Goal: Task Accomplishment & Management: Complete application form

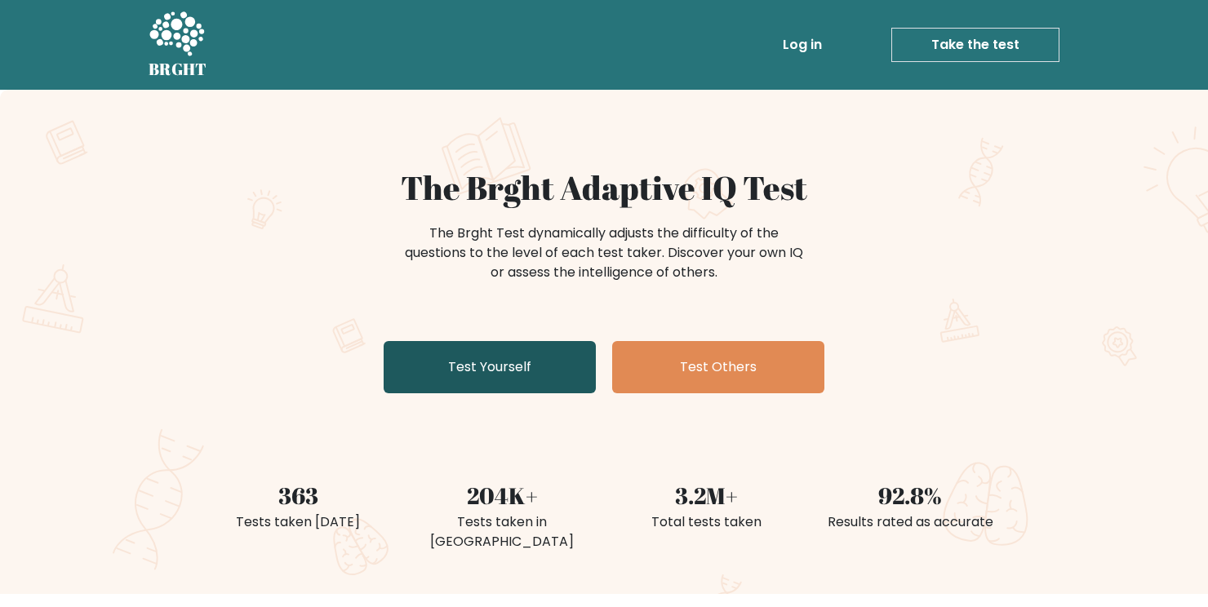
click at [482, 369] on link "Test Yourself" at bounding box center [490, 367] width 212 height 52
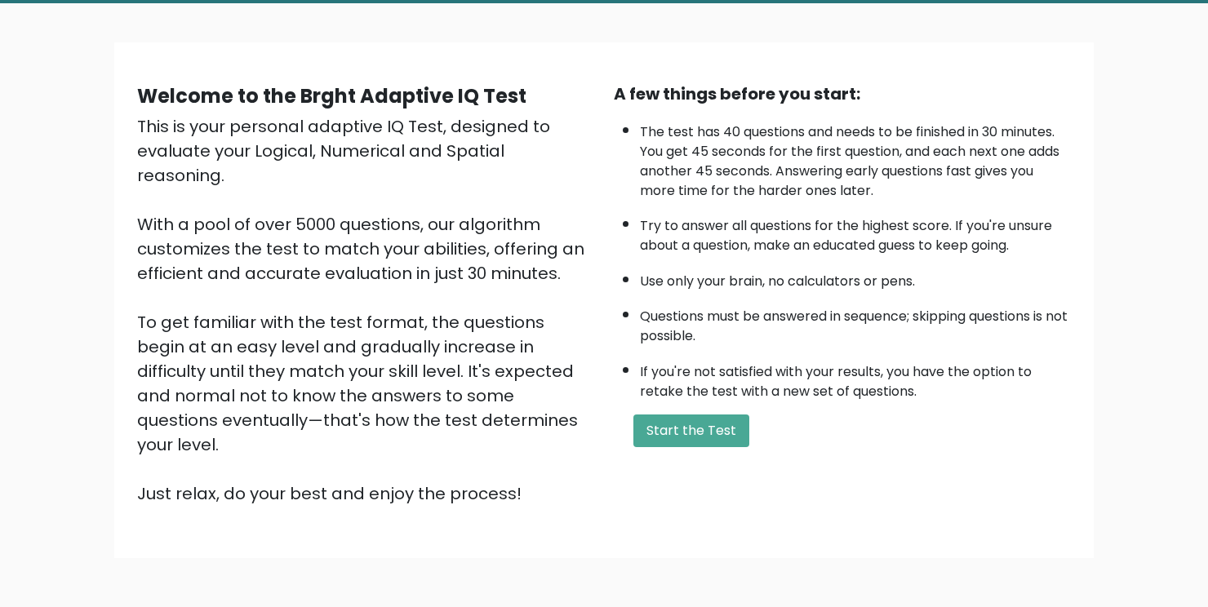
scroll to position [59, 0]
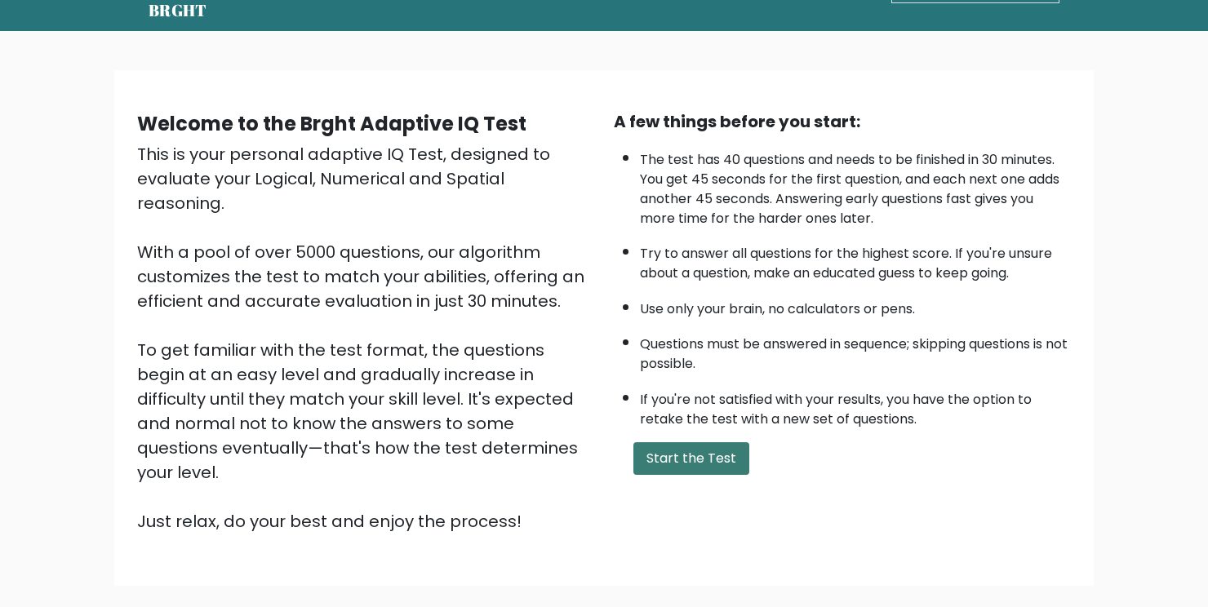
click at [715, 460] on button "Start the Test" at bounding box center [691, 458] width 116 height 33
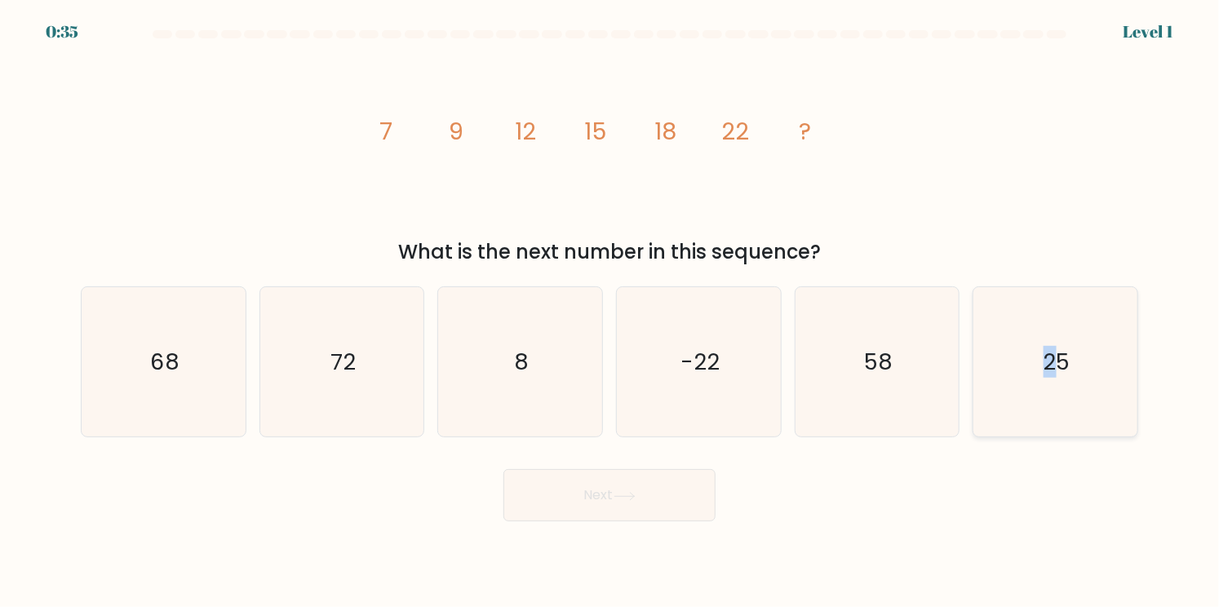
click at [1048, 379] on icon "25" at bounding box center [1055, 361] width 149 height 149
click at [628, 504] on button "Next" at bounding box center [610, 495] width 212 height 52
click at [1099, 359] on icon "25" at bounding box center [1055, 361] width 149 height 149
click at [610, 312] on input "f. 25" at bounding box center [610, 308] width 1 height 8
radio input "true"
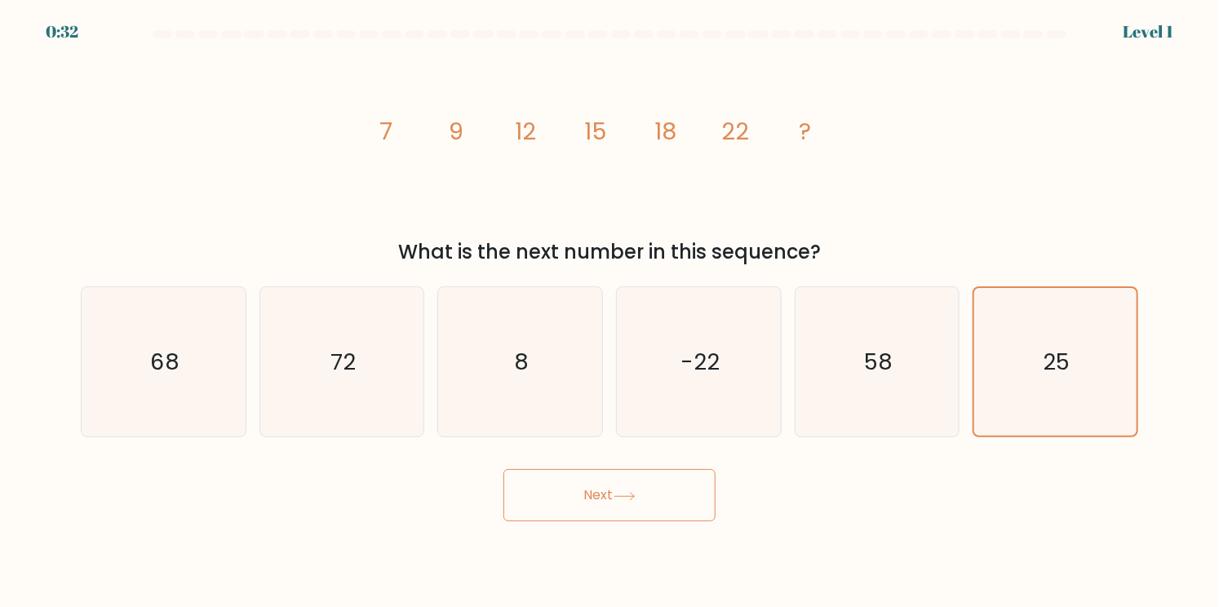
click at [581, 490] on button "Next" at bounding box center [610, 495] width 212 height 52
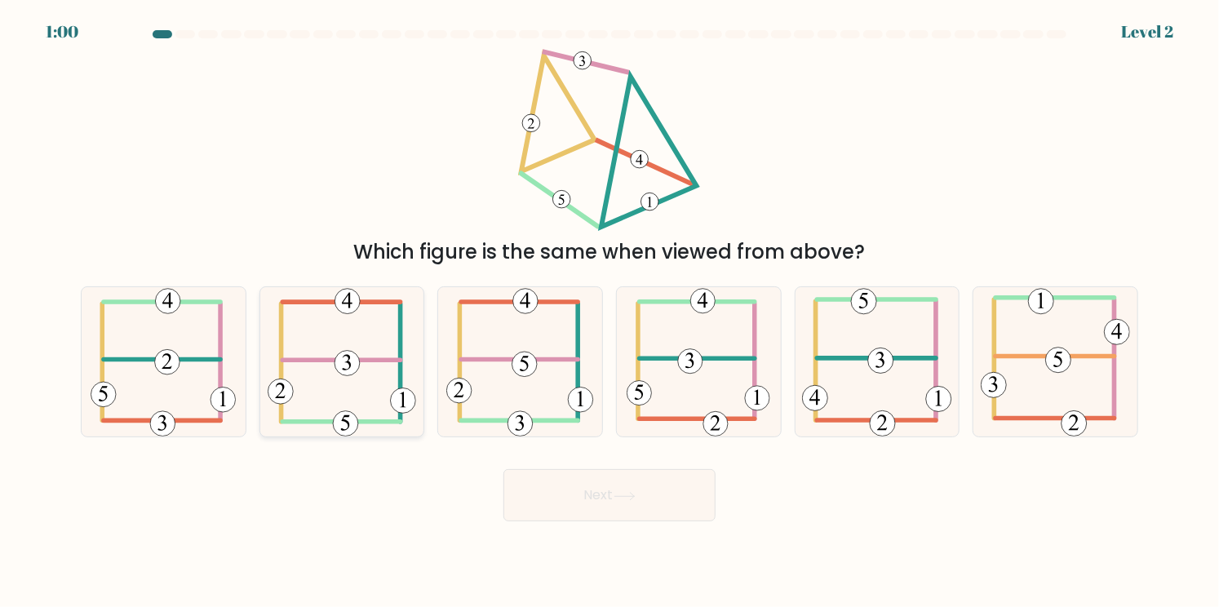
click at [343, 359] on 352 at bounding box center [347, 363] width 25 height 25
click at [610, 312] on input "b." at bounding box center [610, 308] width 1 height 8
radio input "true"
click at [632, 495] on icon at bounding box center [625, 496] width 22 height 9
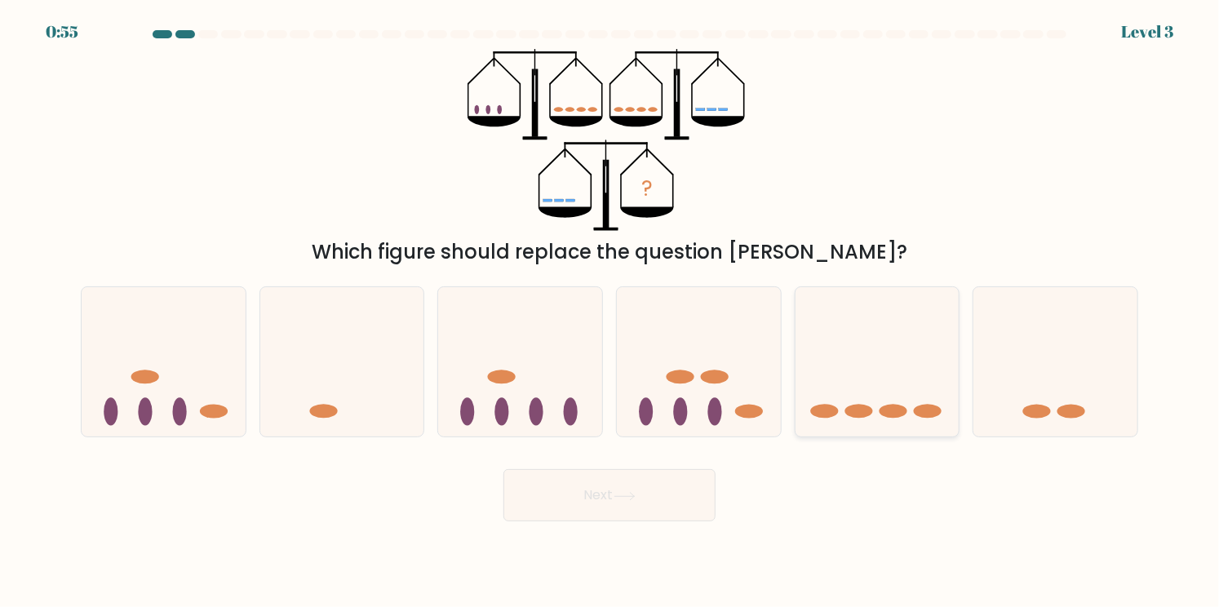
click at [890, 366] on icon at bounding box center [878, 362] width 164 height 135
click at [610, 312] on input "e." at bounding box center [610, 308] width 1 height 8
radio input "true"
click at [641, 513] on button "Next" at bounding box center [610, 495] width 212 height 52
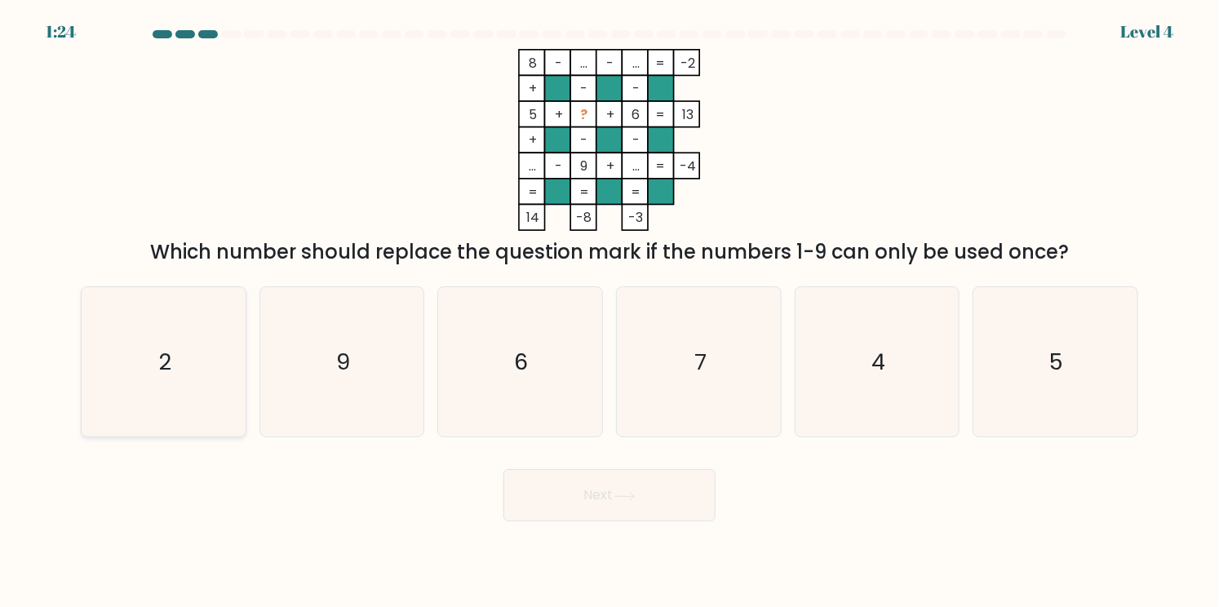
click at [165, 375] on text "2" at bounding box center [164, 362] width 13 height 32
click at [610, 312] on input "a. 2" at bounding box center [610, 308] width 1 height 8
radio input "true"
click at [619, 508] on button "Next" at bounding box center [610, 495] width 212 height 52
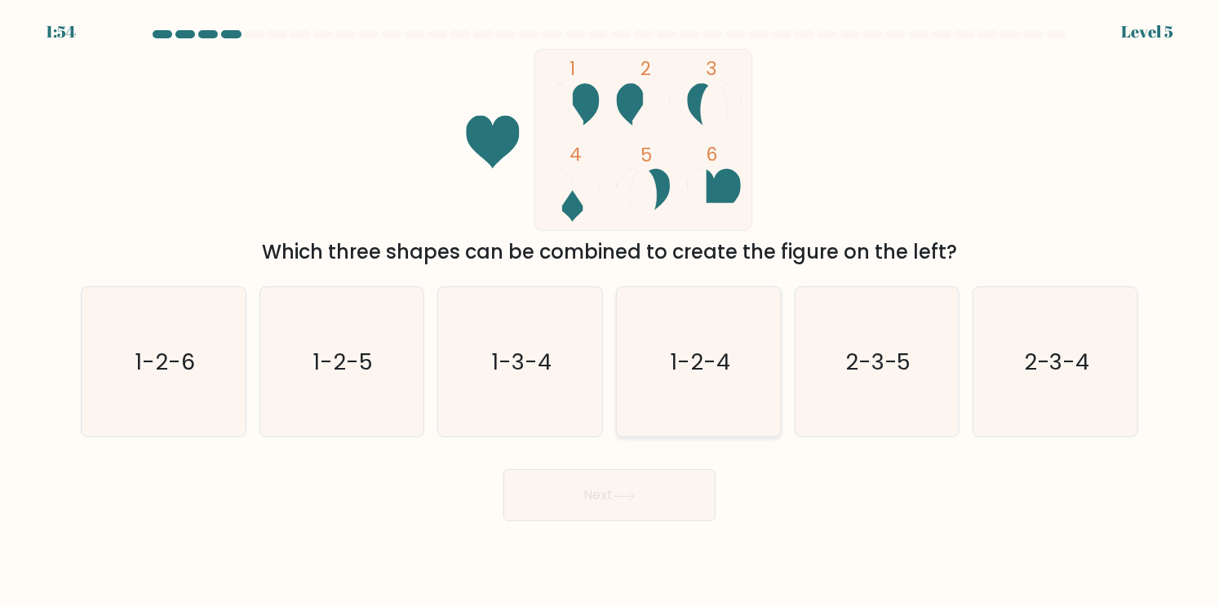
click at [698, 362] on text "1-2-4" at bounding box center [700, 362] width 60 height 32
click at [610, 312] on input "d. 1-2-4" at bounding box center [610, 308] width 1 height 8
radio input "true"
click at [626, 502] on button "Next" at bounding box center [610, 495] width 212 height 52
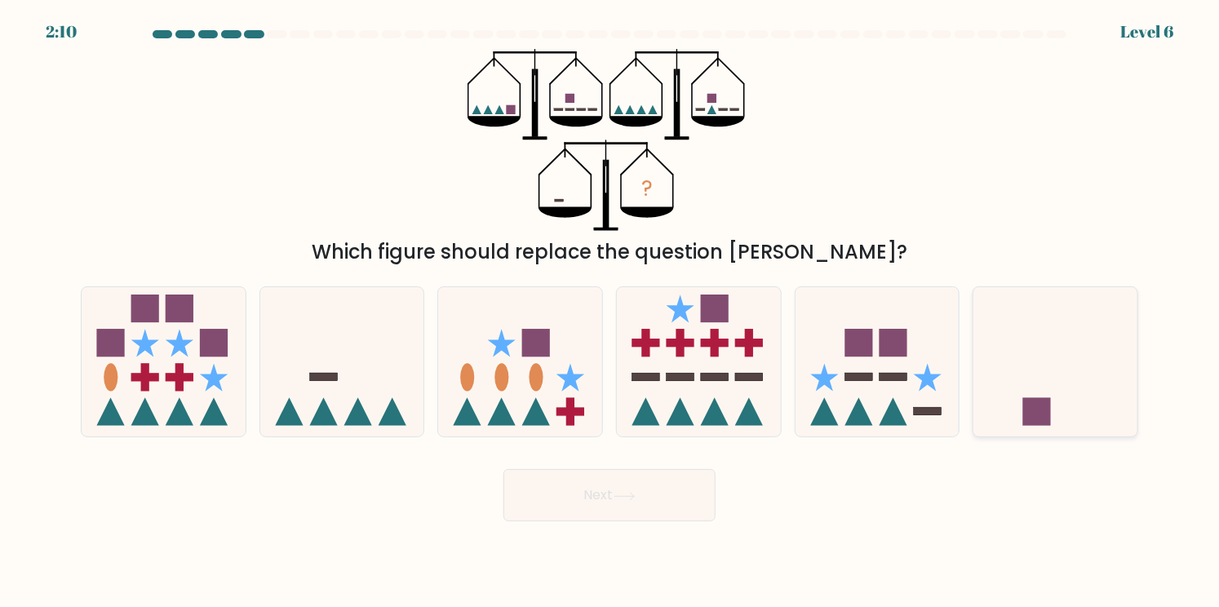
click at [1020, 362] on icon at bounding box center [1056, 362] width 164 height 135
click at [610, 312] on input "f." at bounding box center [610, 308] width 1 height 8
radio input "true"
click at [590, 508] on button "Next" at bounding box center [610, 495] width 212 height 52
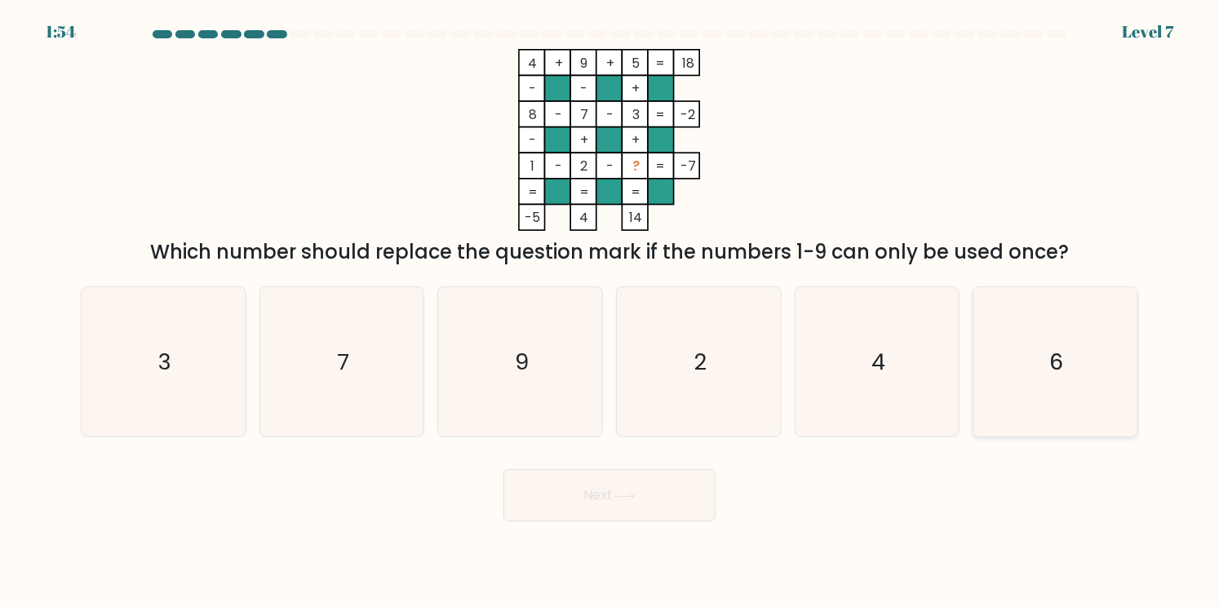
click at [1076, 371] on icon "6" at bounding box center [1055, 361] width 149 height 149
click at [610, 312] on input "f. 6" at bounding box center [610, 308] width 1 height 8
radio input "true"
click at [637, 489] on button "Next" at bounding box center [610, 495] width 212 height 52
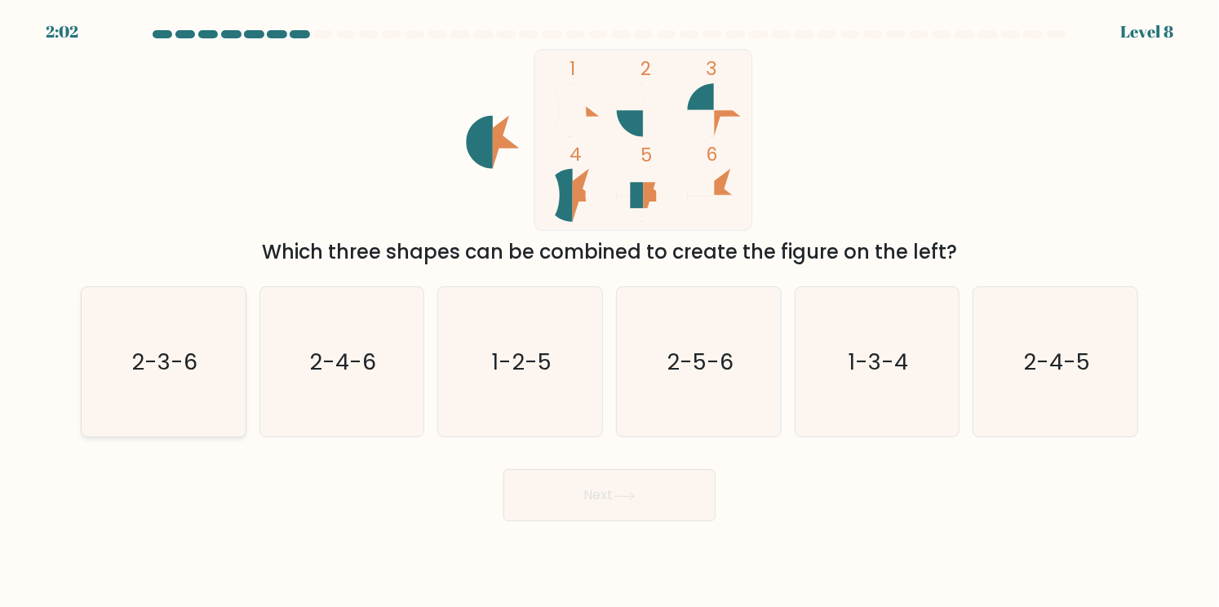
click at [184, 358] on text "2-3-6" at bounding box center [164, 362] width 67 height 32
click at [610, 312] on input "a. 2-3-6" at bounding box center [610, 308] width 1 height 8
radio input "true"
click at [636, 510] on button "Next" at bounding box center [610, 495] width 212 height 52
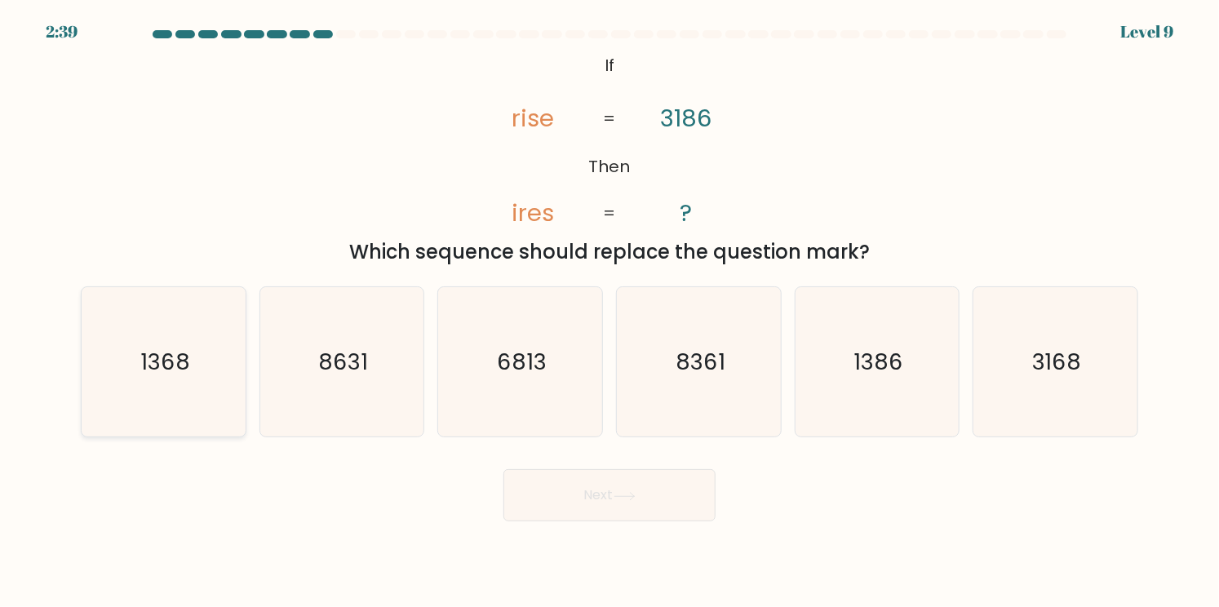
click at [171, 381] on icon "1368" at bounding box center [163, 361] width 149 height 149
click at [610, 312] on input "a. 1368" at bounding box center [610, 308] width 1 height 8
radio input "true"
click at [595, 487] on button "Next" at bounding box center [610, 495] width 212 height 52
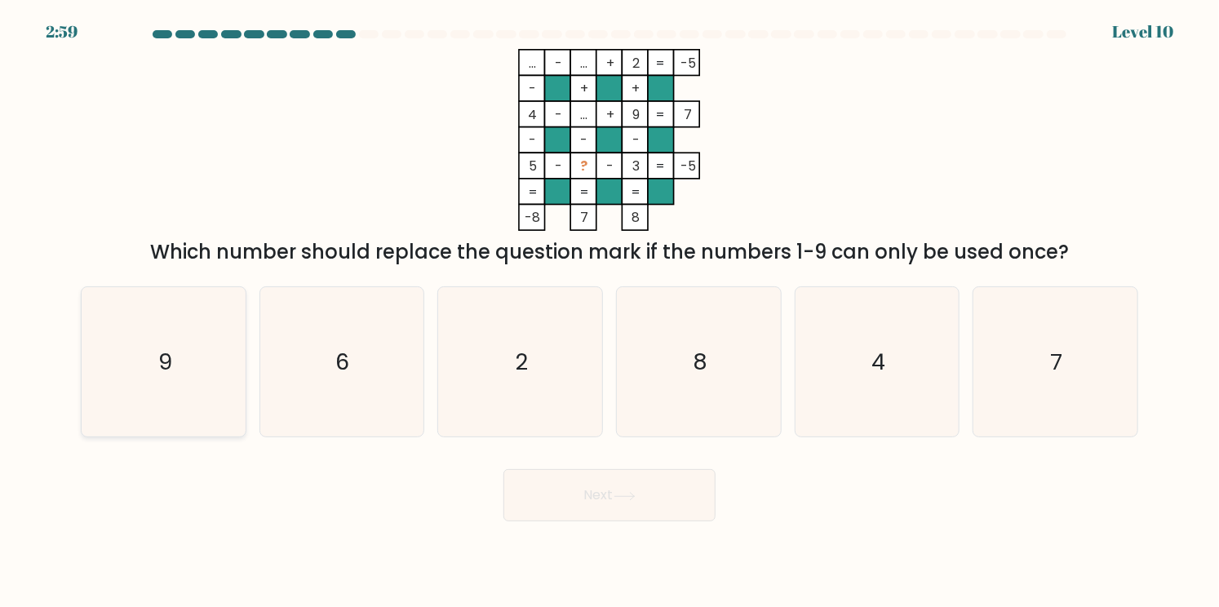
click at [229, 382] on icon "9" at bounding box center [163, 361] width 149 height 149
click at [610, 312] on input "a. 9" at bounding box center [610, 308] width 1 height 8
radio input "true"
click at [1132, 331] on div "7" at bounding box center [1056, 361] width 166 height 151
click at [610, 312] on input "f. 7" at bounding box center [610, 308] width 1 height 8
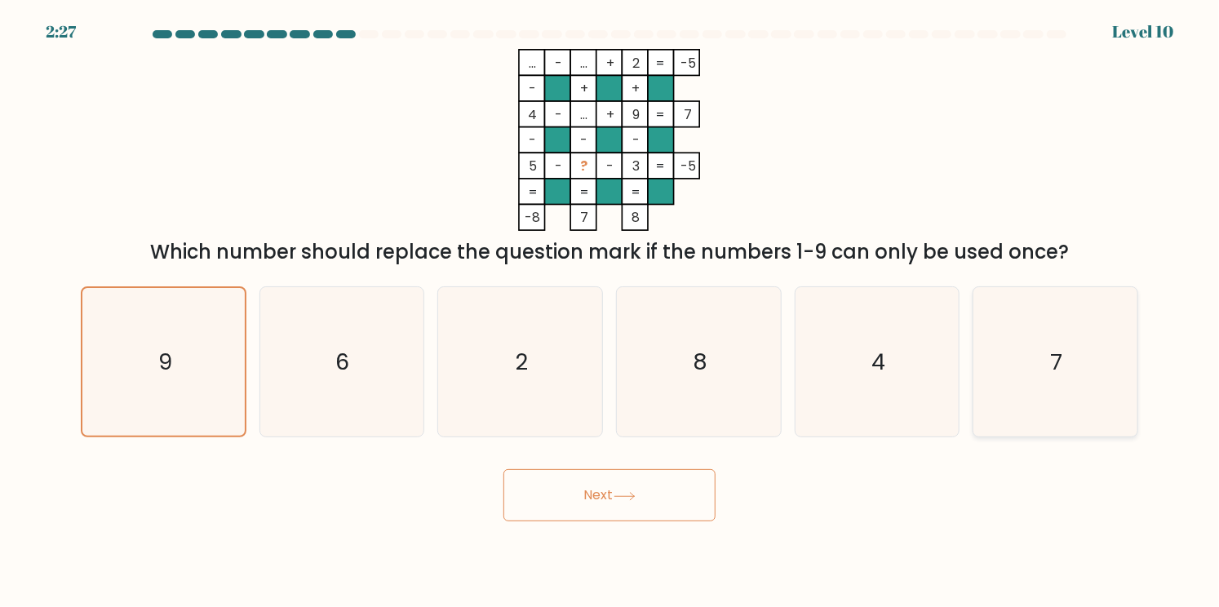
radio input "true"
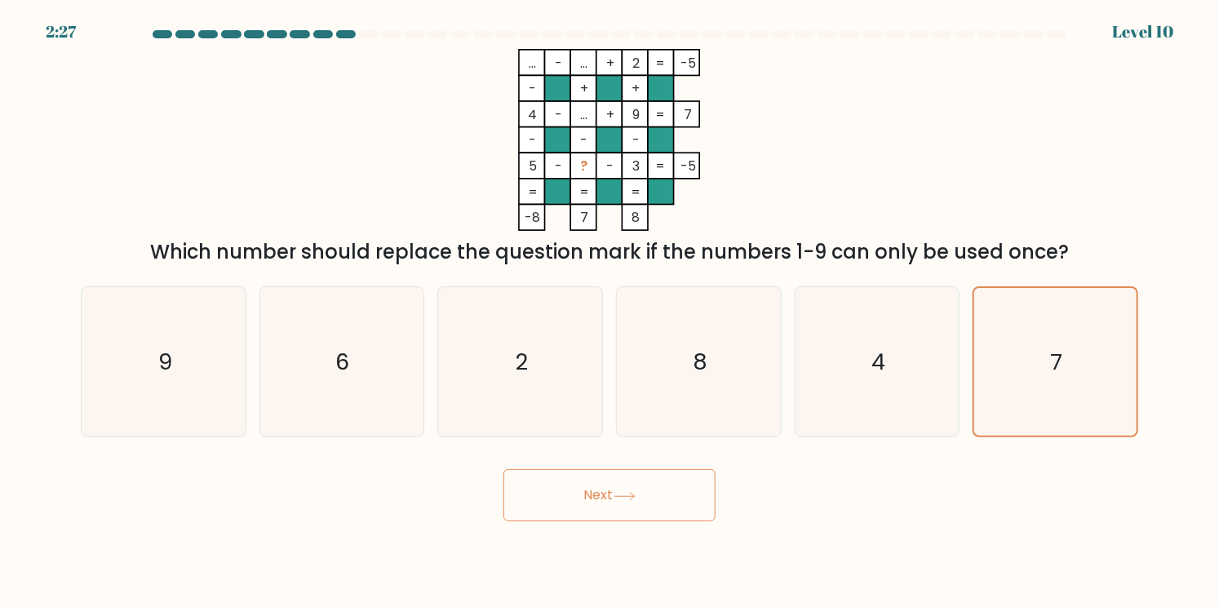
click at [655, 494] on button "Next" at bounding box center [610, 495] width 212 height 52
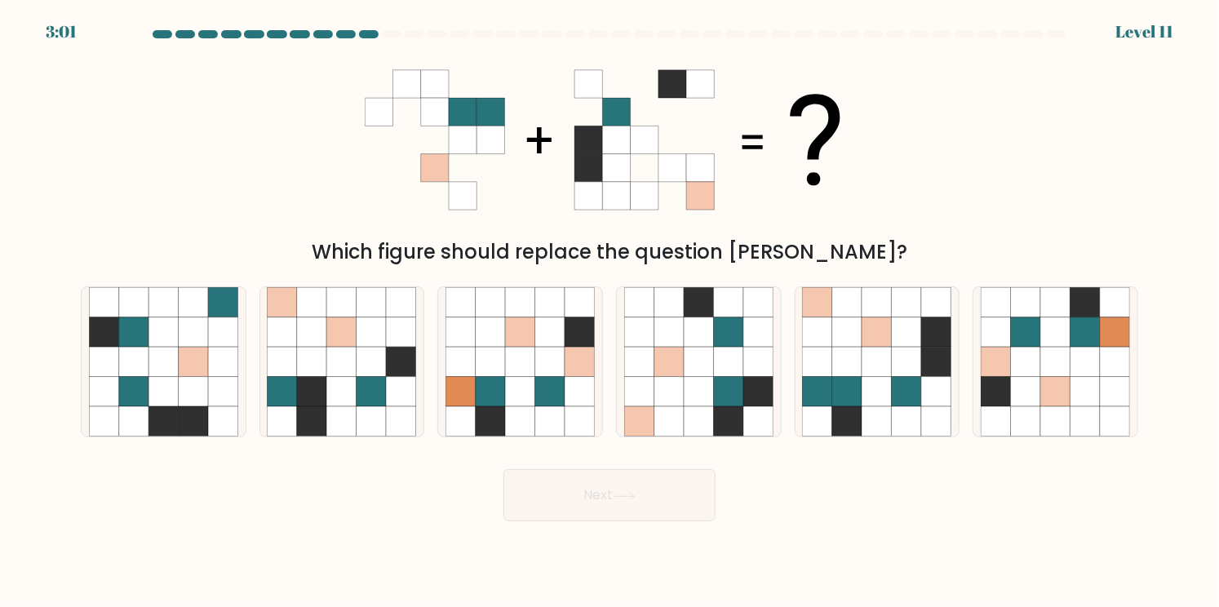
click at [112, 147] on div "Which figure should replace the question mark?" at bounding box center [609, 158] width 1077 height 218
click at [1062, 340] on icon at bounding box center [1056, 332] width 30 height 30
click at [610, 312] on input "f." at bounding box center [610, 308] width 1 height 8
radio input "true"
click at [197, 340] on icon at bounding box center [194, 332] width 30 height 30
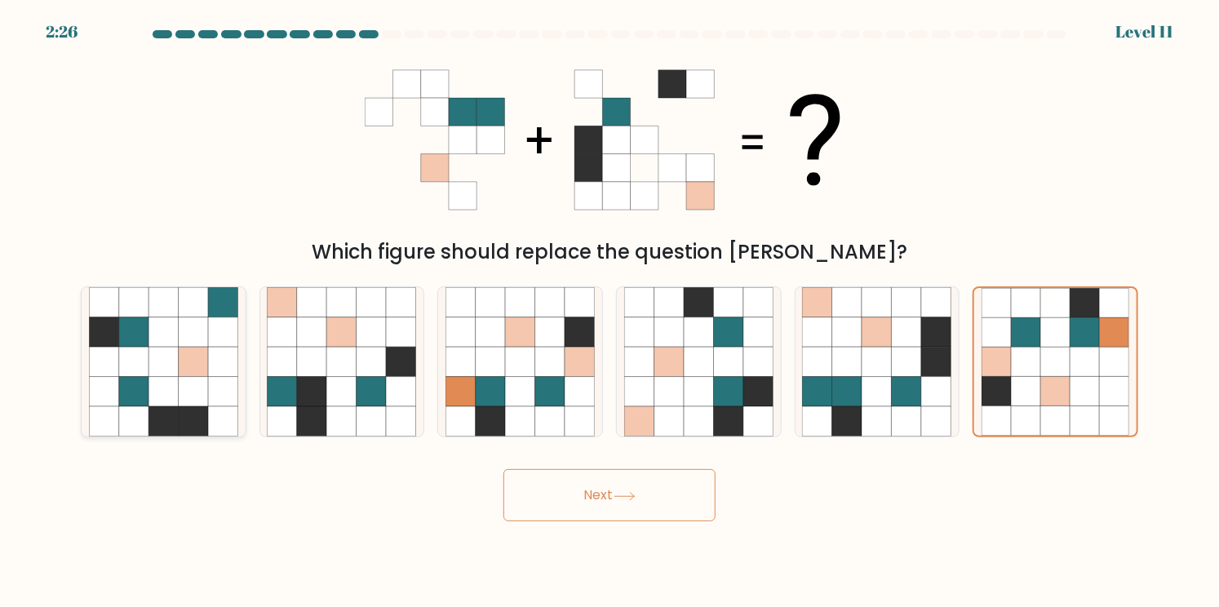
click at [610, 312] on input "a." at bounding box center [610, 308] width 1 height 8
radio input "true"
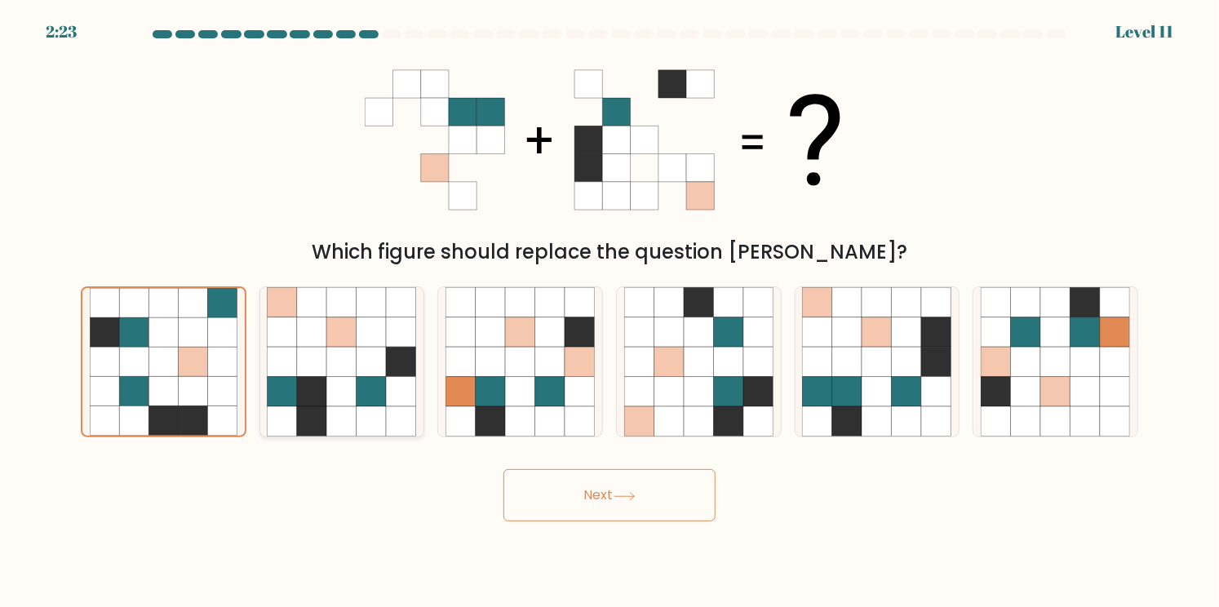
click at [322, 344] on icon at bounding box center [312, 332] width 30 height 30
click at [610, 312] on input "b." at bounding box center [610, 308] width 1 height 8
radio input "true"
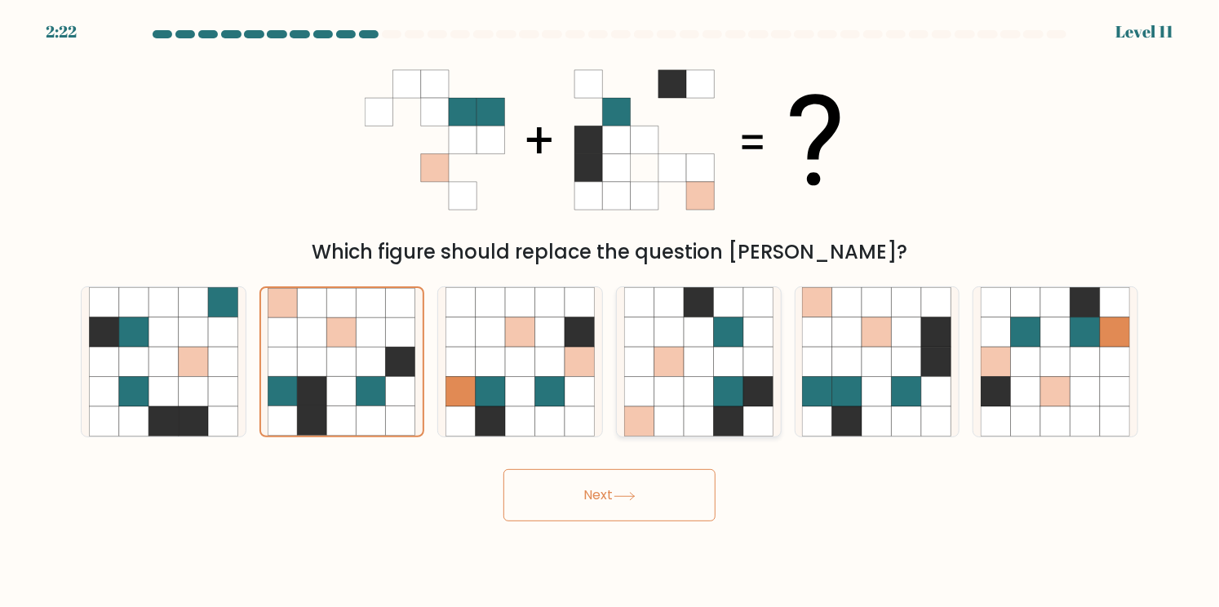
click at [697, 342] on icon at bounding box center [699, 332] width 30 height 30
click at [610, 312] on input "d." at bounding box center [610, 308] width 1 height 8
radio input "true"
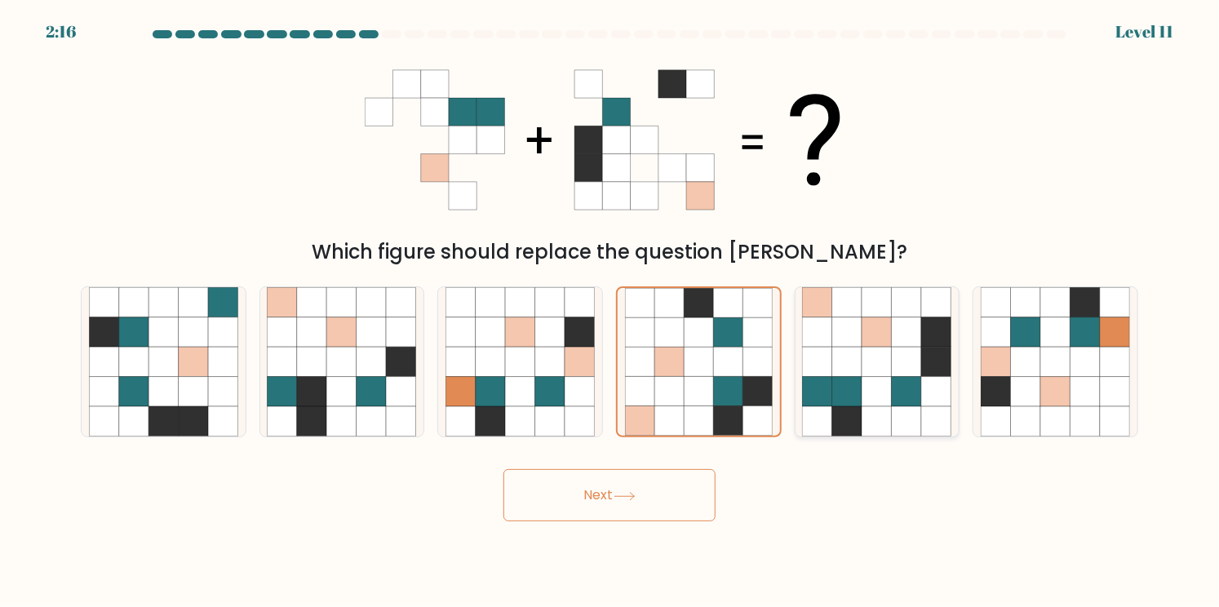
click at [890, 371] on icon at bounding box center [878, 363] width 30 height 30
click at [610, 312] on input "e." at bounding box center [610, 308] width 1 height 8
radio input "true"
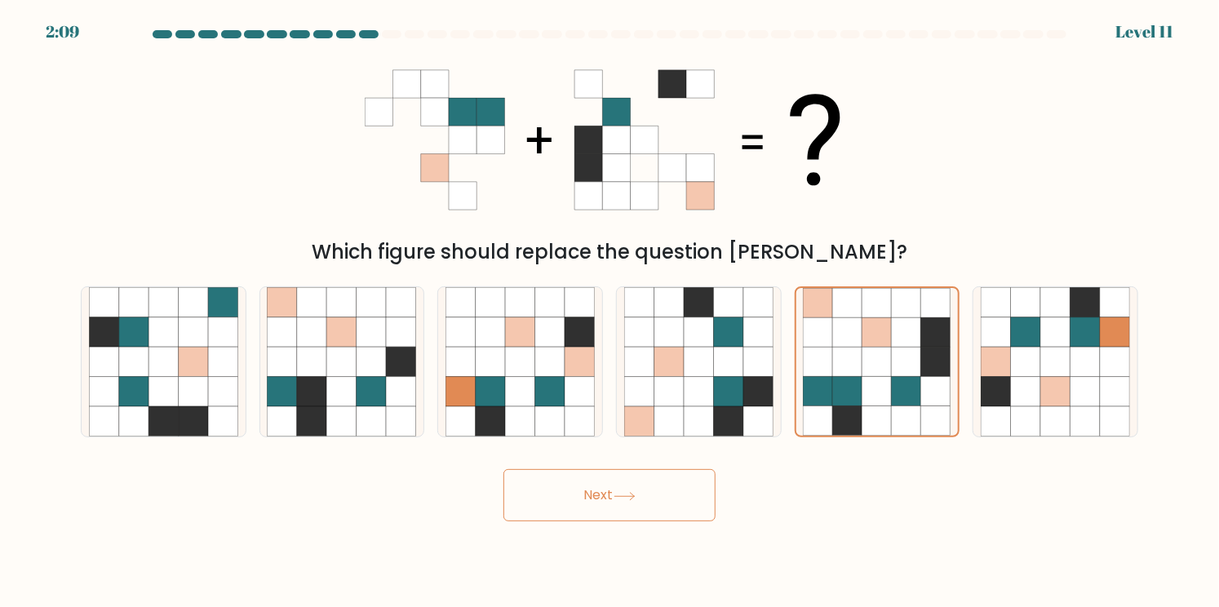
click at [633, 499] on icon at bounding box center [625, 496] width 22 height 9
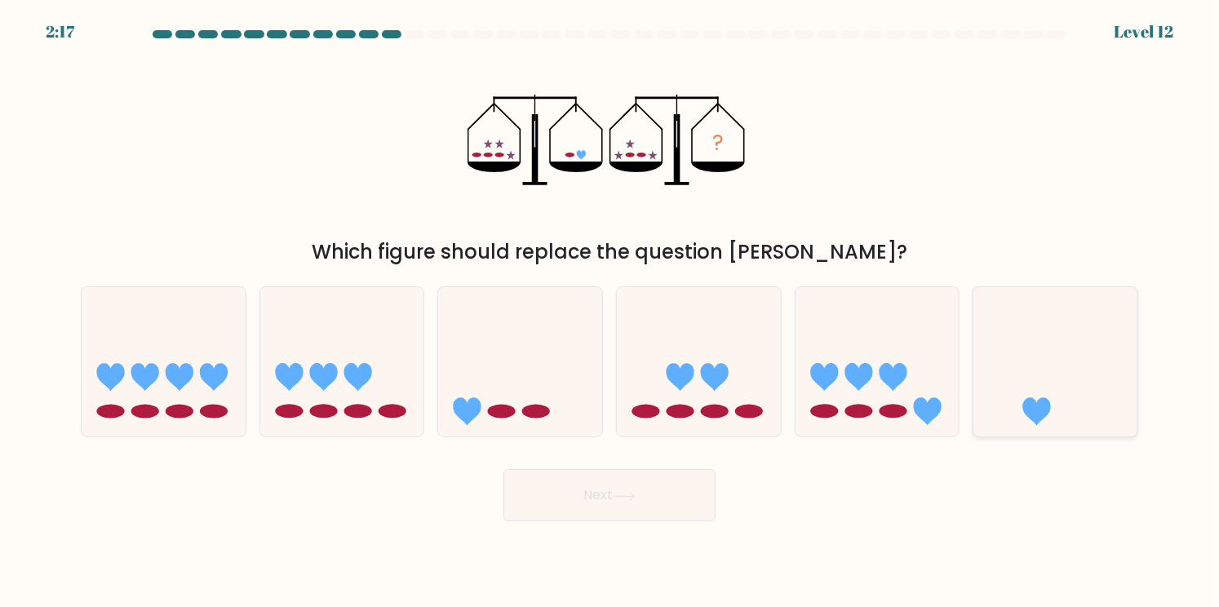
click at [1061, 379] on icon at bounding box center [1056, 362] width 164 height 135
click at [610, 312] on input "f." at bounding box center [610, 308] width 1 height 8
radio input "true"
click at [685, 486] on button "Next" at bounding box center [610, 495] width 212 height 52
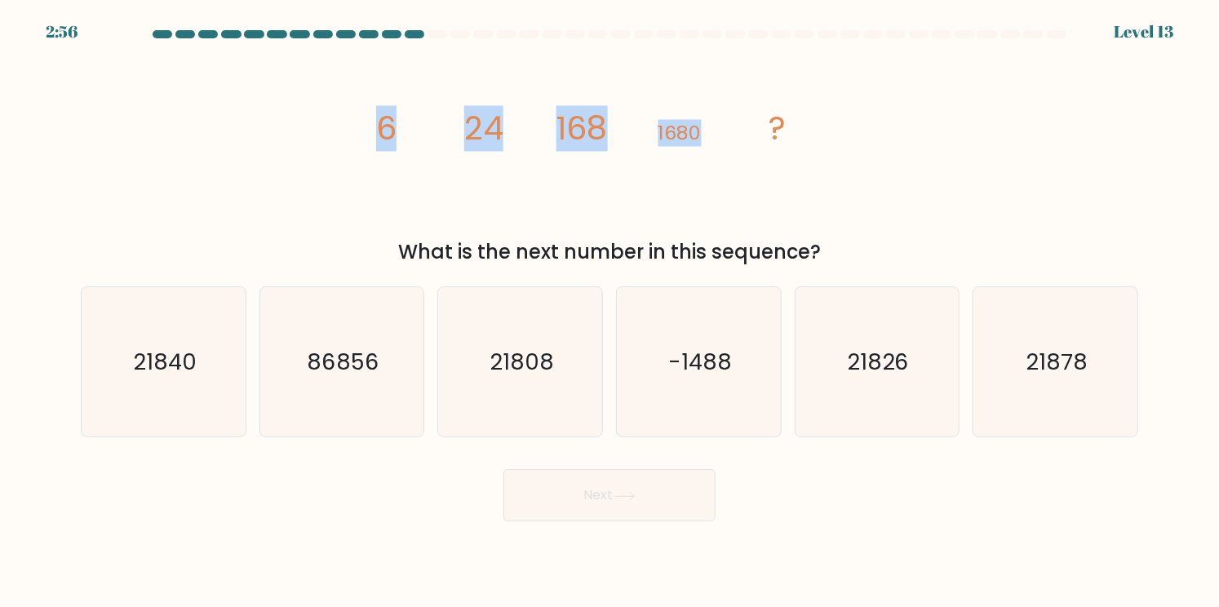
drag, startPoint x: 384, startPoint y: 128, endPoint x: 725, endPoint y: 128, distance: 341.2
click at [725, 128] on icon "image/svg+xml 6 24 168 1680 ?" at bounding box center [610, 140] width 490 height 182
copy g "6 24 168 1680"
click at [367, 170] on icon "image/svg+xml 6 24 168 1680 ?" at bounding box center [610, 140] width 490 height 182
click at [166, 354] on text "21840" at bounding box center [165, 362] width 64 height 32
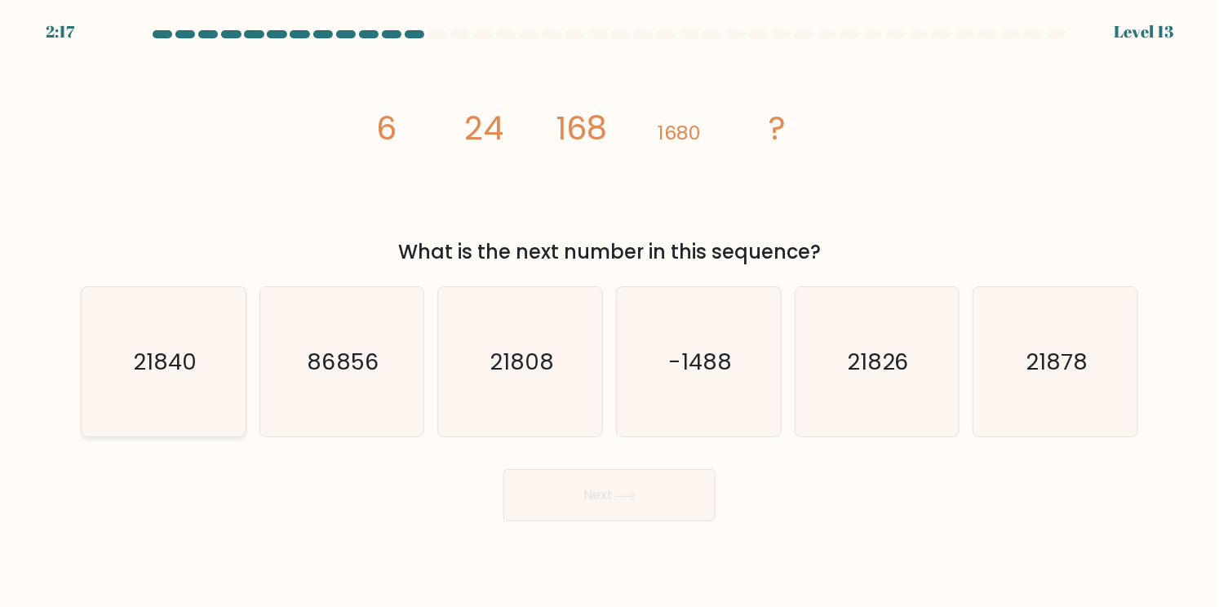
click at [610, 312] on input "a. 21840" at bounding box center [610, 308] width 1 height 8
radio input "true"
click at [668, 503] on button "Next" at bounding box center [610, 495] width 212 height 52
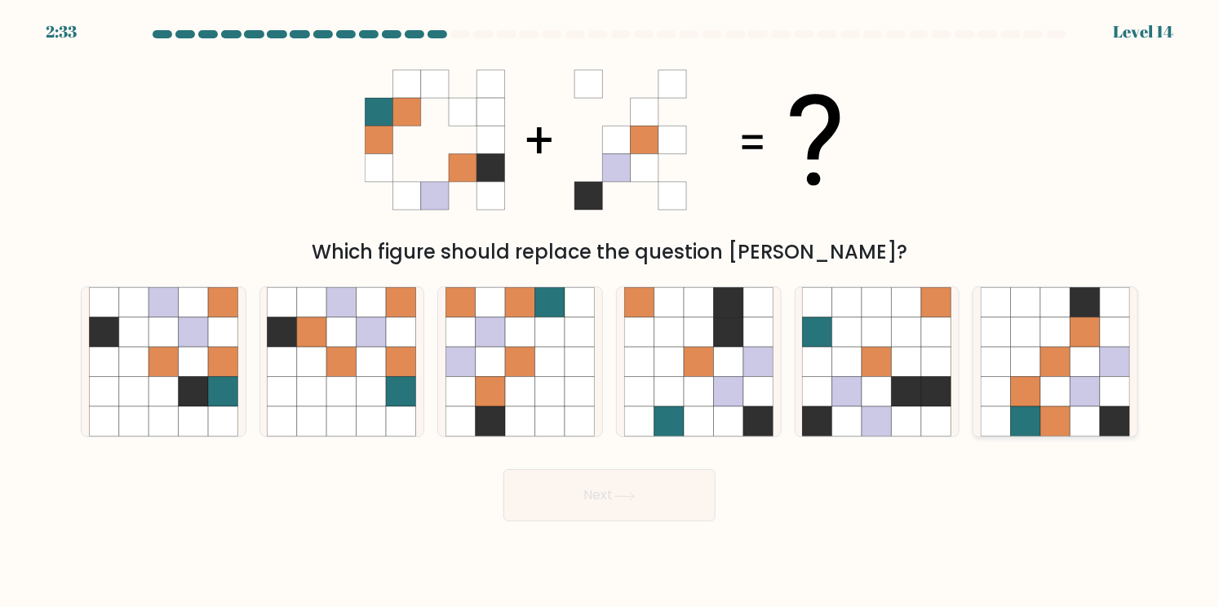
click at [1028, 406] on icon at bounding box center [1026, 392] width 30 height 30
click at [610, 312] on input "f." at bounding box center [610, 308] width 1 height 8
radio input "true"
click at [585, 501] on button "Next" at bounding box center [610, 495] width 212 height 52
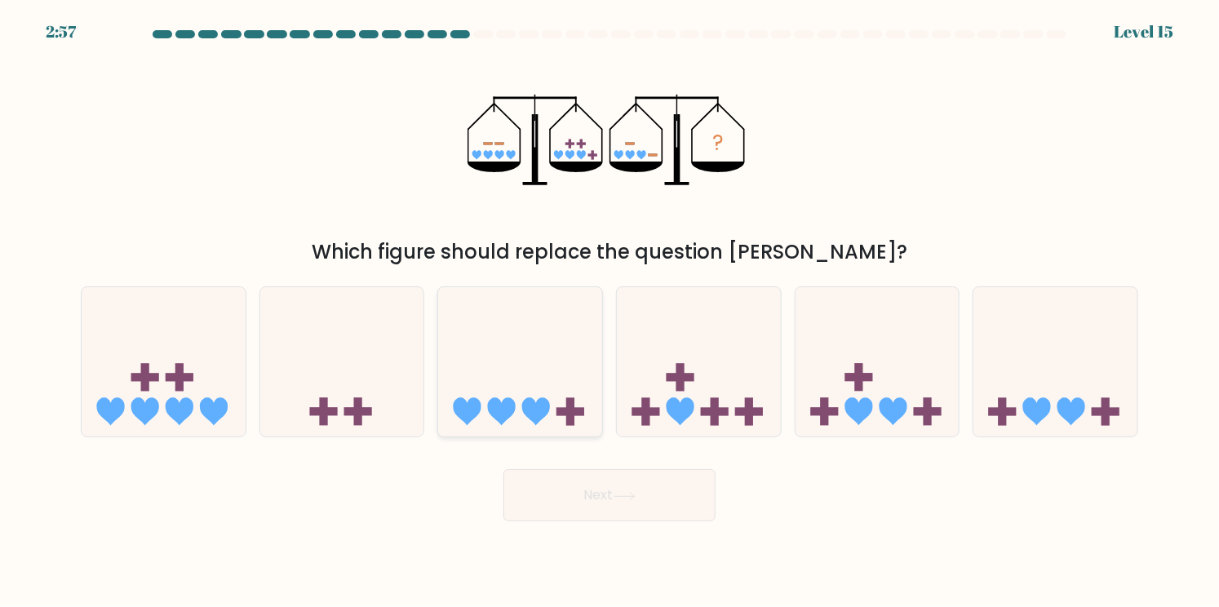
click at [503, 384] on icon at bounding box center [520, 362] width 164 height 135
click at [610, 312] on input "c." at bounding box center [610, 308] width 1 height 8
radio input "true"
click at [566, 493] on button "Next" at bounding box center [610, 495] width 212 height 52
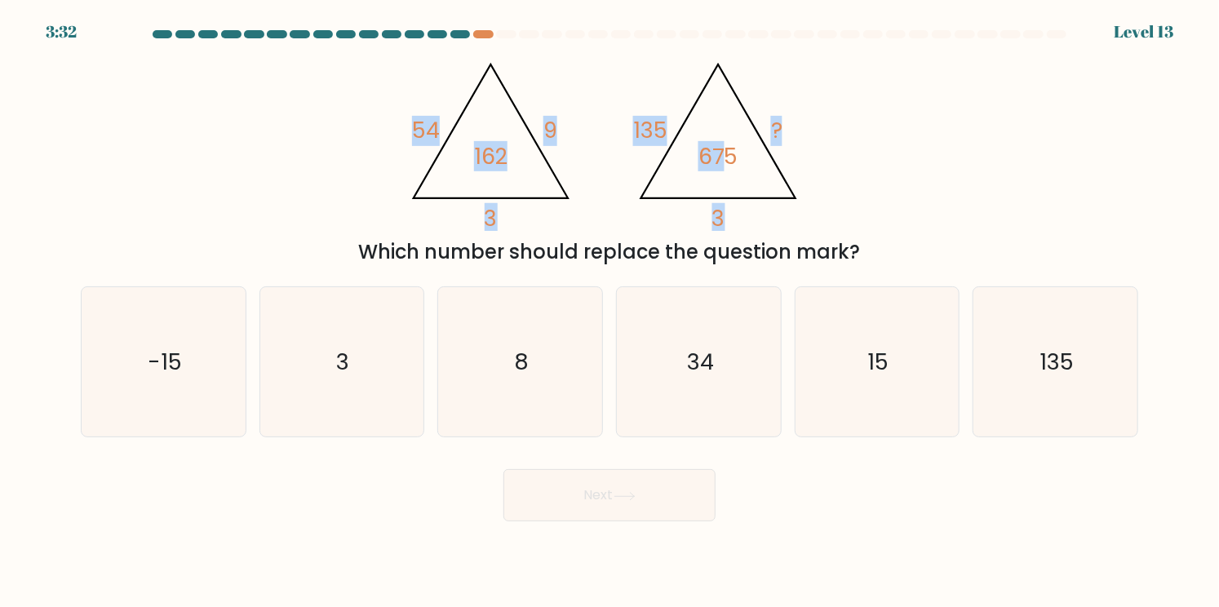
drag, startPoint x: 348, startPoint y: 101, endPoint x: 726, endPoint y: 180, distance: 386.7
click at [726, 180] on div "@import url('https://fonts.googleapis.com/css?family=Abril+Fatface:400,100,100i…" at bounding box center [609, 158] width 1077 height 218
click at [752, 183] on icon "@import url('https://fonts.googleapis.com/css?family=Abril+Fatface:400,100,100i…" at bounding box center [609, 140] width 419 height 182
click at [824, 337] on icon "15" at bounding box center [876, 361] width 149 height 149
click at [610, 312] on input "e. 15" at bounding box center [610, 308] width 1 height 8
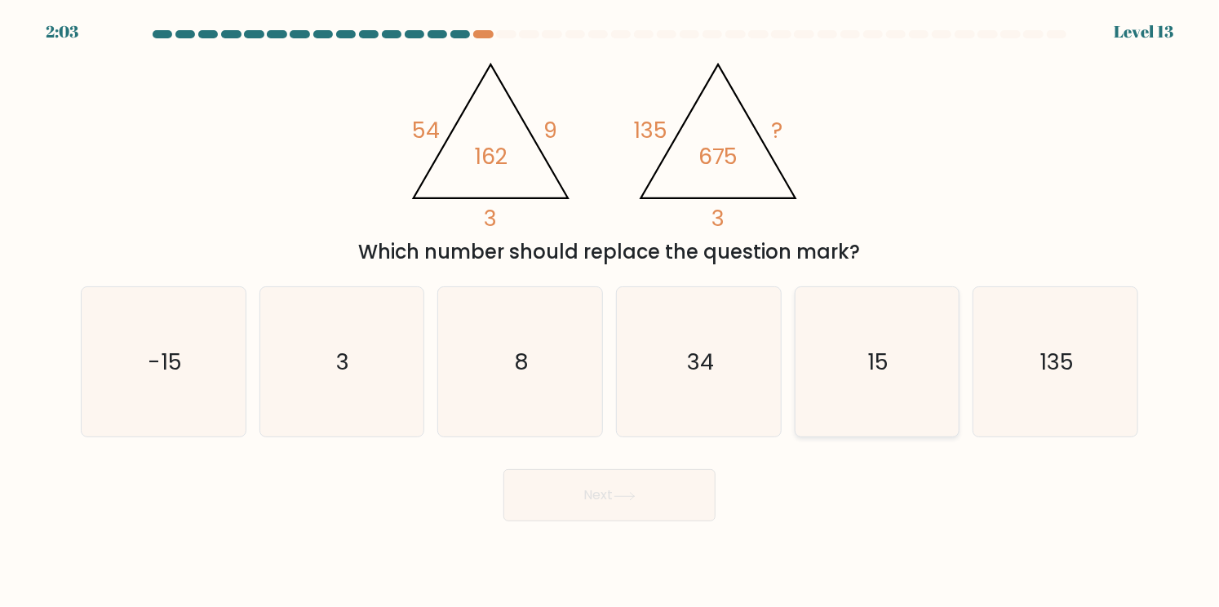
radio input "true"
click at [662, 503] on button "Next" at bounding box center [610, 495] width 212 height 52
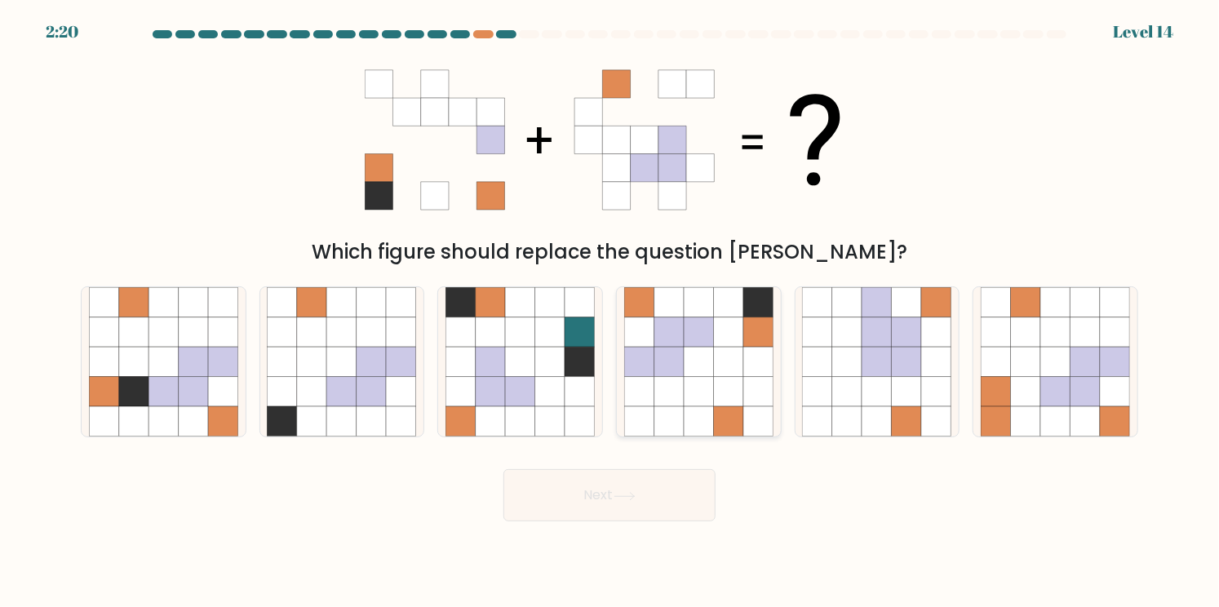
click at [686, 345] on icon at bounding box center [699, 332] width 30 height 30
click at [610, 312] on input "d." at bounding box center [610, 308] width 1 height 8
radio input "true"
click at [109, 380] on icon at bounding box center [104, 392] width 30 height 30
click at [610, 312] on input "a." at bounding box center [610, 308] width 1 height 8
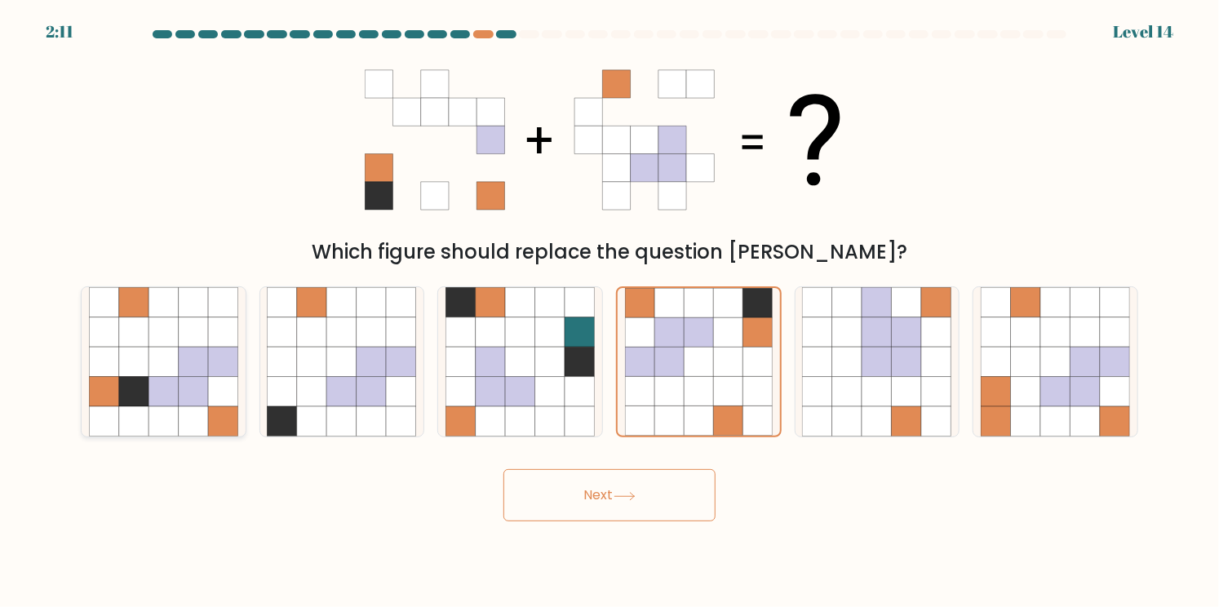
radio input "true"
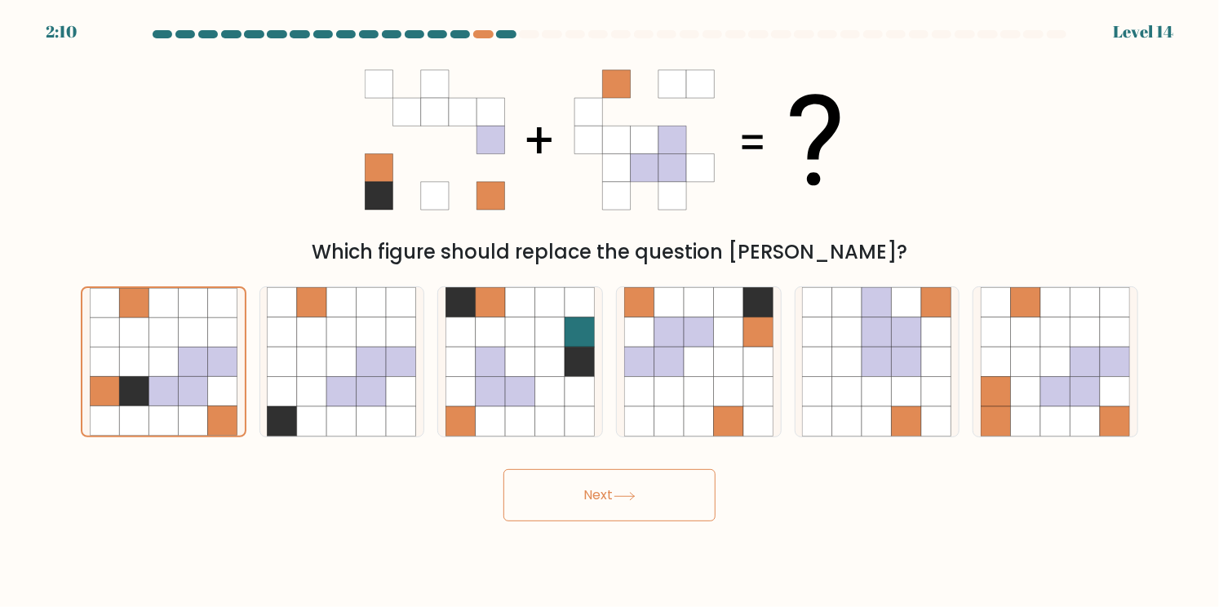
click at [618, 490] on button "Next" at bounding box center [610, 495] width 212 height 52
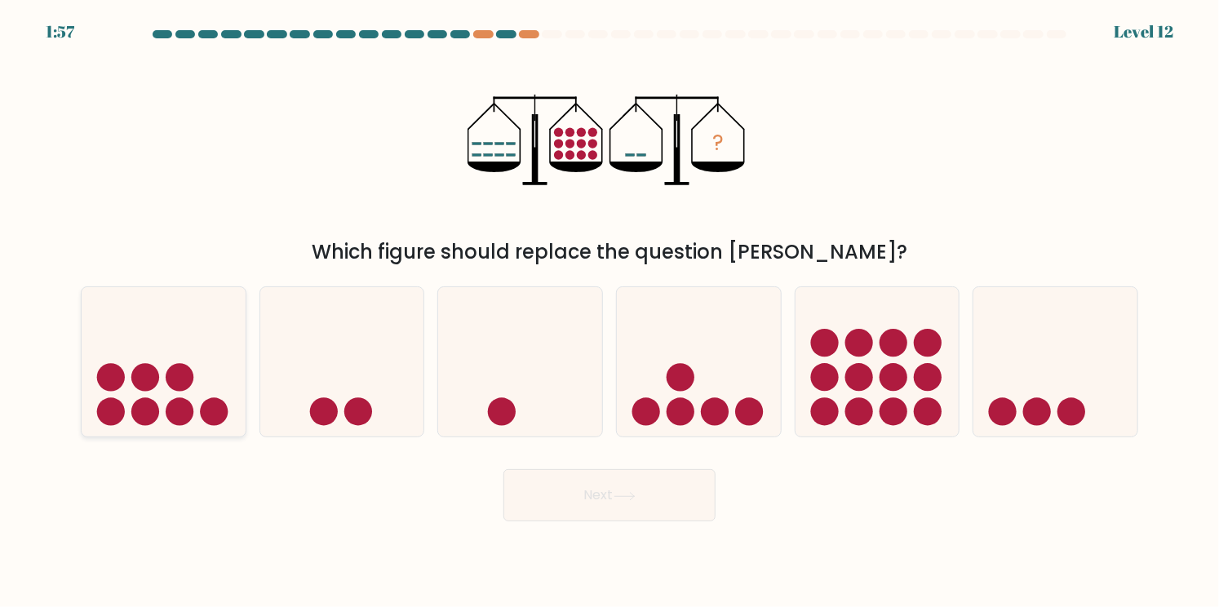
click at [211, 366] on icon at bounding box center [164, 362] width 164 height 135
click at [610, 312] on input "a." at bounding box center [610, 308] width 1 height 8
radio input "true"
click at [387, 421] on icon at bounding box center [342, 362] width 164 height 135
click at [610, 312] on input "b." at bounding box center [610, 308] width 1 height 8
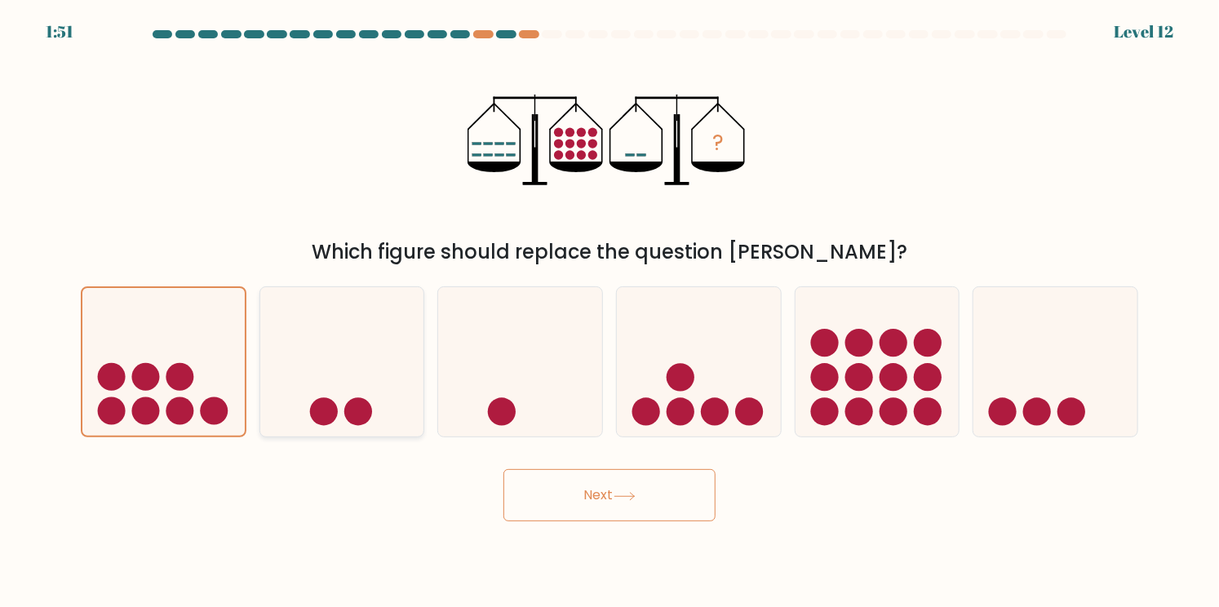
radio input "true"
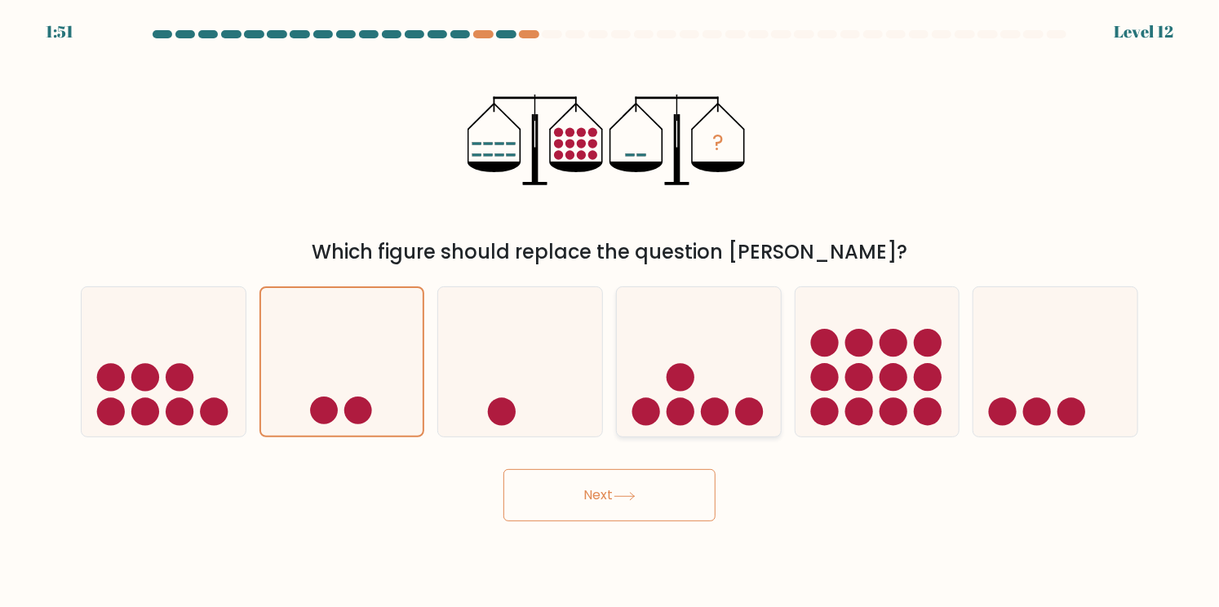
click at [633, 411] on circle at bounding box center [647, 411] width 28 height 28
click at [610, 312] on input "d." at bounding box center [610, 308] width 1 height 8
radio input "true"
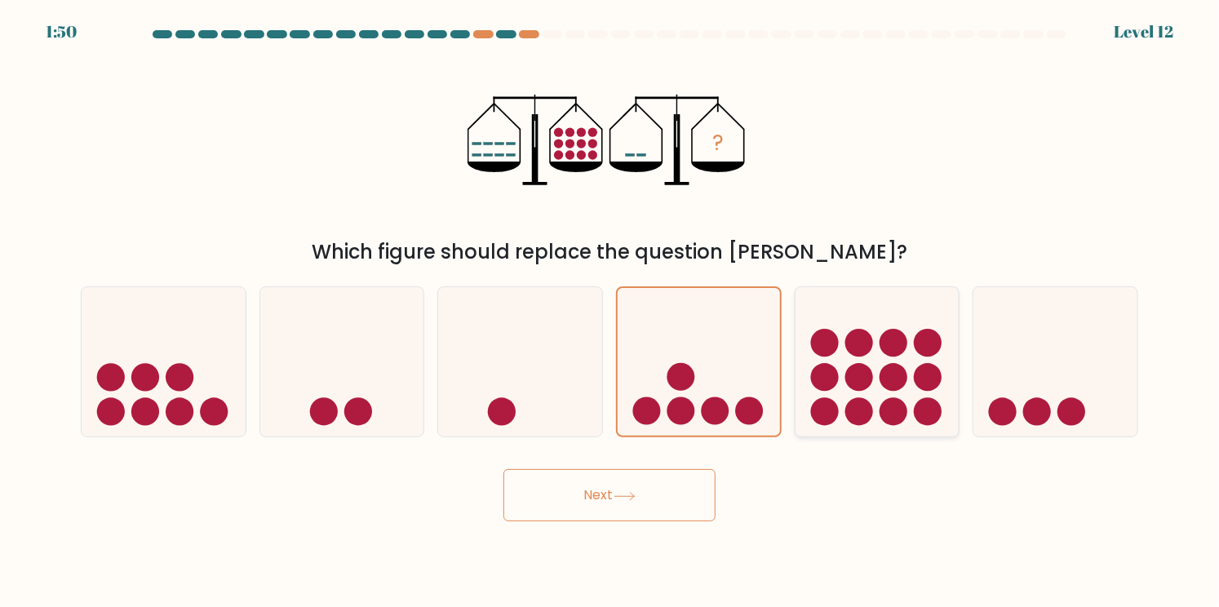
click at [926, 390] on circle at bounding box center [928, 377] width 28 height 28
click at [610, 312] on input "e." at bounding box center [610, 308] width 1 height 8
radio input "true"
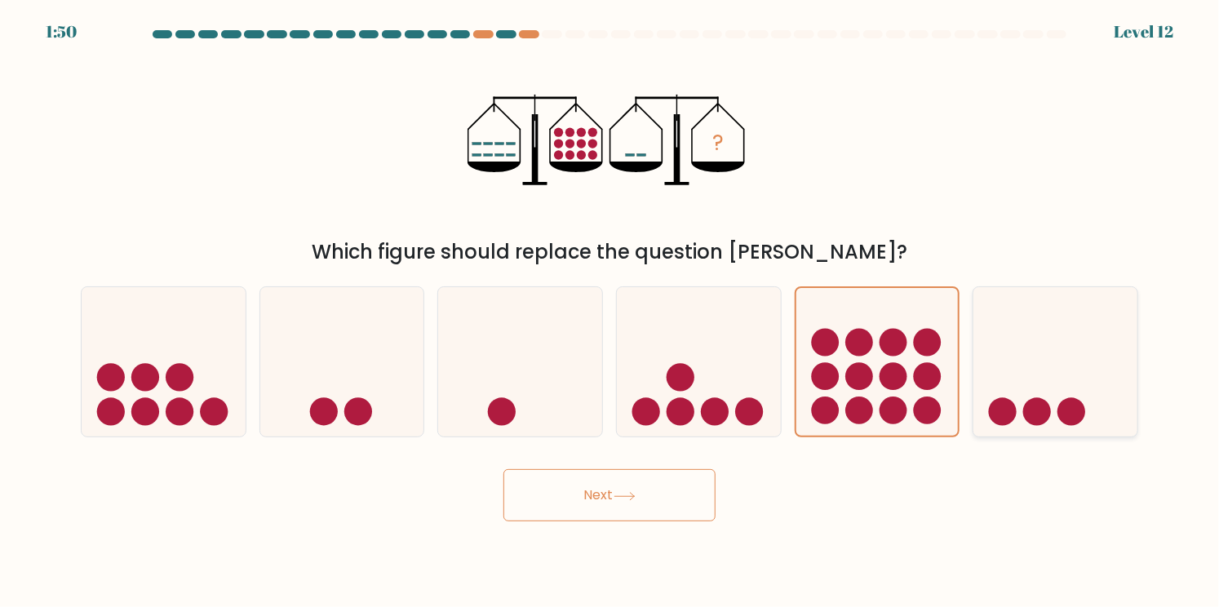
click at [1060, 389] on icon at bounding box center [1056, 362] width 164 height 135
click at [610, 312] on input "f." at bounding box center [610, 308] width 1 height 8
radio input "true"
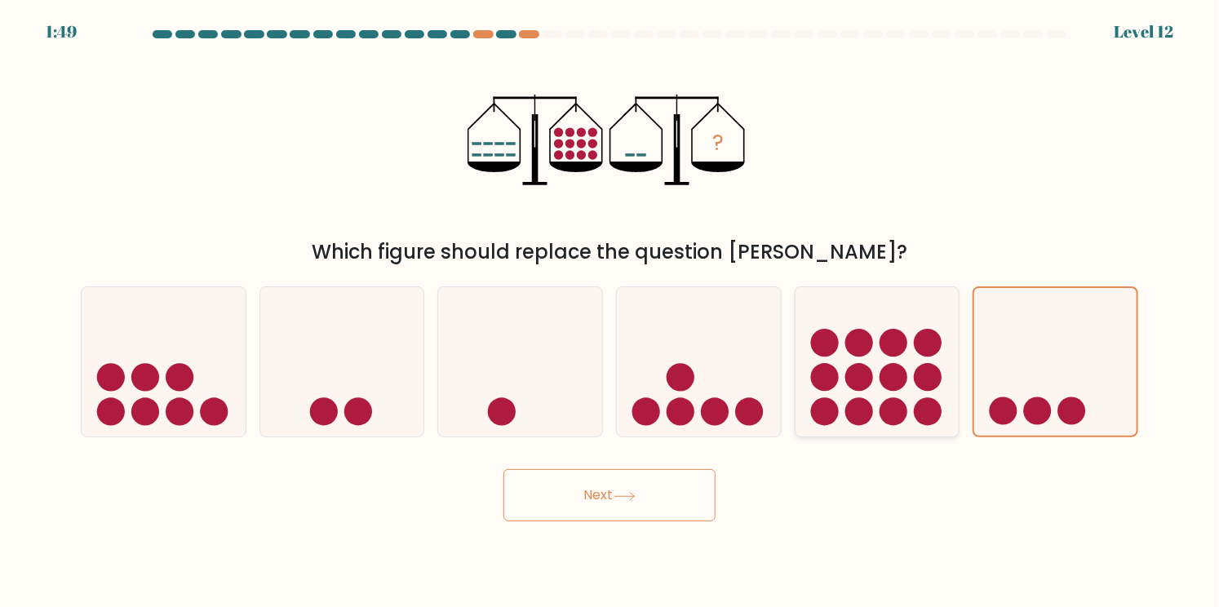
click at [854, 389] on circle at bounding box center [860, 377] width 28 height 28
click at [610, 312] on input "e." at bounding box center [610, 308] width 1 height 8
radio input "true"
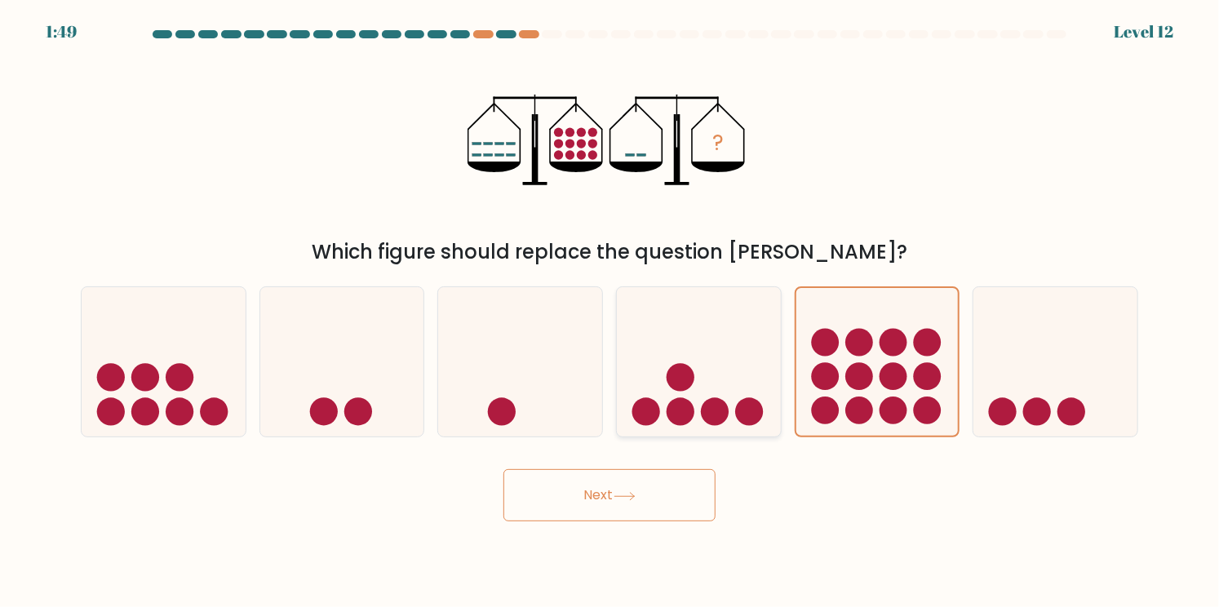
click at [645, 392] on icon at bounding box center [699, 362] width 164 height 135
click at [610, 312] on input "d." at bounding box center [610, 308] width 1 height 8
radio input "true"
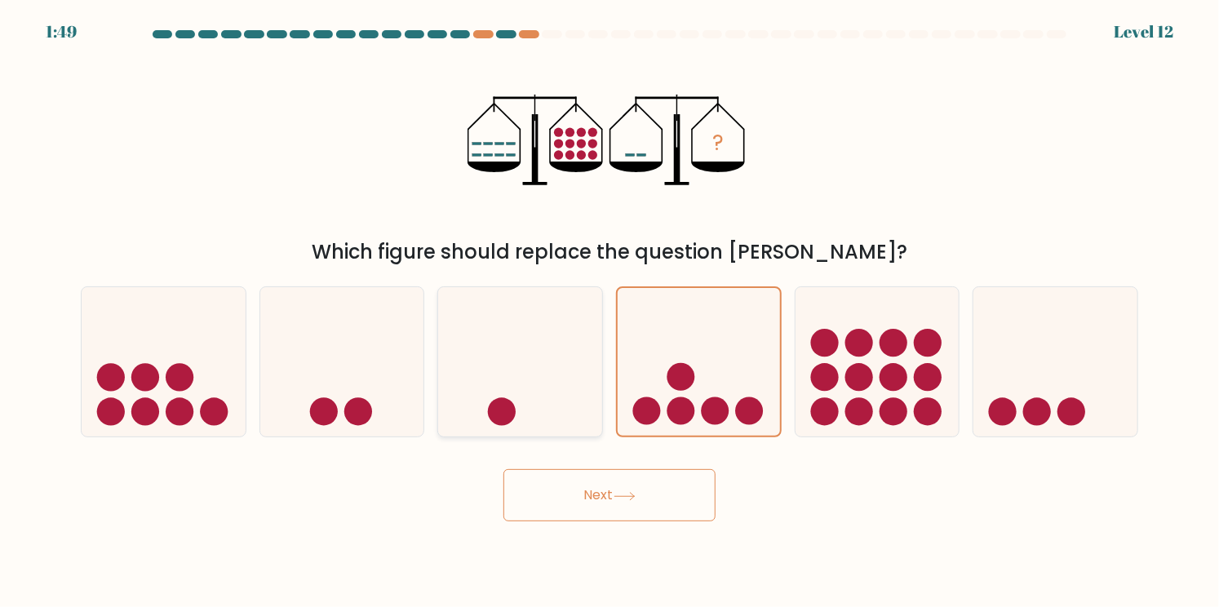
click at [478, 395] on icon at bounding box center [520, 362] width 164 height 135
click at [610, 312] on input "c." at bounding box center [610, 308] width 1 height 8
radio input "true"
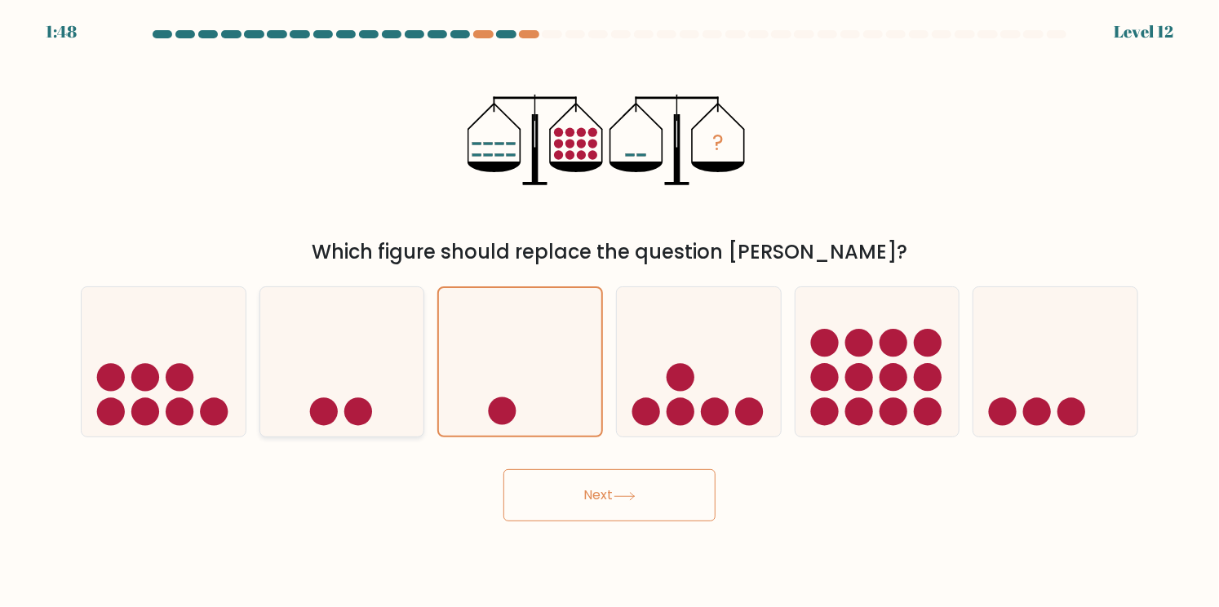
click at [361, 399] on circle at bounding box center [358, 411] width 28 height 28
click at [610, 312] on input "b." at bounding box center [610, 308] width 1 height 8
radio input "true"
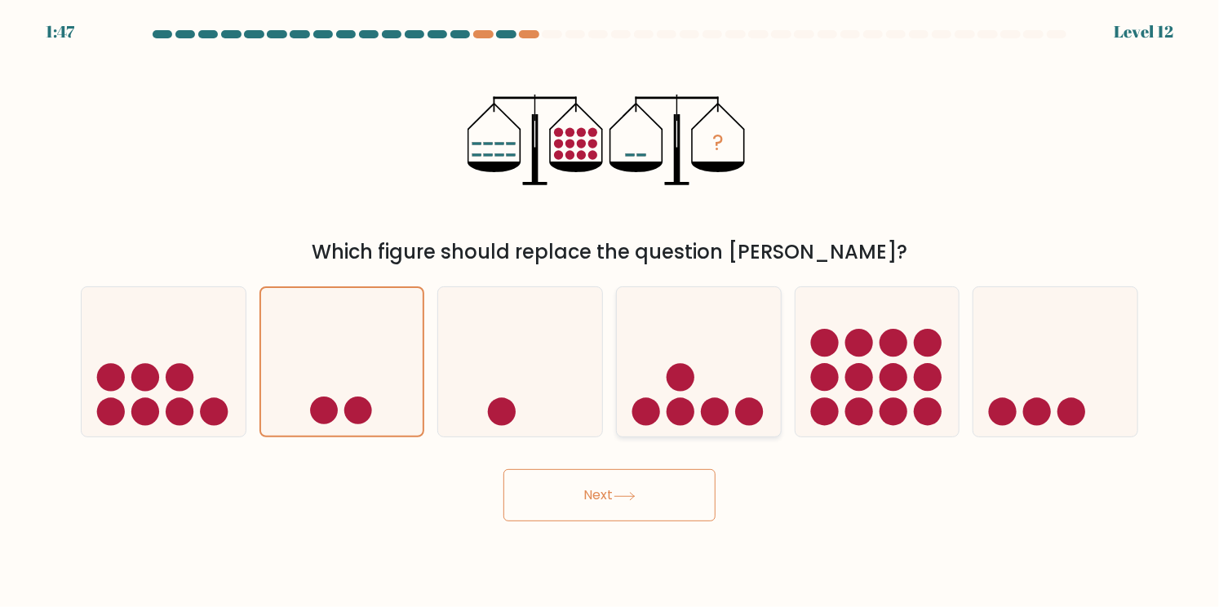
click at [725, 401] on icon at bounding box center [699, 362] width 164 height 135
click at [610, 312] on input "d." at bounding box center [610, 308] width 1 height 8
radio input "true"
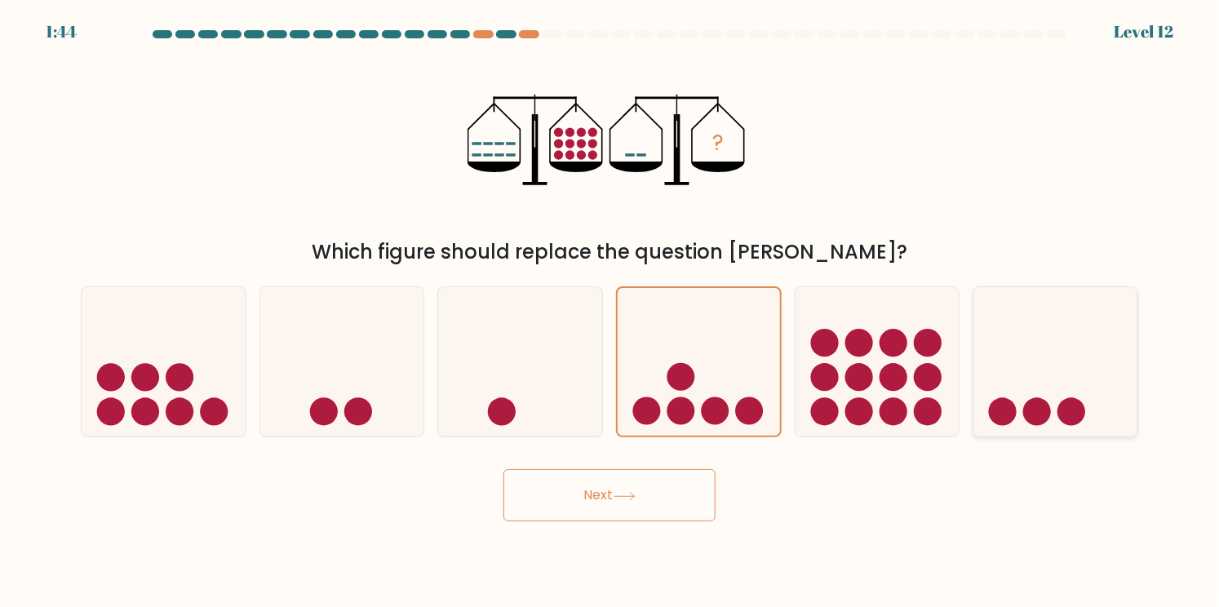
click at [1014, 362] on icon at bounding box center [1056, 362] width 164 height 135
click at [610, 312] on input "f." at bounding box center [610, 308] width 1 height 8
radio input "true"
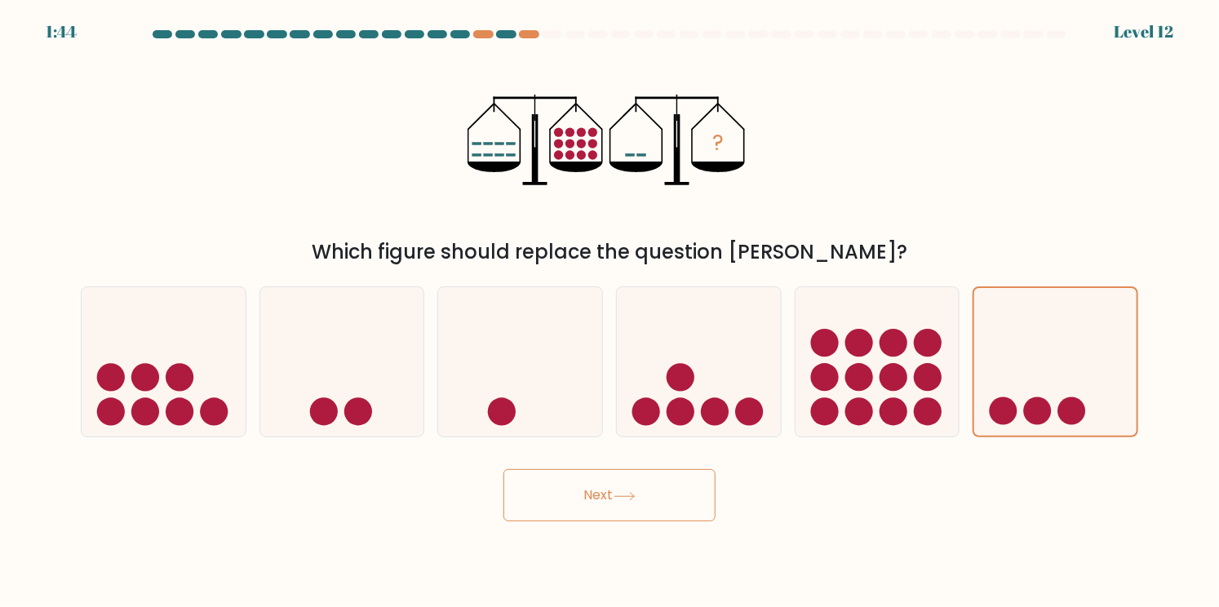
click at [620, 499] on icon at bounding box center [625, 496] width 22 height 9
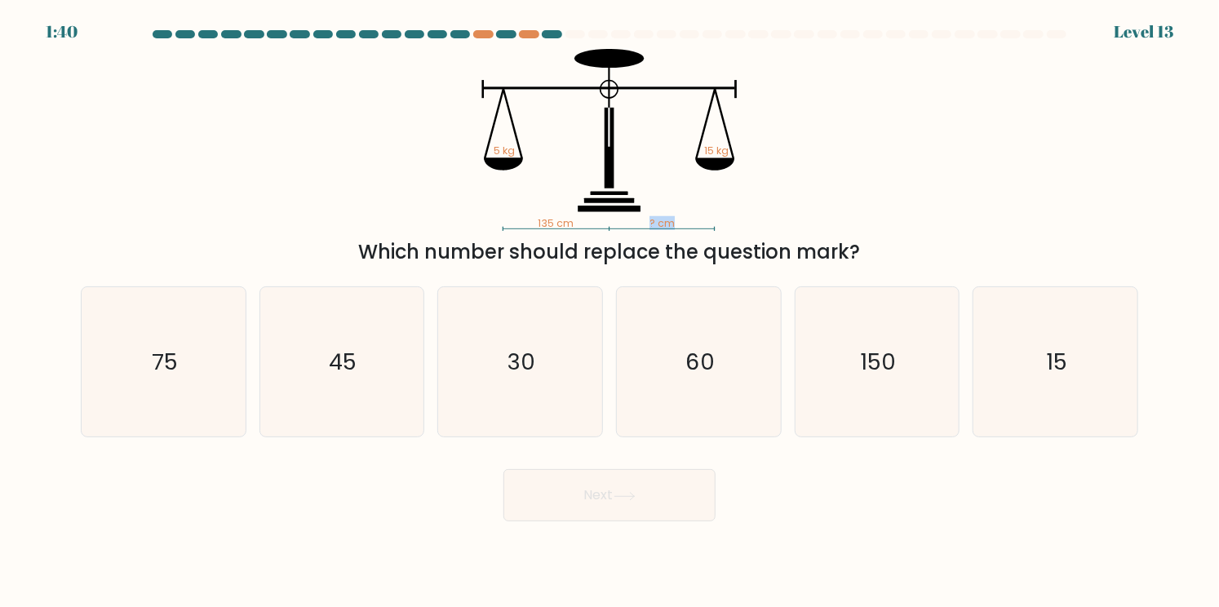
drag, startPoint x: 648, startPoint y: 220, endPoint x: 692, endPoint y: 218, distance: 44.1
click at [692, 218] on icon "135 cm ? cm 5 kg 15 kg" at bounding box center [610, 140] width 490 height 182
click at [694, 218] on icon "135 cm ? cm 5 kg 15 kg" at bounding box center [610, 140] width 490 height 182
click at [690, 218] on icon "135 cm ? cm 5 kg 15 kg" at bounding box center [610, 140] width 490 height 182
drag, startPoint x: 686, startPoint y: 221, endPoint x: 639, endPoint y: 220, distance: 47.3
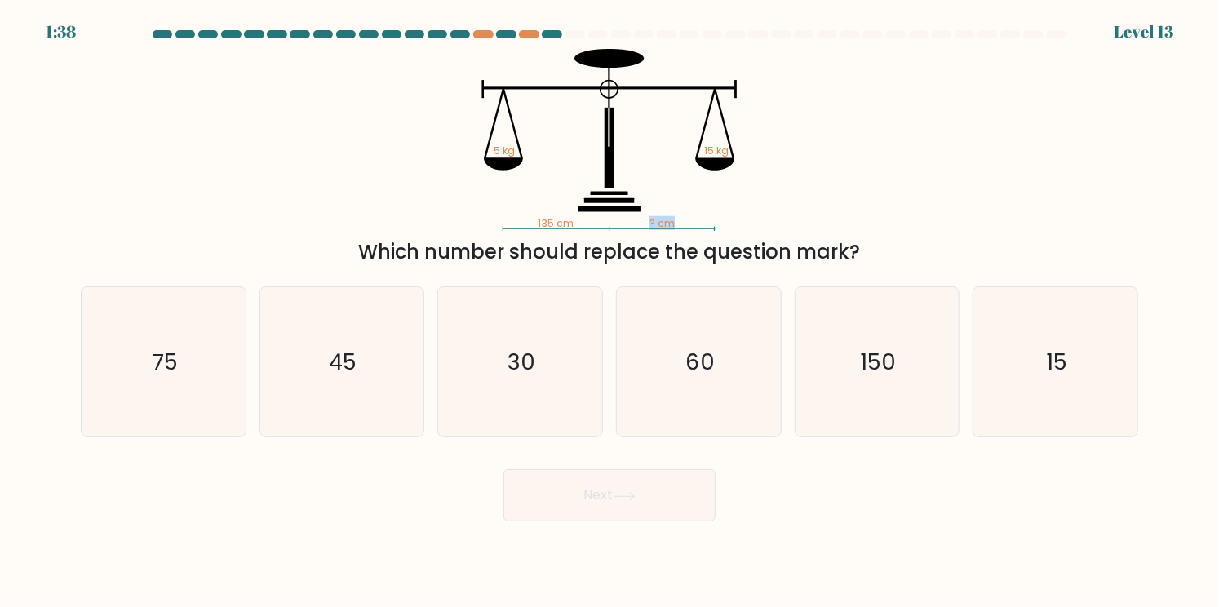
click at [639, 220] on icon "135 cm ? cm 5 kg 15 kg" at bounding box center [610, 140] width 490 height 182
click at [157, 372] on text "75" at bounding box center [165, 362] width 26 height 32
click at [610, 312] on input "a. 75" at bounding box center [610, 308] width 1 height 8
radio input "true"
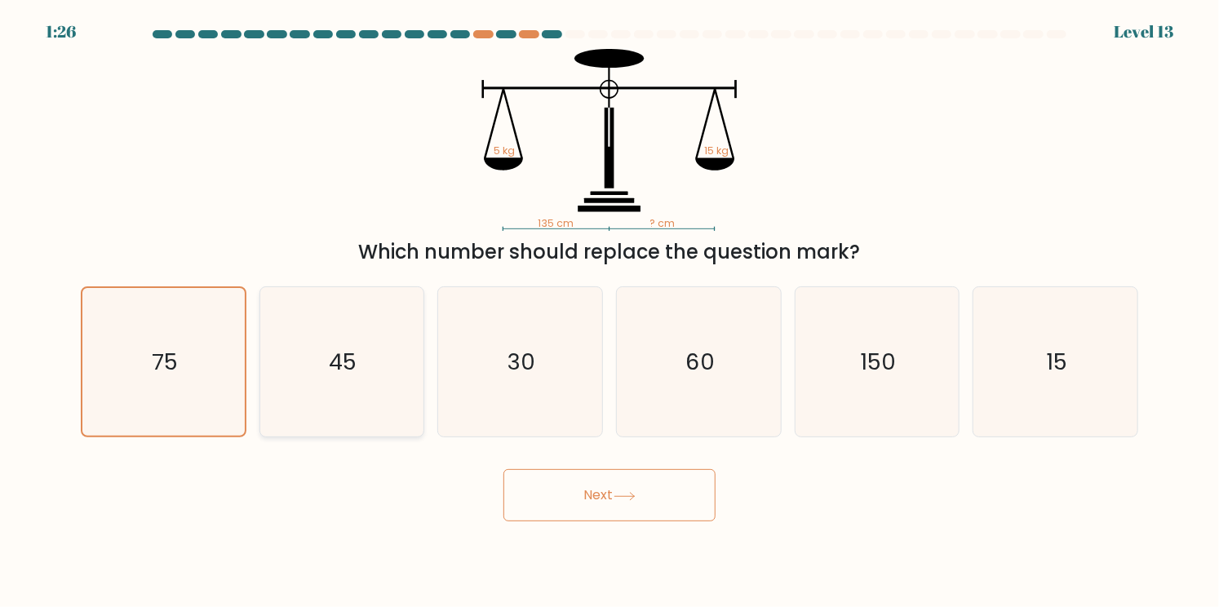
click at [282, 311] on icon "45" at bounding box center [341, 361] width 149 height 149
click at [610, 311] on input "b. 45" at bounding box center [610, 308] width 1 height 8
radio input "true"
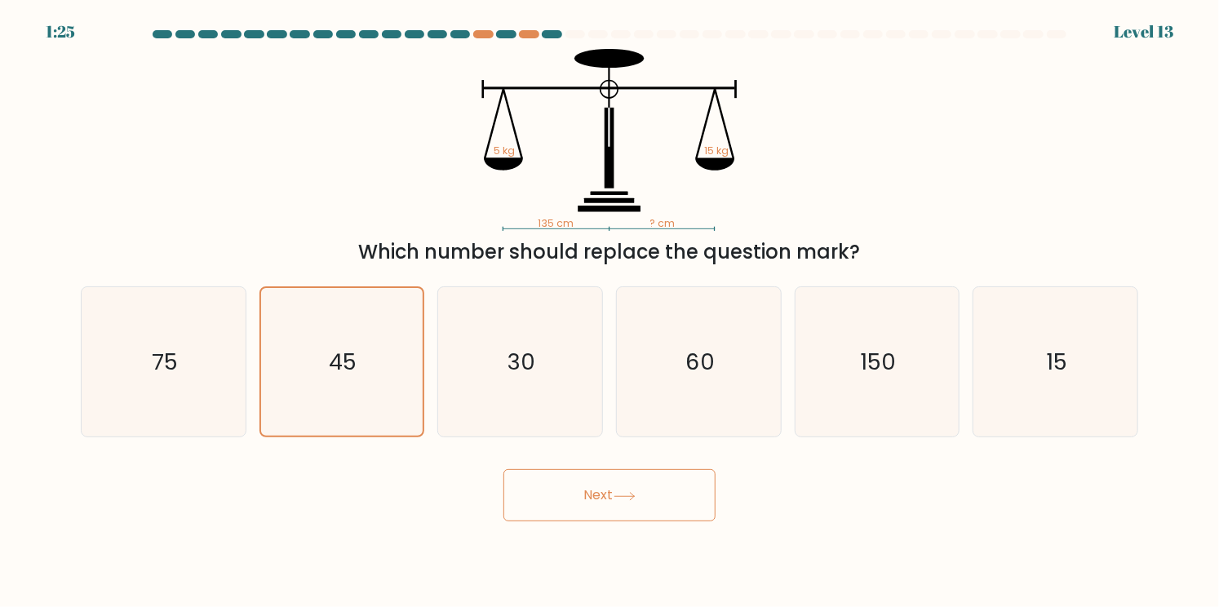
click at [605, 496] on button "Next" at bounding box center [610, 495] width 212 height 52
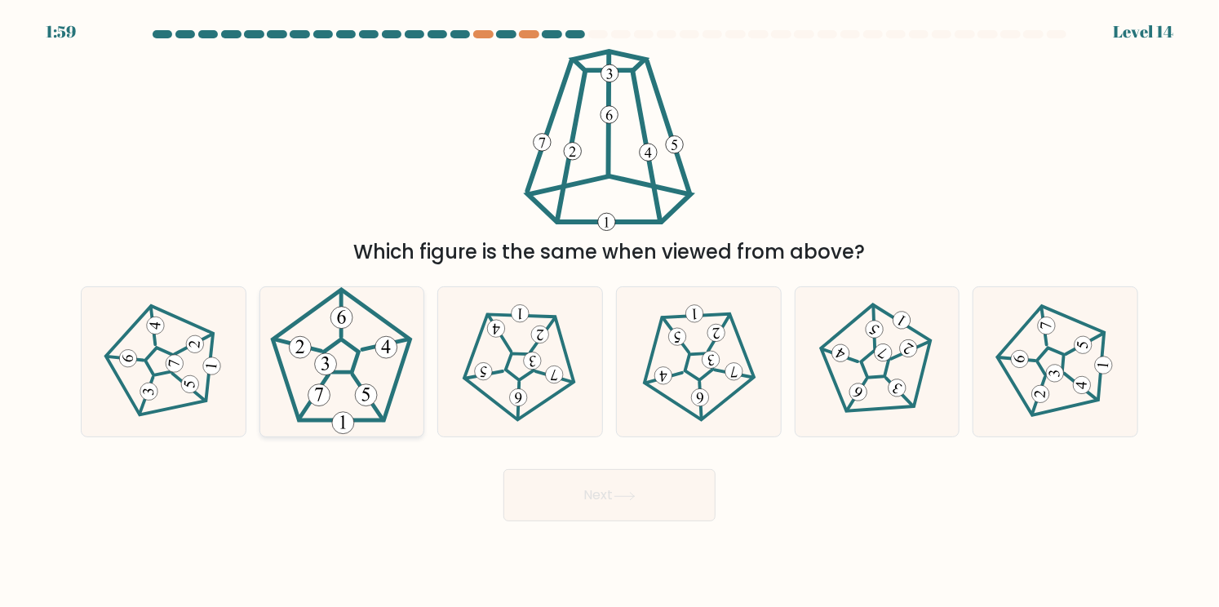
click at [331, 361] on 660 at bounding box center [326, 364] width 22 height 22
click at [610, 312] on input "b." at bounding box center [610, 308] width 1 height 8
radio input "true"
click at [531, 365] on icon at bounding box center [534, 361] width 7 height 11
click at [610, 312] on input "c." at bounding box center [610, 308] width 1 height 8
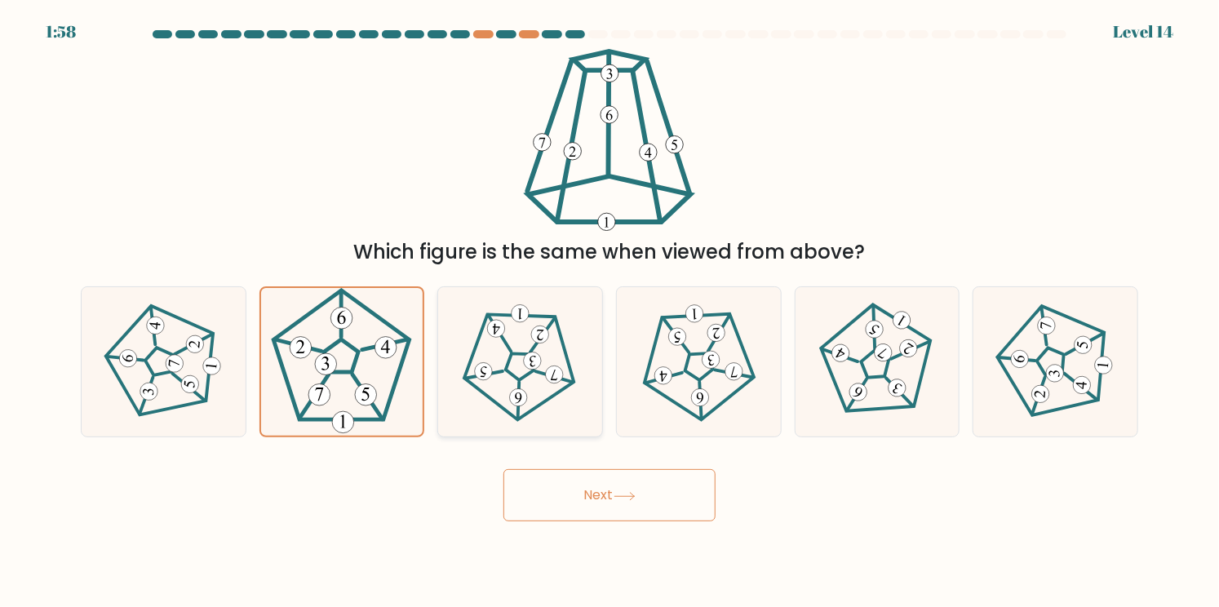
radio input "true"
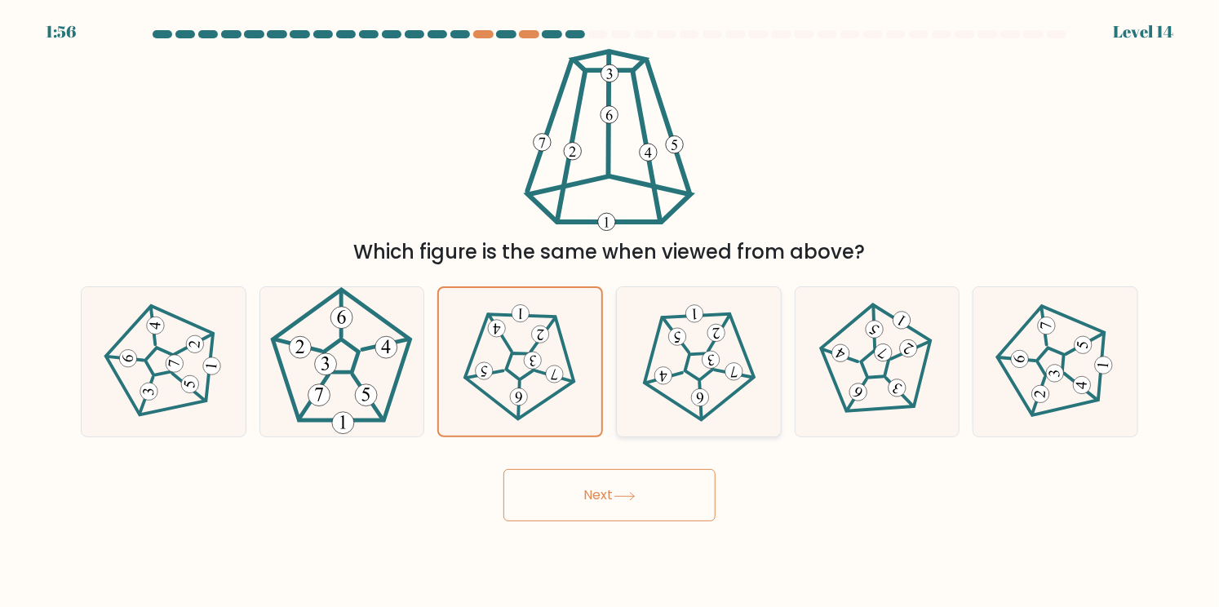
click at [682, 362] on icon at bounding box center [699, 363] width 120 height 120
click at [610, 312] on input "d." at bounding box center [610, 308] width 1 height 8
radio input "true"
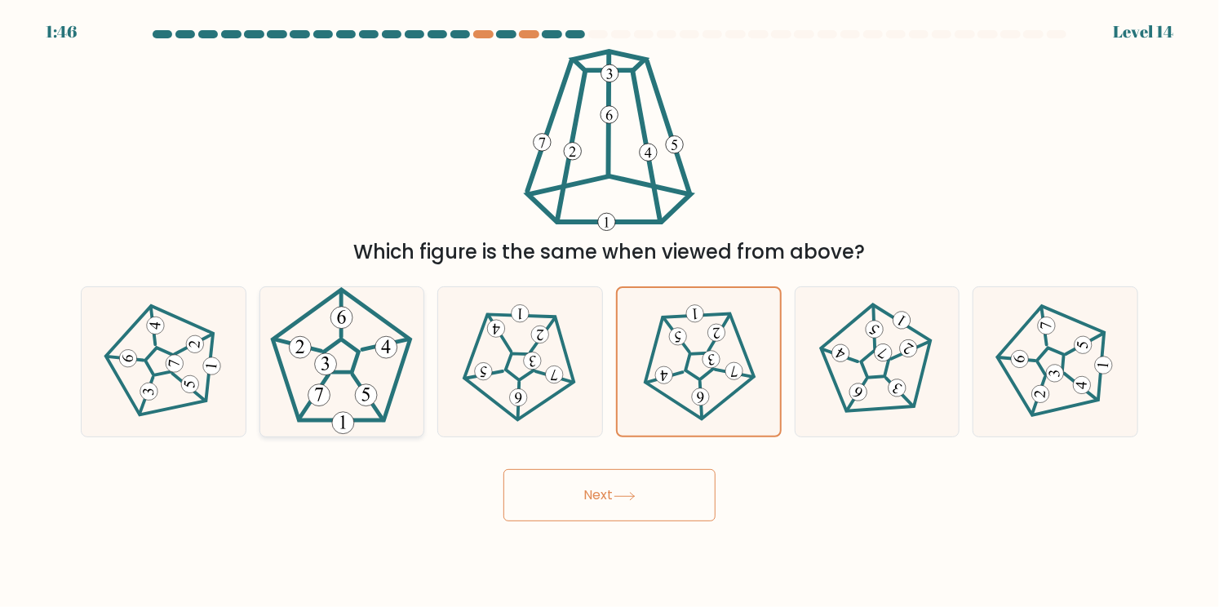
click at [379, 366] on icon at bounding box center [341, 361] width 149 height 149
click at [610, 312] on input "b." at bounding box center [610, 308] width 1 height 8
radio input "true"
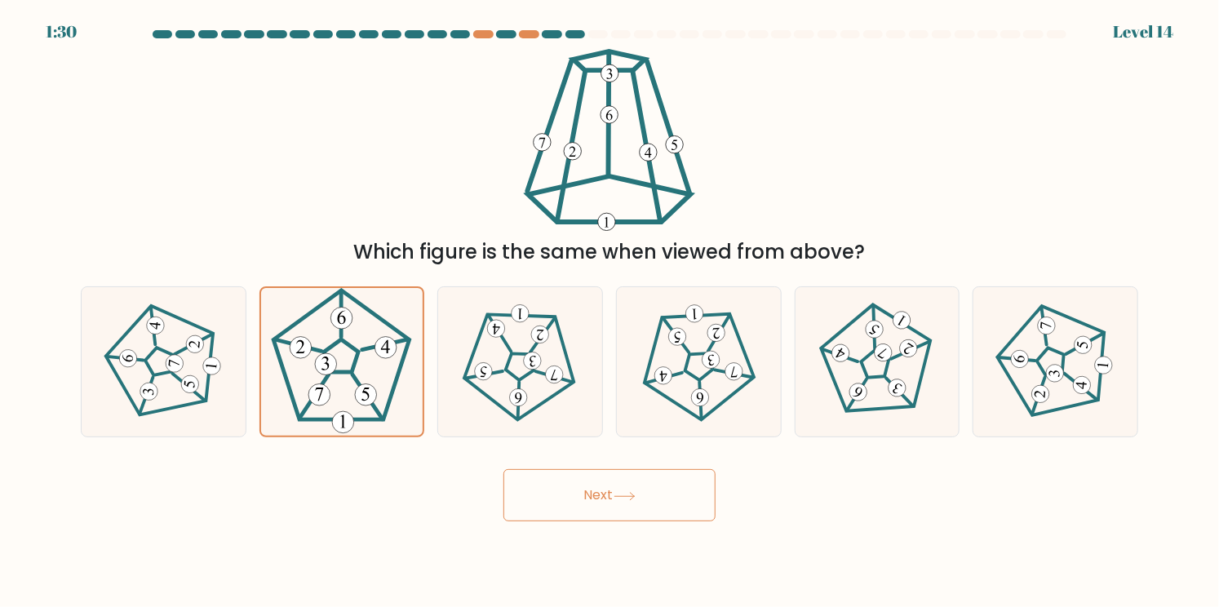
click at [681, 492] on button "Next" at bounding box center [610, 495] width 212 height 52
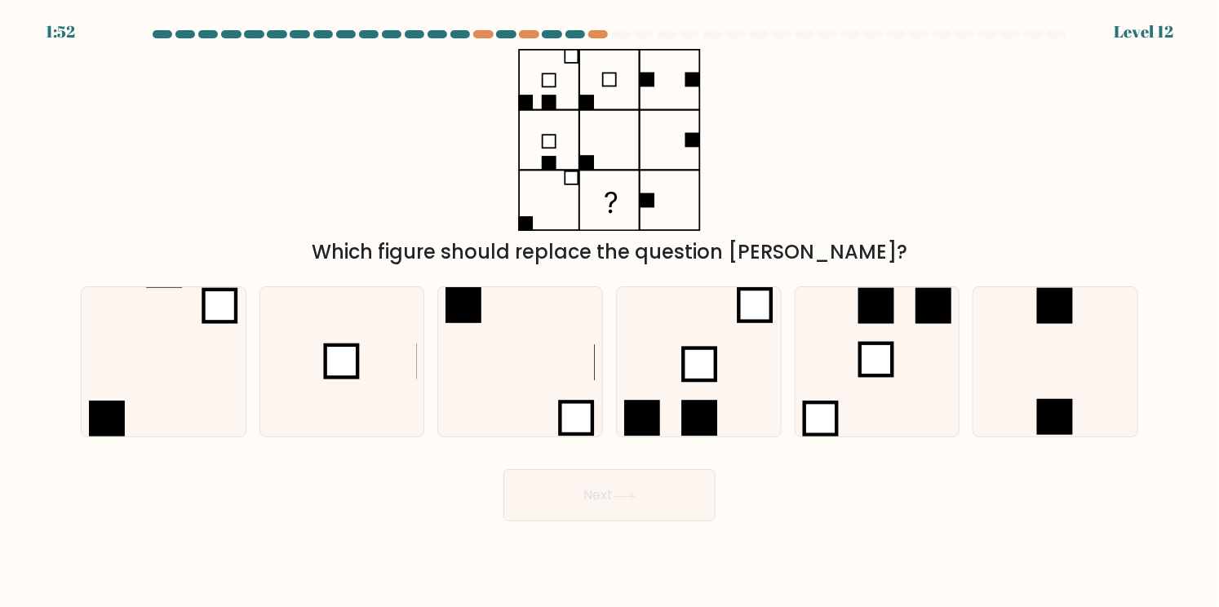
click at [625, 124] on icon at bounding box center [610, 140] width 204 height 182
drag, startPoint x: 622, startPoint y: 122, endPoint x: 579, endPoint y: 130, distance: 43.2
click at [579, 121] on icon at bounding box center [610, 140] width 204 height 182
drag, startPoint x: 60, startPoint y: 269, endPoint x: 1142, endPoint y: 432, distance: 1093.7
click at [1142, 432] on form at bounding box center [609, 275] width 1219 height 491
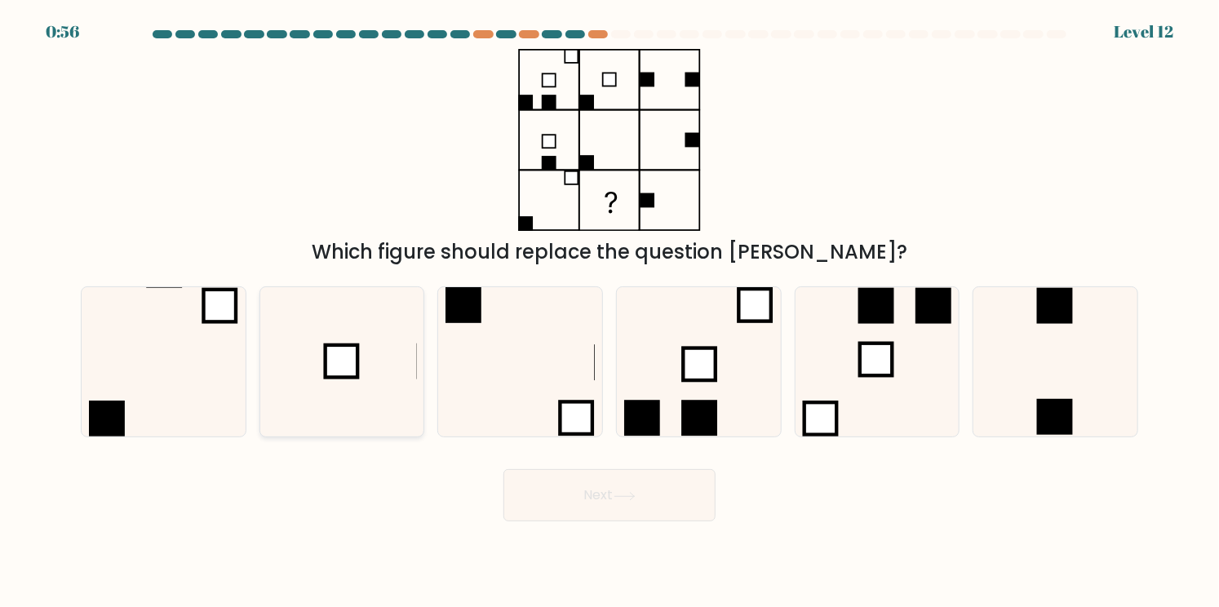
click at [367, 387] on icon at bounding box center [341, 361] width 149 height 149
click at [610, 312] on input "b." at bounding box center [610, 308] width 1 height 8
radio input "true"
click at [563, 494] on button "Next" at bounding box center [610, 495] width 212 height 52
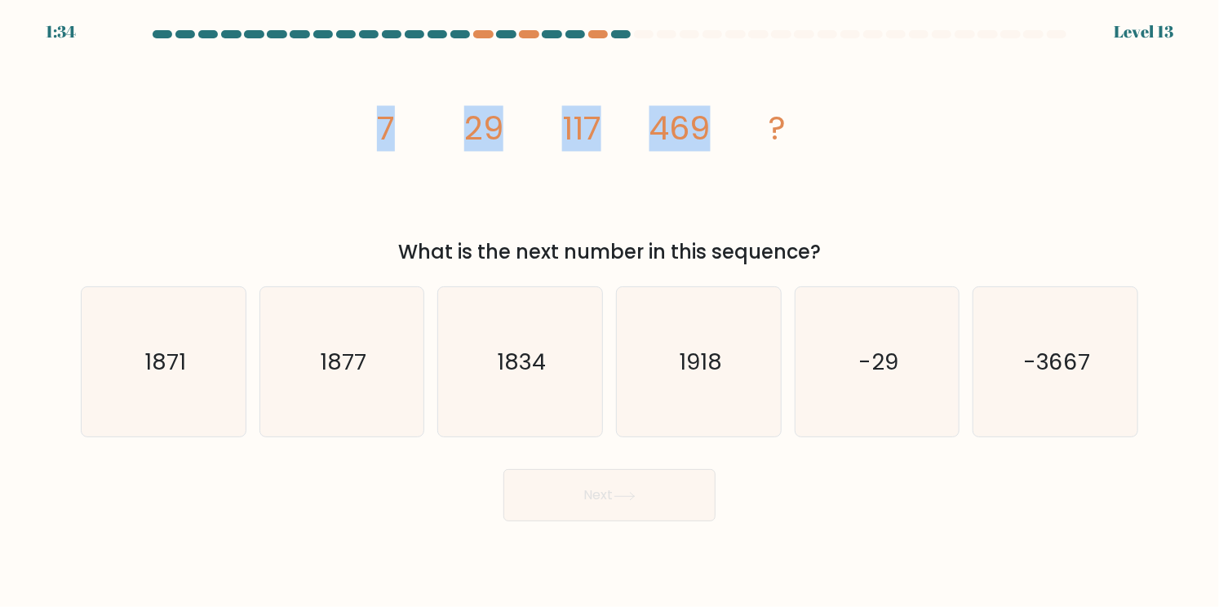
drag, startPoint x: 357, startPoint y: 120, endPoint x: 736, endPoint y: 138, distance: 379.1
click at [736, 138] on div "image/svg+xml 7 29 117 469 ? What is the next number in this sequence?" at bounding box center [609, 158] width 1077 height 218
copy g "7 29 117 469"
click at [340, 355] on text "1877" at bounding box center [343, 362] width 47 height 32
click at [610, 312] on input "b. 1877" at bounding box center [610, 308] width 1 height 8
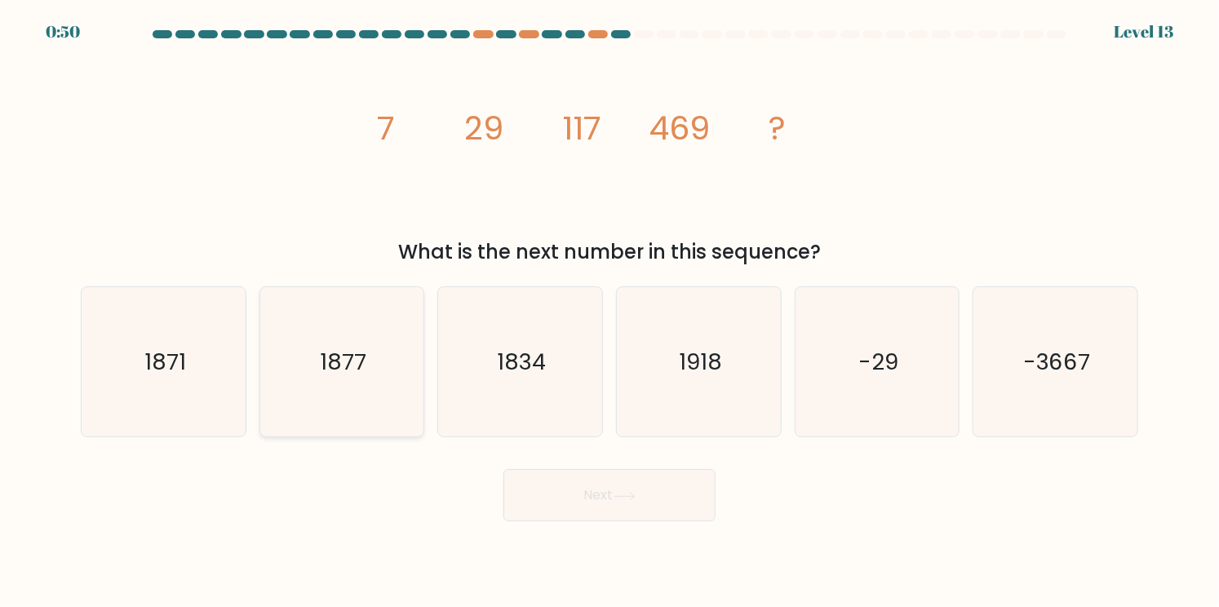
radio input "true"
click at [599, 506] on button "Next" at bounding box center [610, 495] width 212 height 52
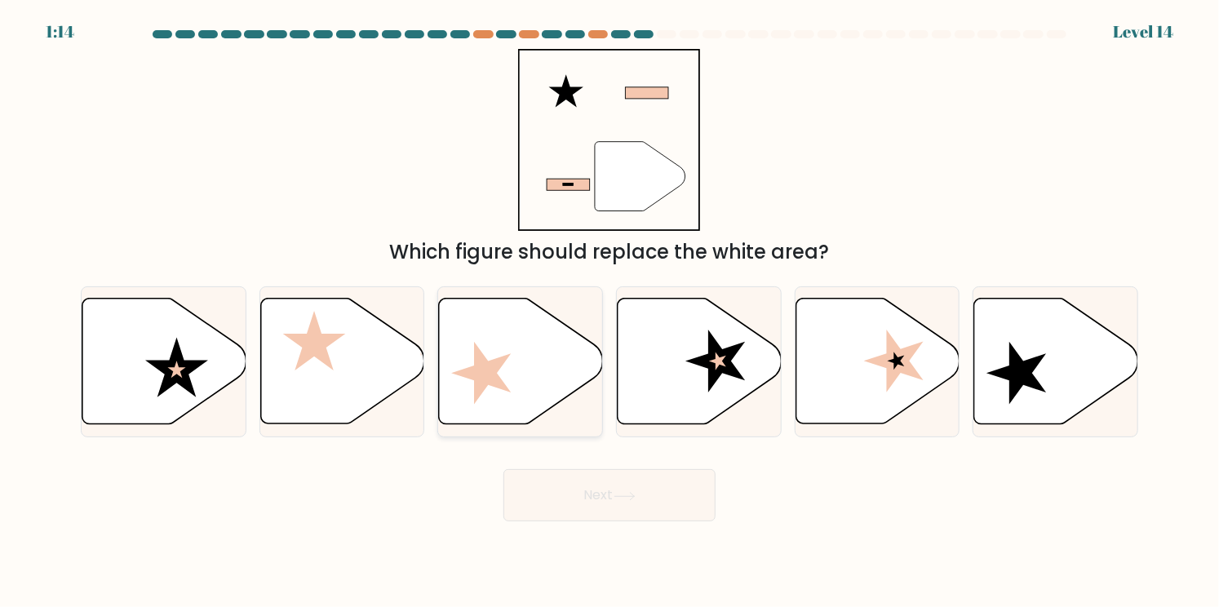
click at [507, 353] on icon at bounding box center [521, 362] width 164 height 126
click at [610, 312] on input "c." at bounding box center [610, 308] width 1 height 8
radio input "true"
click at [386, 186] on div "" Which figure should replace the white area?" at bounding box center [609, 158] width 1077 height 218
click at [580, 98] on icon """ at bounding box center [609, 140] width 182 height 182
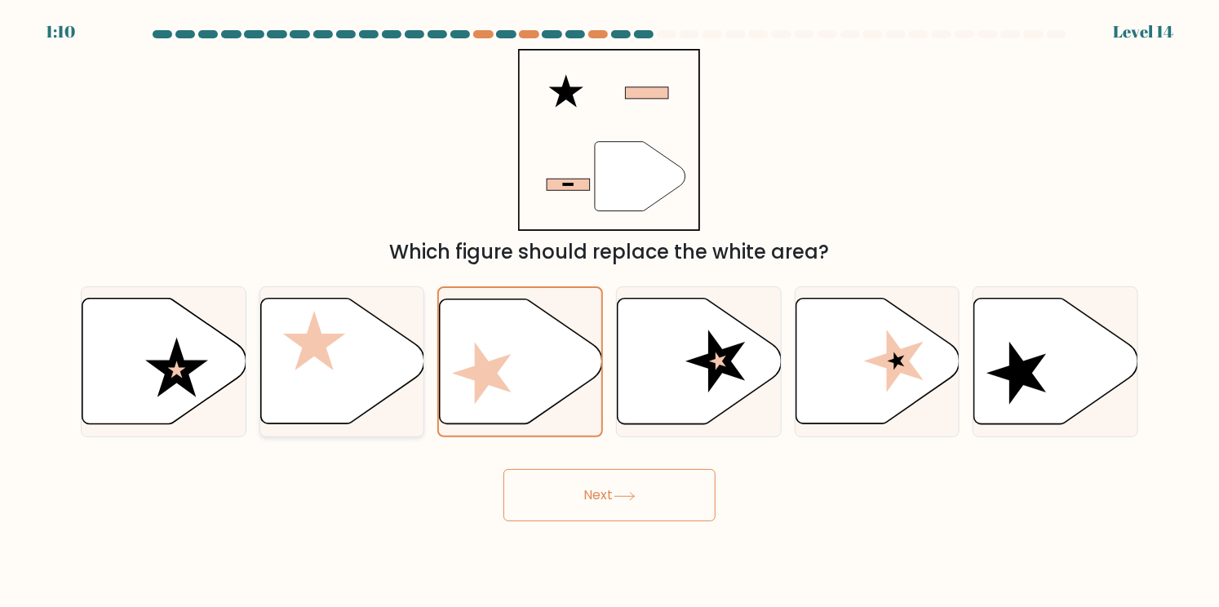
click at [364, 356] on icon at bounding box center [342, 362] width 164 height 126
click at [610, 312] on input "b." at bounding box center [610, 308] width 1 height 8
radio input "true"
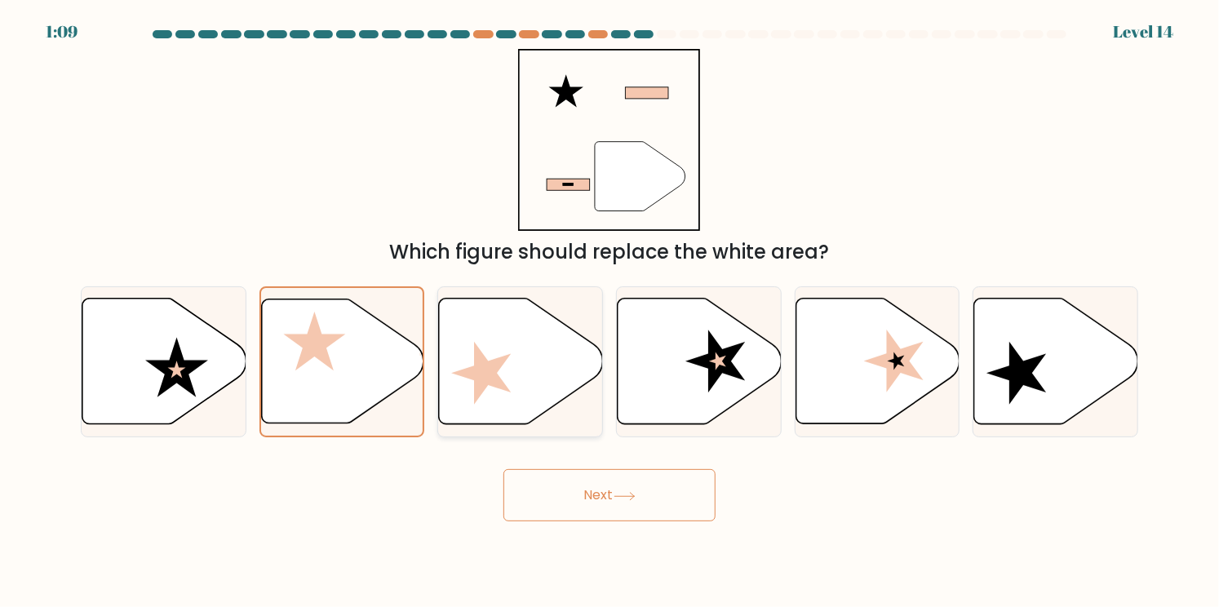
click at [472, 362] on icon at bounding box center [521, 362] width 164 height 126
click at [610, 312] on input "c." at bounding box center [610, 308] width 1 height 8
radio input "true"
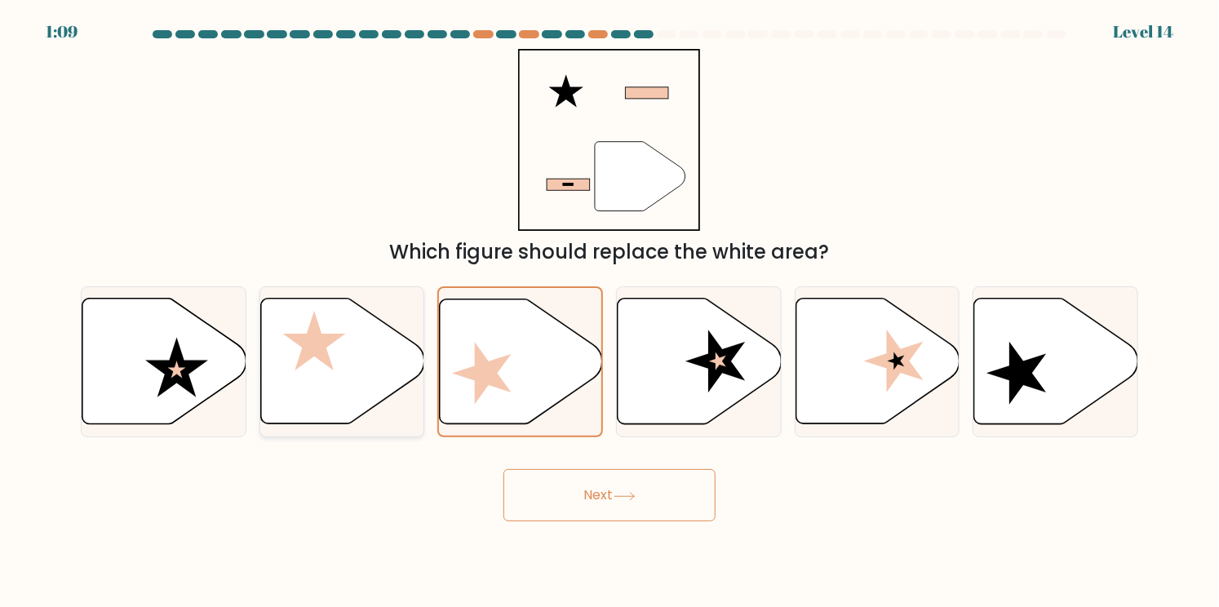
click at [373, 366] on icon at bounding box center [342, 362] width 164 height 126
click at [610, 312] on input "b." at bounding box center [610, 308] width 1 height 8
radio input "true"
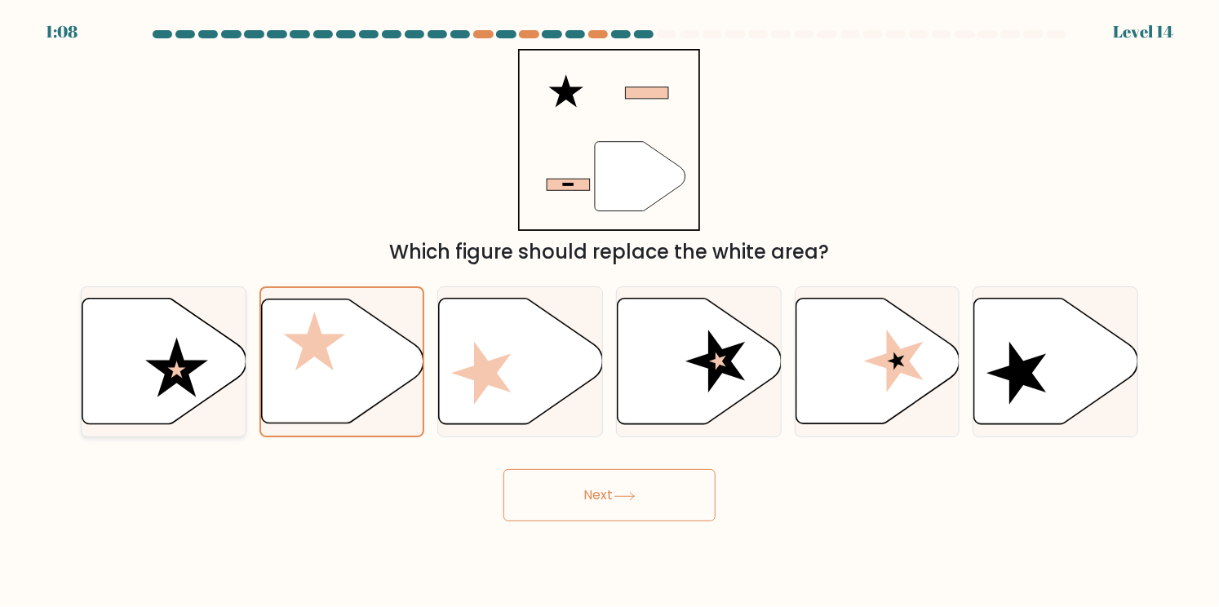
click at [232, 369] on icon at bounding box center [164, 362] width 164 height 126
click at [610, 312] on input "a." at bounding box center [610, 308] width 1 height 8
radio input "true"
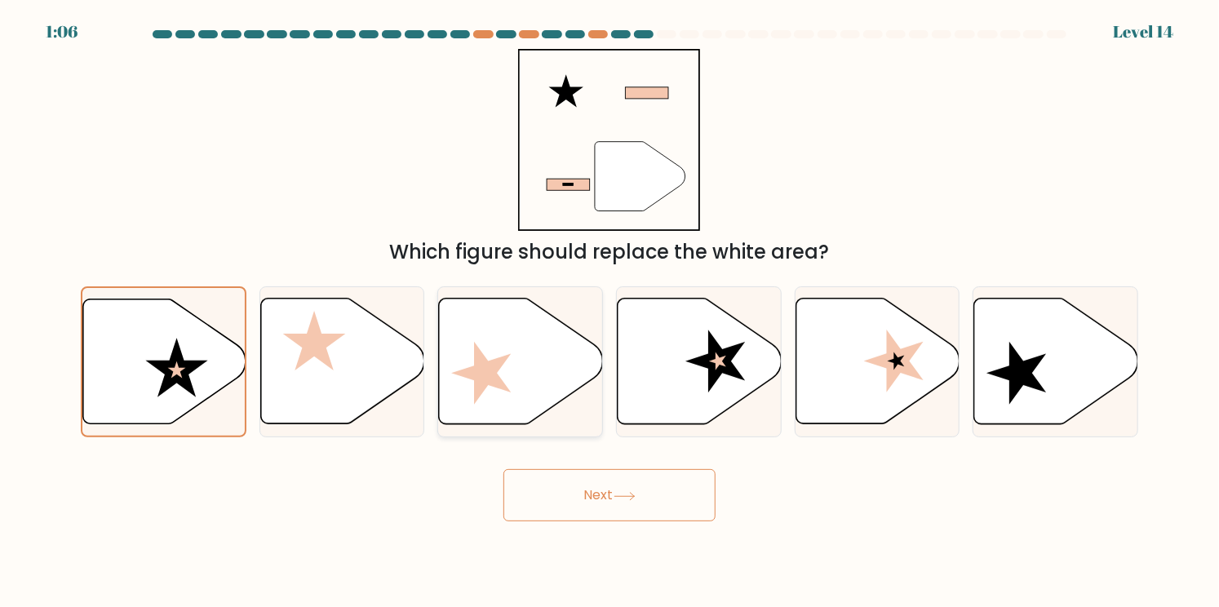
click at [472, 388] on icon at bounding box center [521, 362] width 164 height 126
click at [610, 312] on input "c." at bounding box center [610, 308] width 1 height 8
radio input "true"
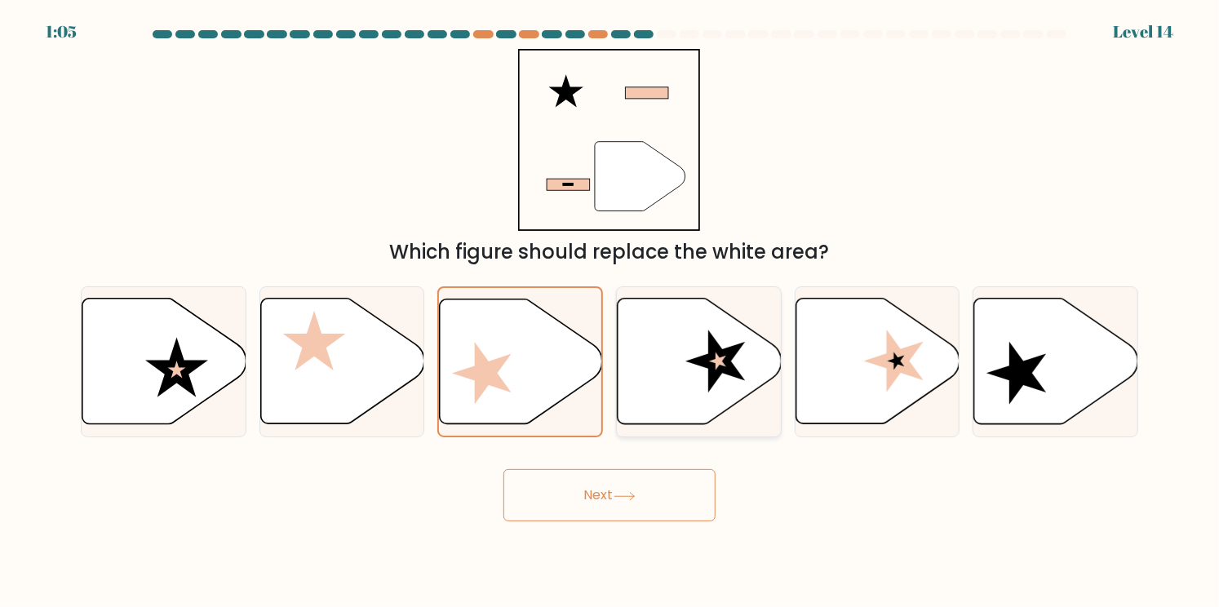
click at [721, 384] on icon at bounding box center [700, 362] width 164 height 126
click at [610, 312] on input "d." at bounding box center [610, 308] width 1 height 8
radio input "true"
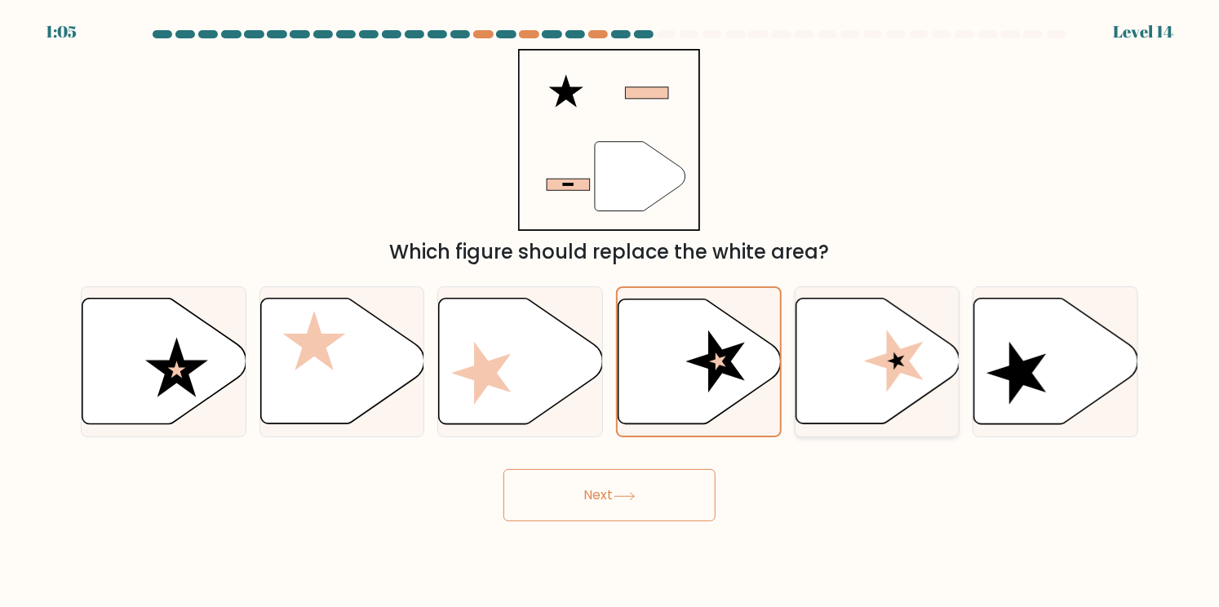
click at [904, 371] on icon at bounding box center [894, 362] width 60 height 63
click at [610, 312] on input "e." at bounding box center [610, 308] width 1 height 8
radio input "true"
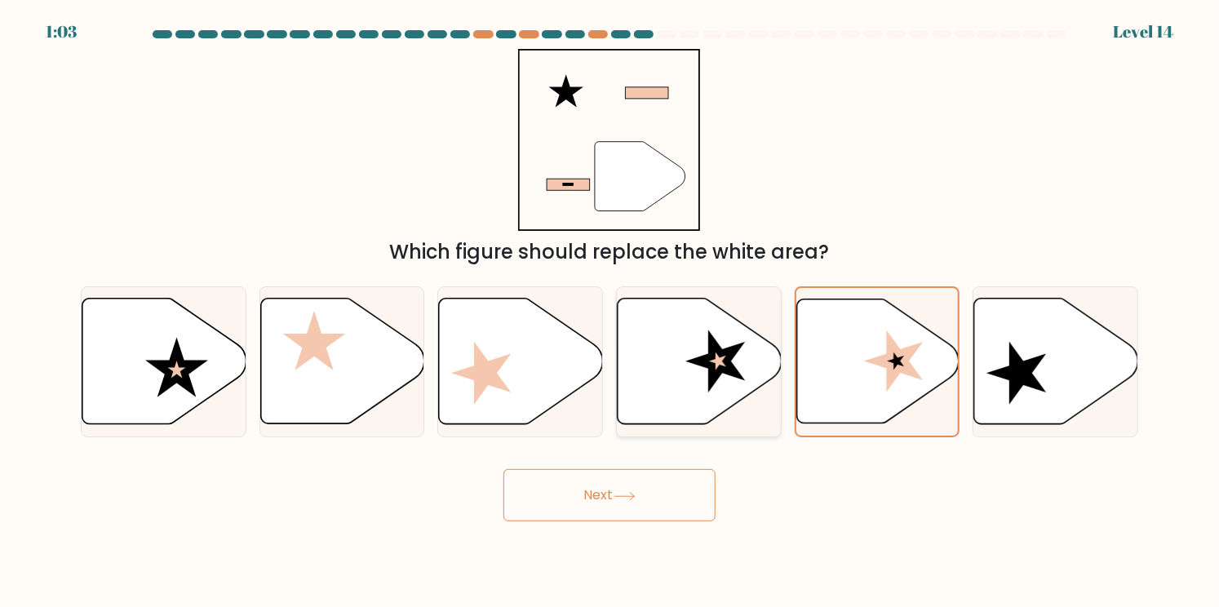
click at [690, 367] on icon at bounding box center [700, 362] width 164 height 126
click at [610, 312] on input "d." at bounding box center [610, 308] width 1 height 8
radio input "true"
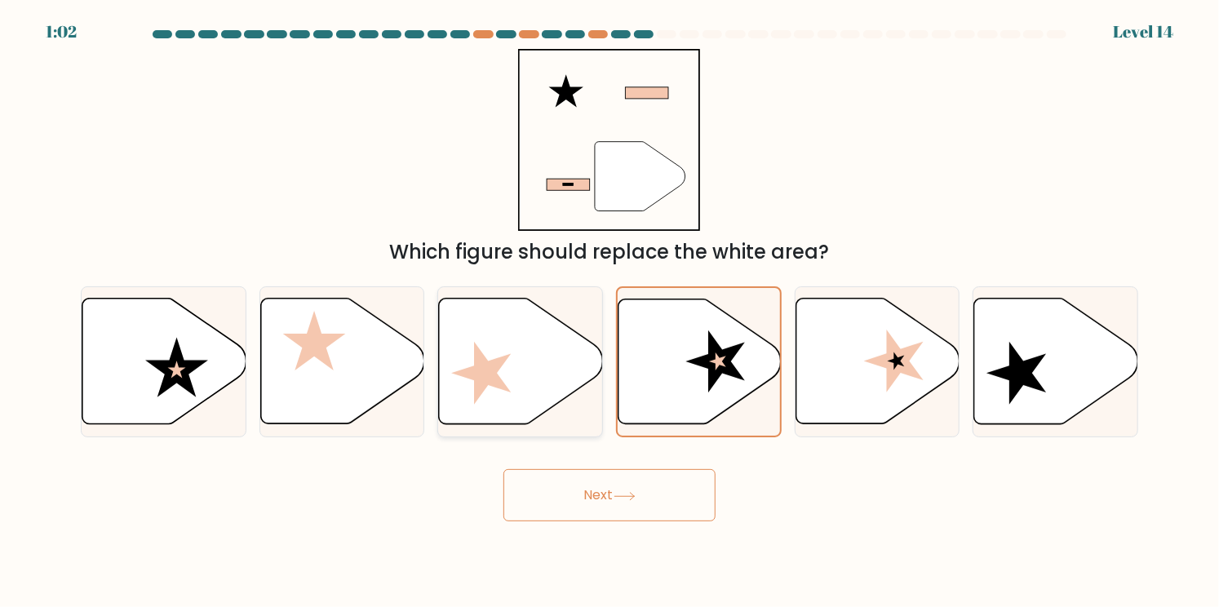
click at [508, 363] on icon at bounding box center [521, 362] width 164 height 126
click at [610, 312] on input "c." at bounding box center [610, 308] width 1 height 8
radio input "true"
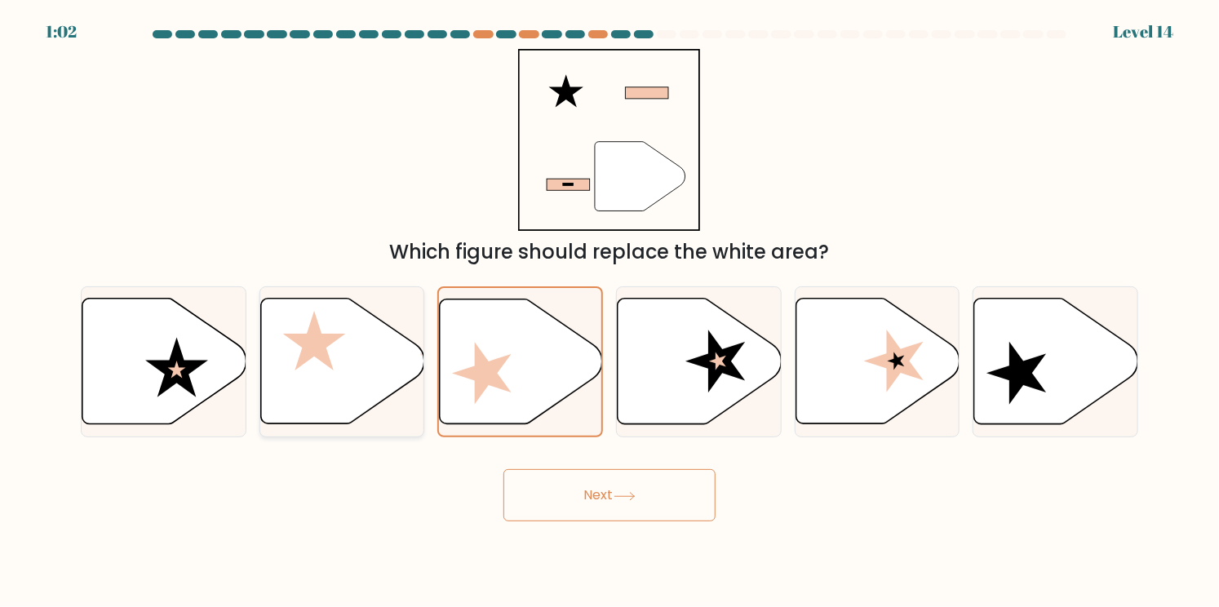
click at [345, 359] on icon at bounding box center [342, 362] width 164 height 126
click at [610, 312] on input "b." at bounding box center [610, 308] width 1 height 8
radio input "true"
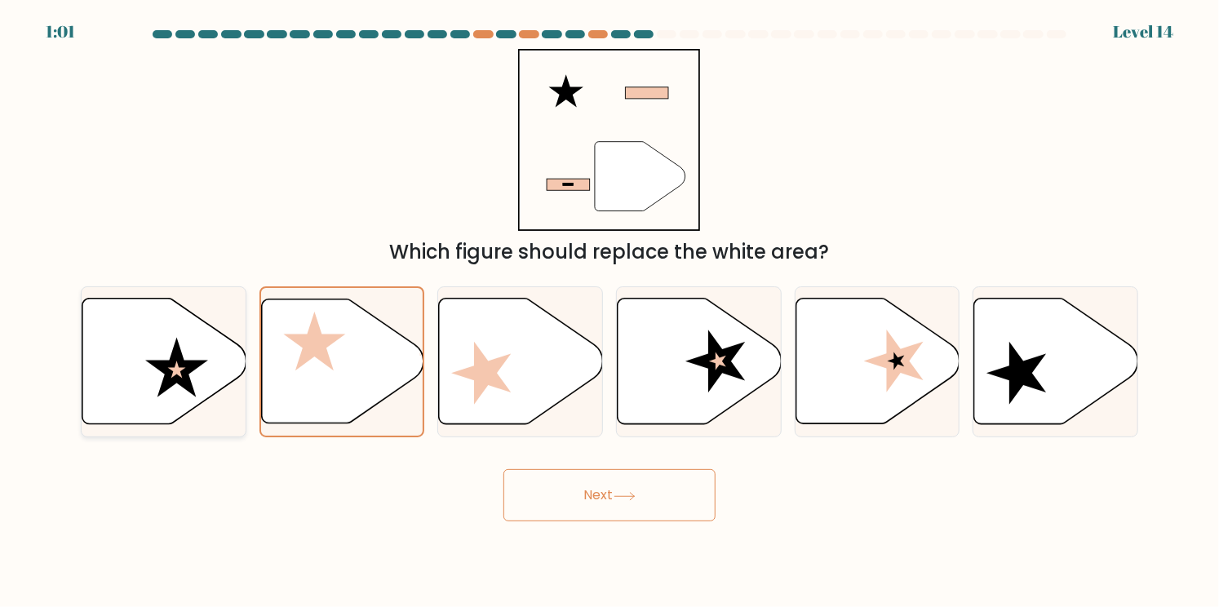
click at [198, 364] on icon at bounding box center [176, 368] width 63 height 60
click at [610, 312] on input "a." at bounding box center [610, 308] width 1 height 8
radio input "true"
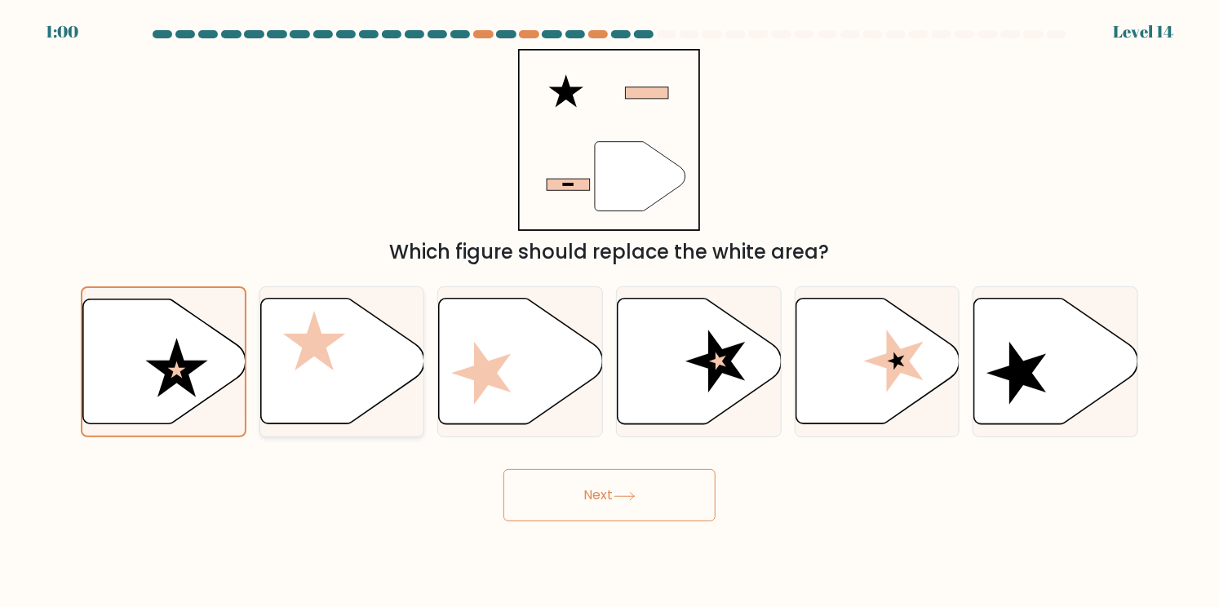
click at [380, 370] on icon at bounding box center [342, 362] width 164 height 126
click at [610, 312] on input "b." at bounding box center [610, 308] width 1 height 8
radio input "true"
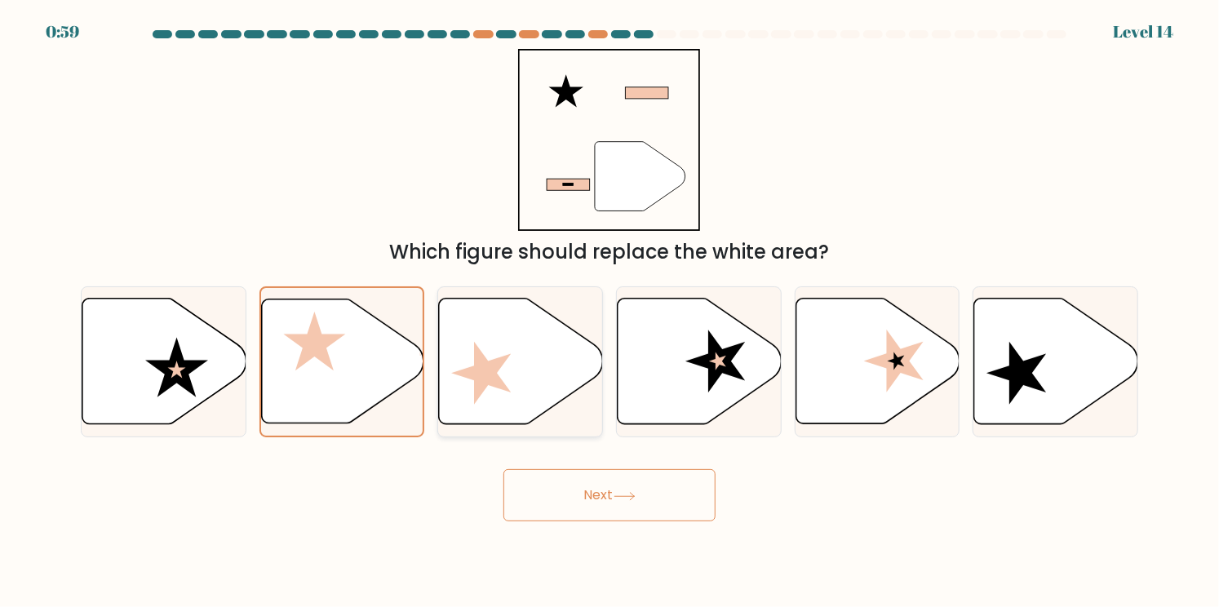
click at [477, 372] on icon at bounding box center [481, 373] width 60 height 63
click at [610, 312] on input "c." at bounding box center [610, 308] width 1 height 8
radio input "true"
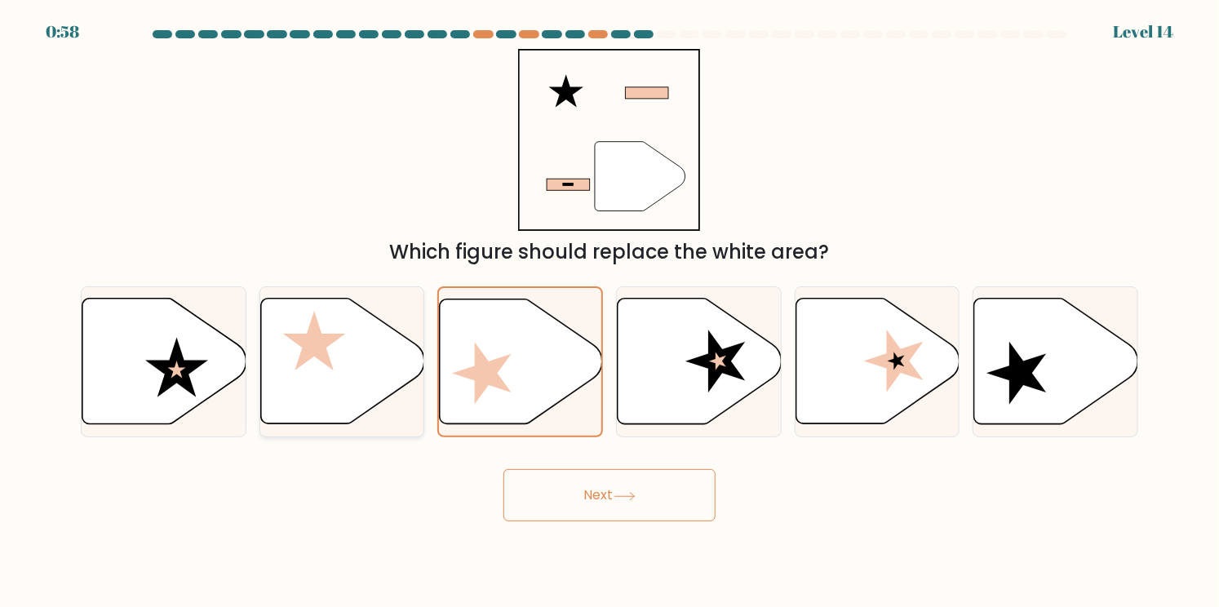
click at [357, 371] on icon at bounding box center [342, 362] width 164 height 126
click at [610, 312] on input "b." at bounding box center [610, 308] width 1 height 8
radio input "true"
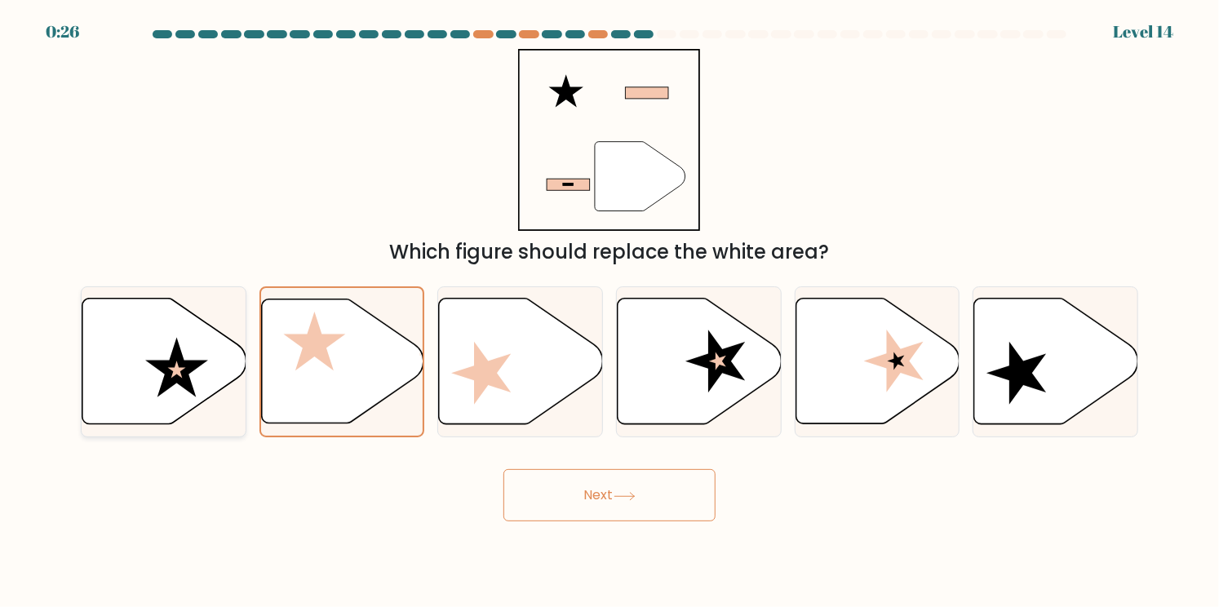
click at [181, 344] on icon at bounding box center [164, 362] width 164 height 126
click at [610, 312] on input "a." at bounding box center [610, 308] width 1 height 8
radio input "true"
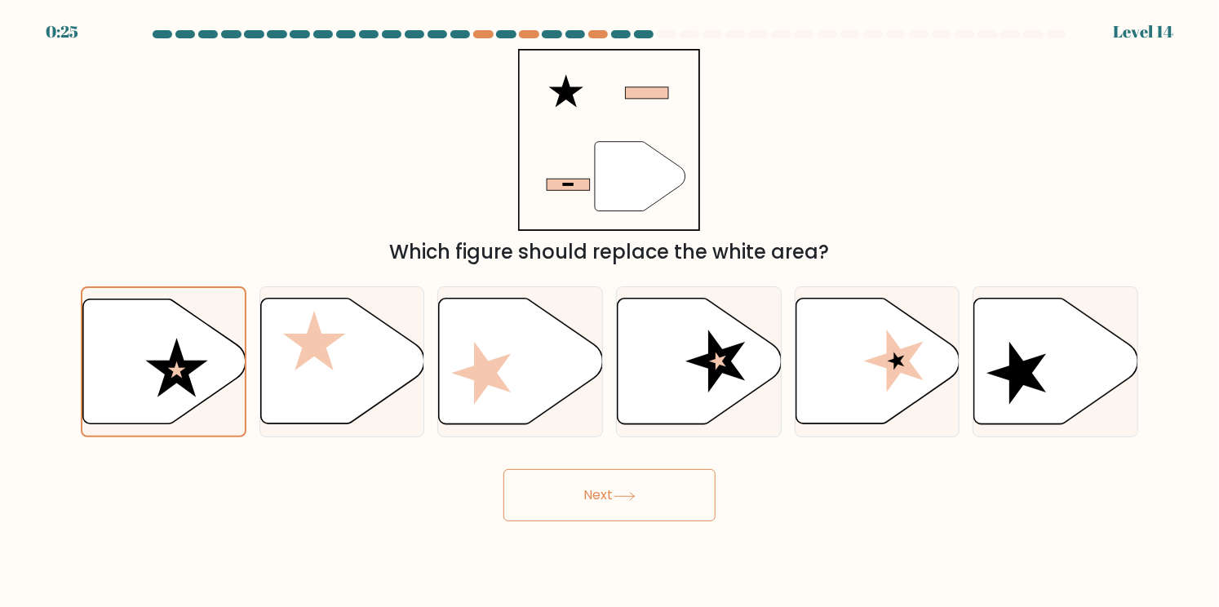
click at [597, 493] on button "Next" at bounding box center [610, 495] width 212 height 52
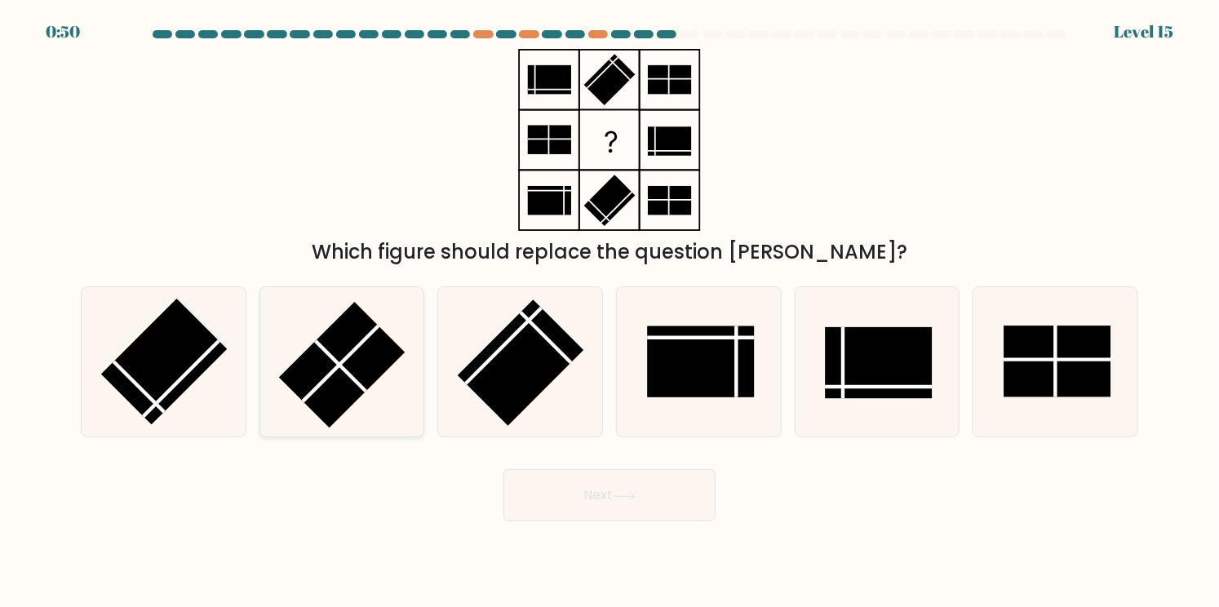
click at [379, 370] on rect at bounding box center [342, 365] width 127 height 127
click at [610, 312] on input "b." at bounding box center [610, 308] width 1 height 8
radio input "true"
click at [576, 489] on button "Next" at bounding box center [610, 495] width 212 height 52
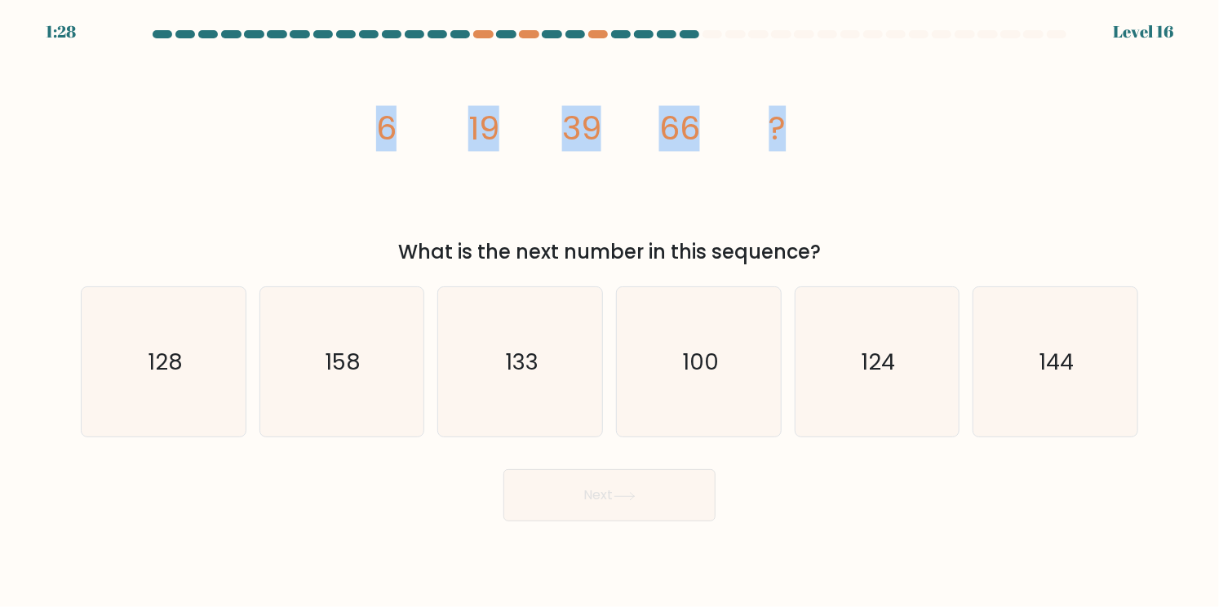
drag, startPoint x: 341, startPoint y: 112, endPoint x: 886, endPoint y: 140, distance: 545.9
click at [886, 140] on div "image/svg+xml 6 19 39 66 ? What is the next number in this sequence?" at bounding box center [609, 158] width 1077 height 218
copy g "6 19 39 66 ?"
click at [748, 156] on icon "image/svg+xml 6 19 39 66 ?" at bounding box center [610, 140] width 490 height 182
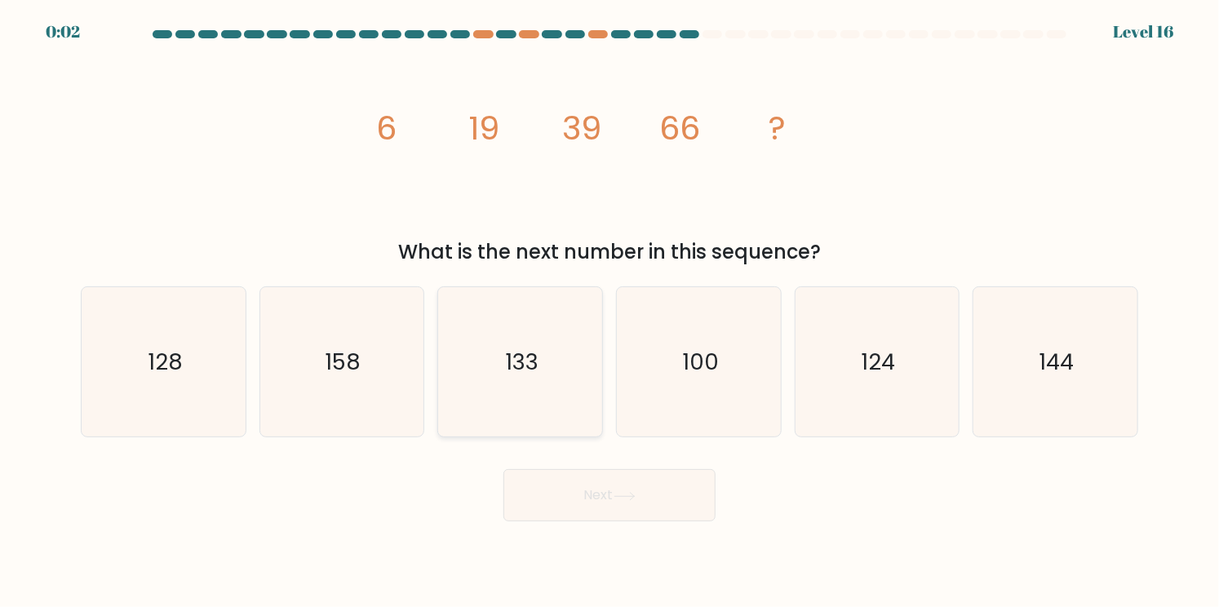
click at [483, 370] on icon "133" at bounding box center [520, 361] width 149 height 149
click at [610, 312] on input "c. 133" at bounding box center [610, 308] width 1 height 8
radio input "true"
click at [625, 495] on icon at bounding box center [625, 496] width 22 height 9
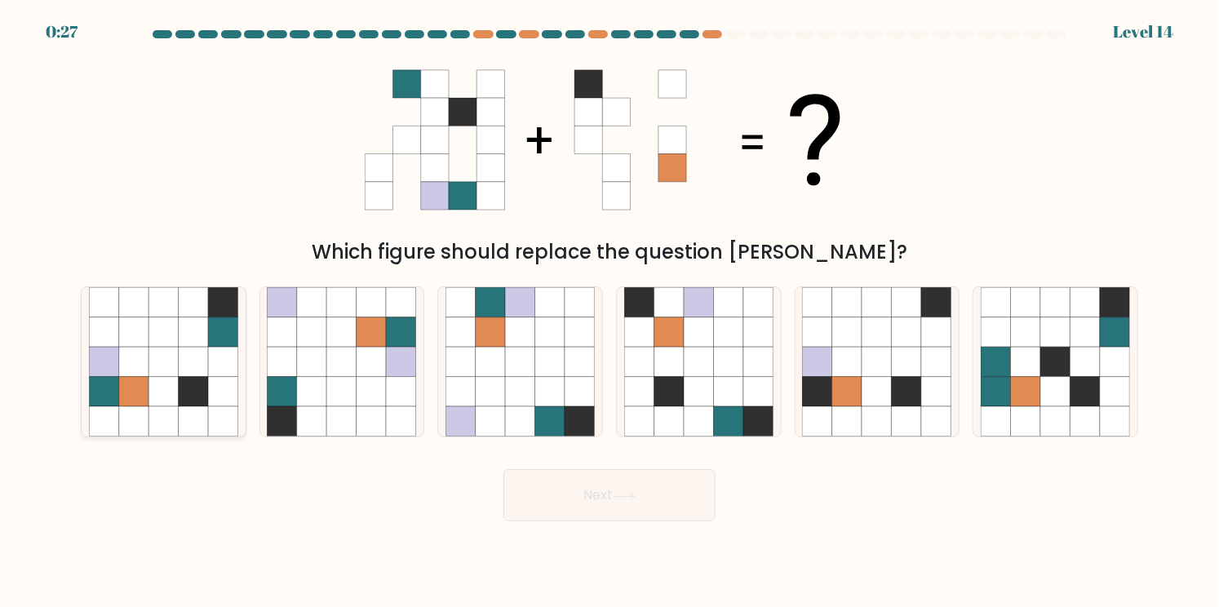
click at [218, 349] on icon at bounding box center [223, 363] width 30 height 30
click at [610, 312] on input "a." at bounding box center [610, 308] width 1 height 8
radio input "true"
click at [193, 356] on icon at bounding box center [192, 362] width 29 height 29
click at [610, 312] on input "a." at bounding box center [610, 308] width 1 height 8
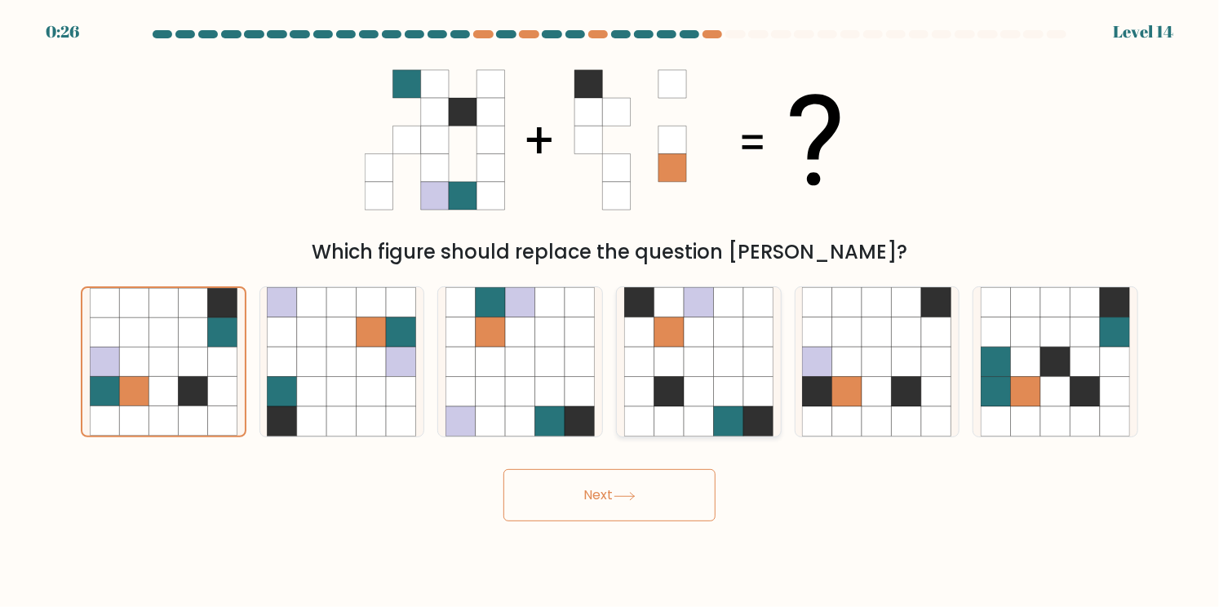
click at [655, 364] on icon at bounding box center [670, 363] width 30 height 30
click at [610, 312] on input "d." at bounding box center [610, 308] width 1 height 8
radio input "true"
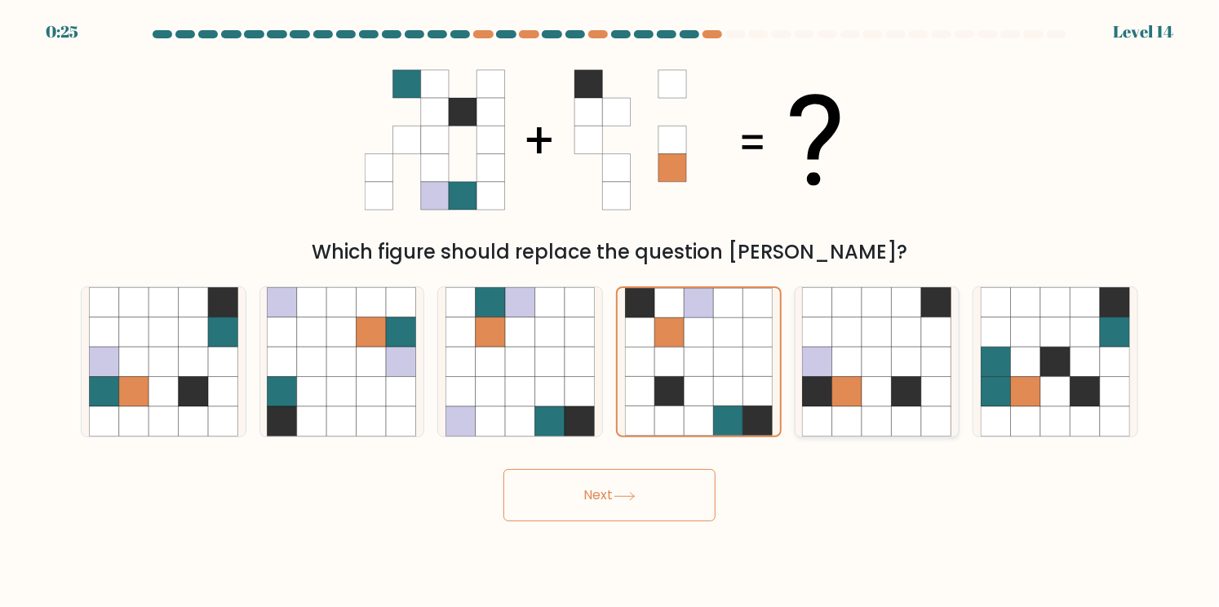
click at [886, 358] on icon at bounding box center [878, 363] width 30 height 30
click at [610, 312] on input "e." at bounding box center [610, 308] width 1 height 8
radio input "true"
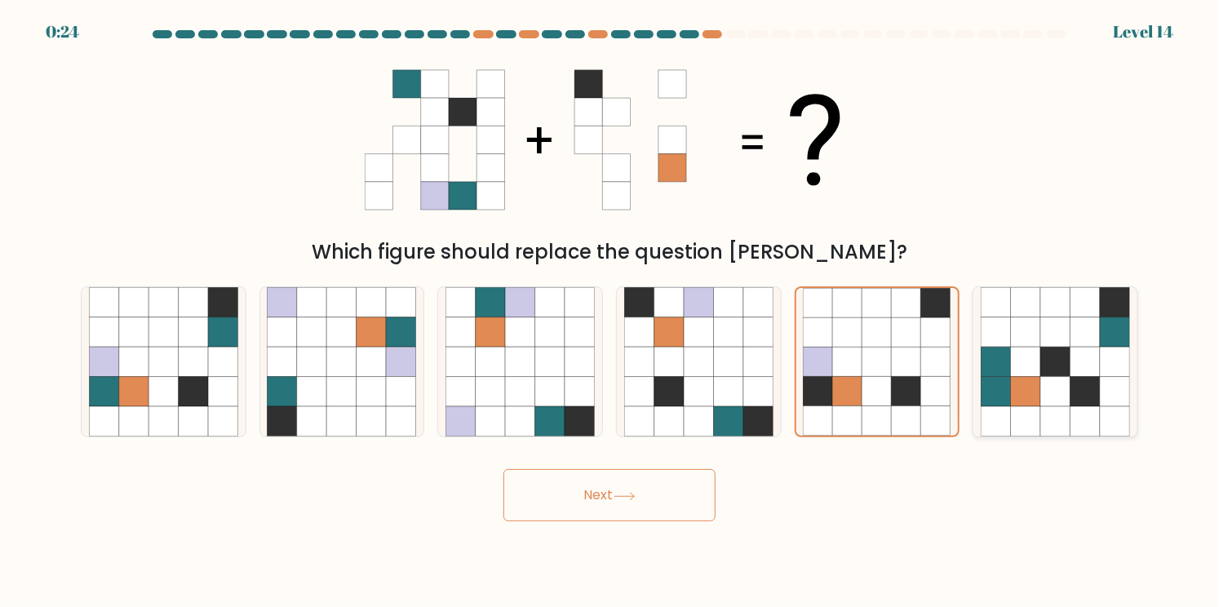
click at [1018, 340] on icon at bounding box center [1026, 332] width 30 height 30
click at [610, 312] on input "f." at bounding box center [610, 308] width 1 height 8
radio input "true"
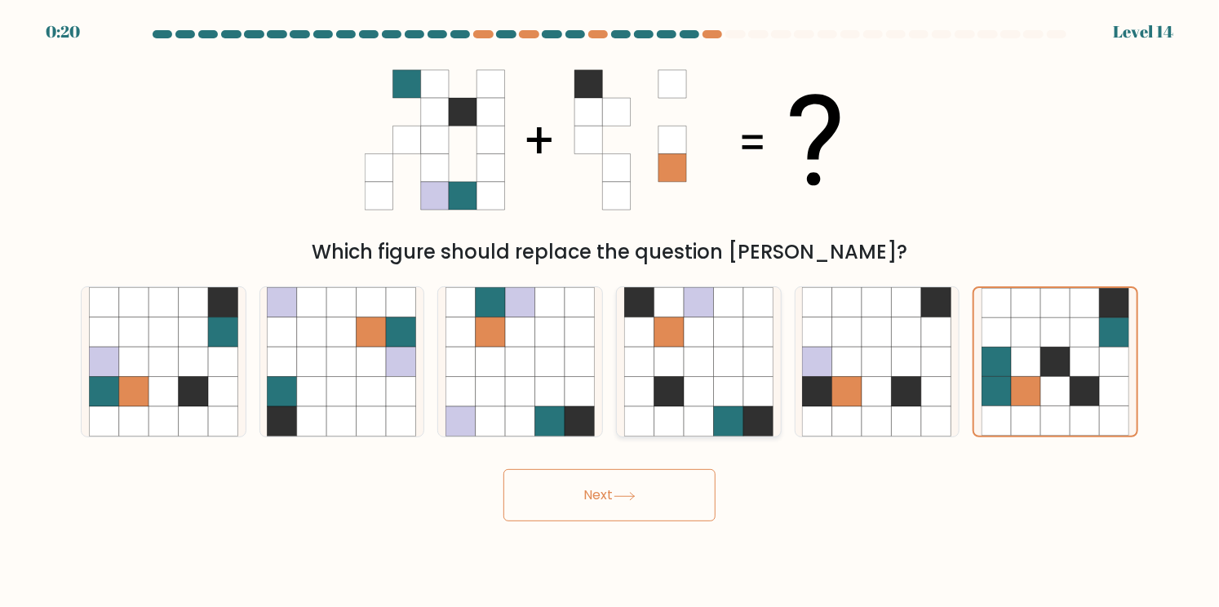
click at [771, 351] on icon at bounding box center [759, 363] width 30 height 30
click at [610, 312] on input "d." at bounding box center [610, 308] width 1 height 8
radio input "true"
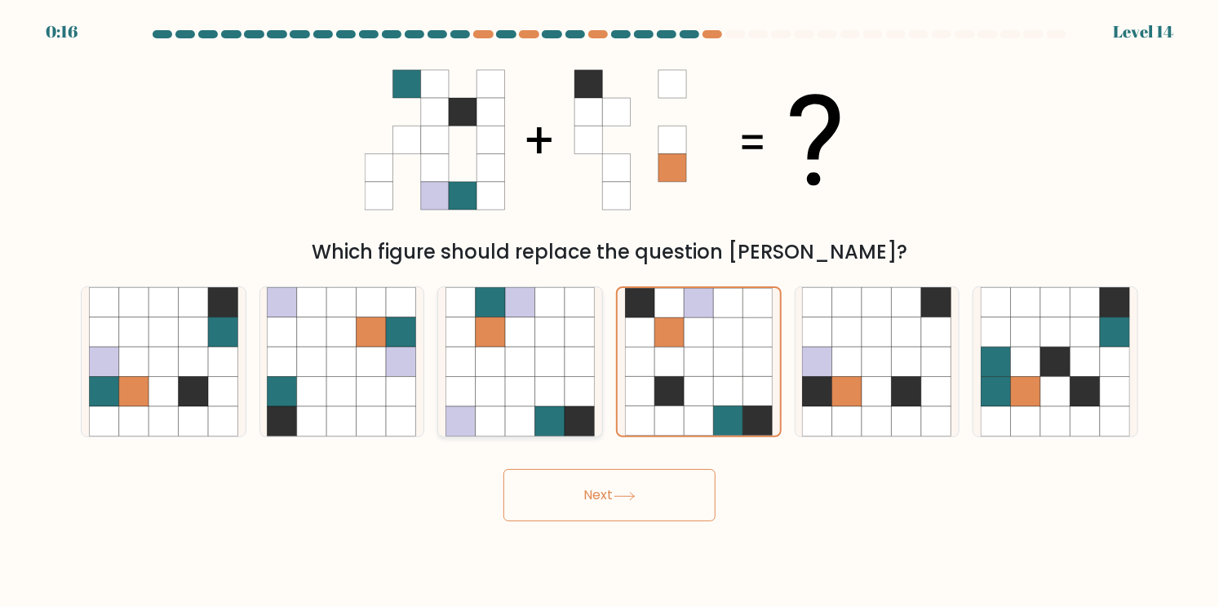
click at [521, 335] on icon at bounding box center [520, 332] width 30 height 30
click at [610, 312] on input "c." at bounding box center [610, 308] width 1 height 8
radio input "true"
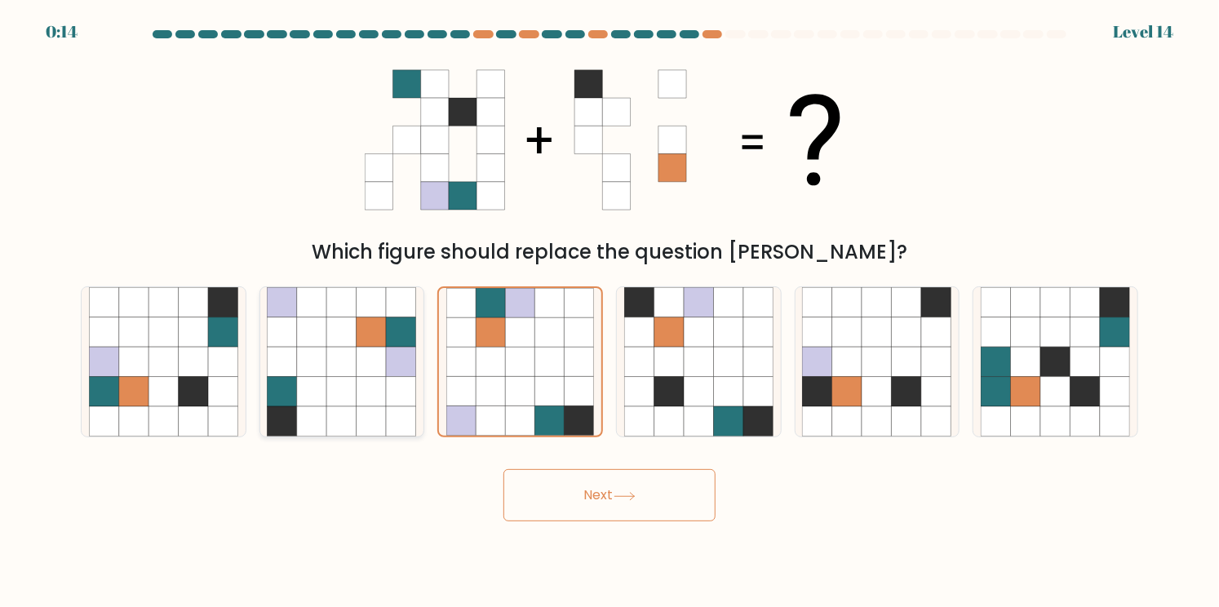
click at [348, 371] on icon at bounding box center [342, 363] width 30 height 30
click at [610, 312] on input "b." at bounding box center [610, 308] width 1 height 8
radio input "true"
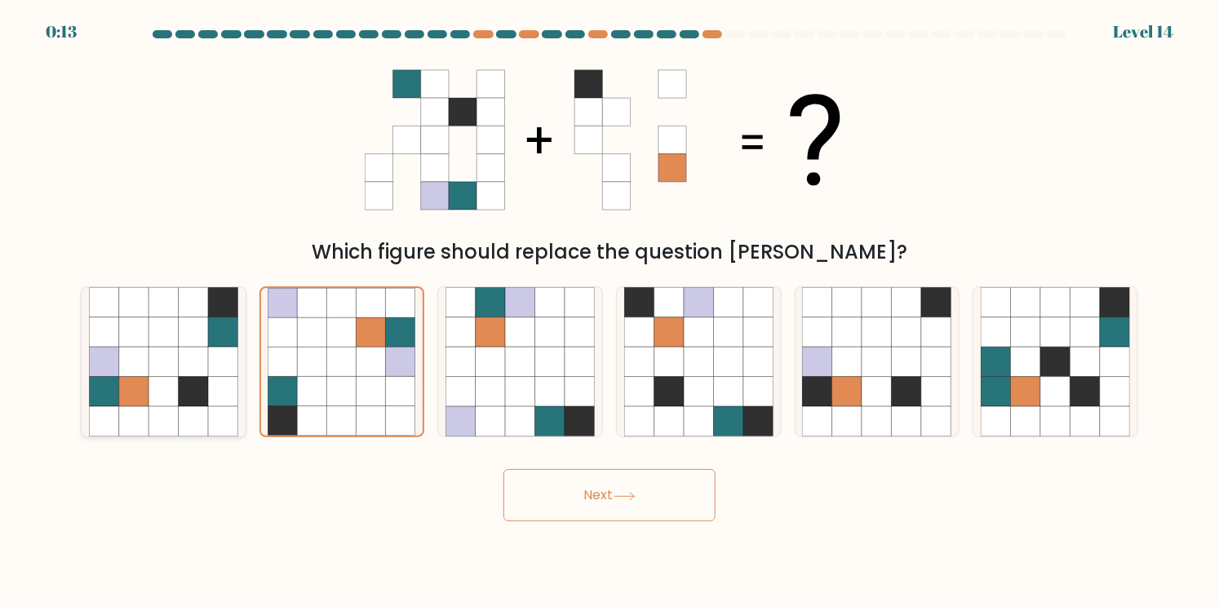
click at [180, 367] on icon at bounding box center [194, 363] width 30 height 30
click at [610, 312] on input "a." at bounding box center [610, 308] width 1 height 8
radio input "true"
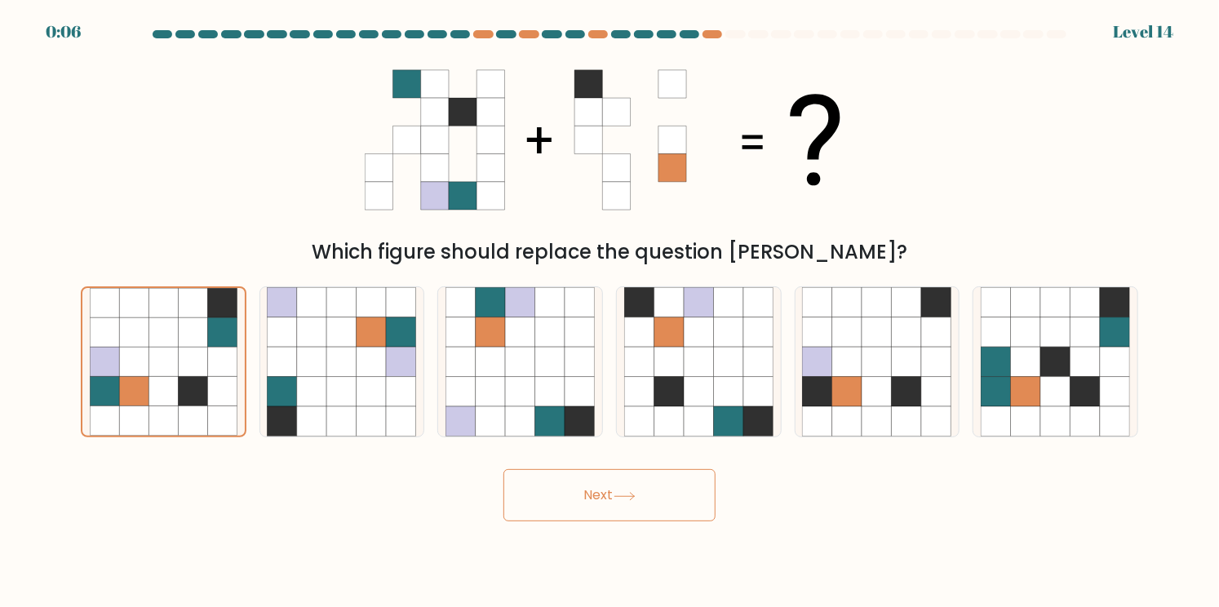
click at [619, 495] on icon at bounding box center [625, 496] width 22 height 9
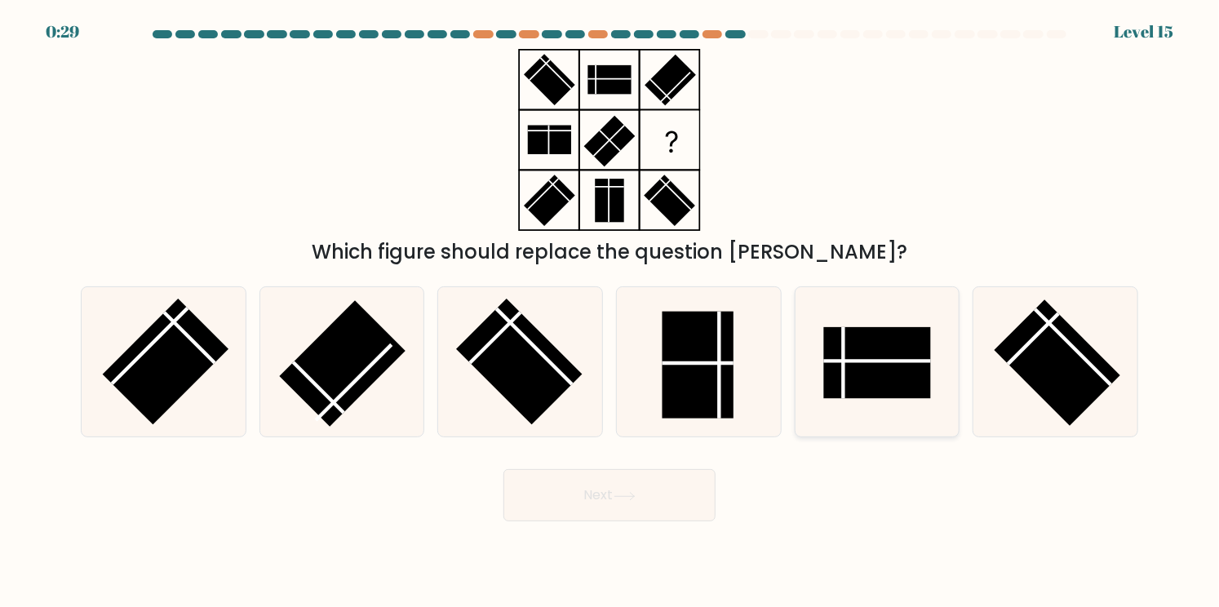
click at [824, 352] on icon at bounding box center [876, 361] width 149 height 149
click at [610, 312] on input "e." at bounding box center [610, 308] width 1 height 8
radio input "true"
click at [583, 448] on form at bounding box center [609, 275] width 1219 height 491
click at [576, 490] on button "Next" at bounding box center [610, 495] width 212 height 52
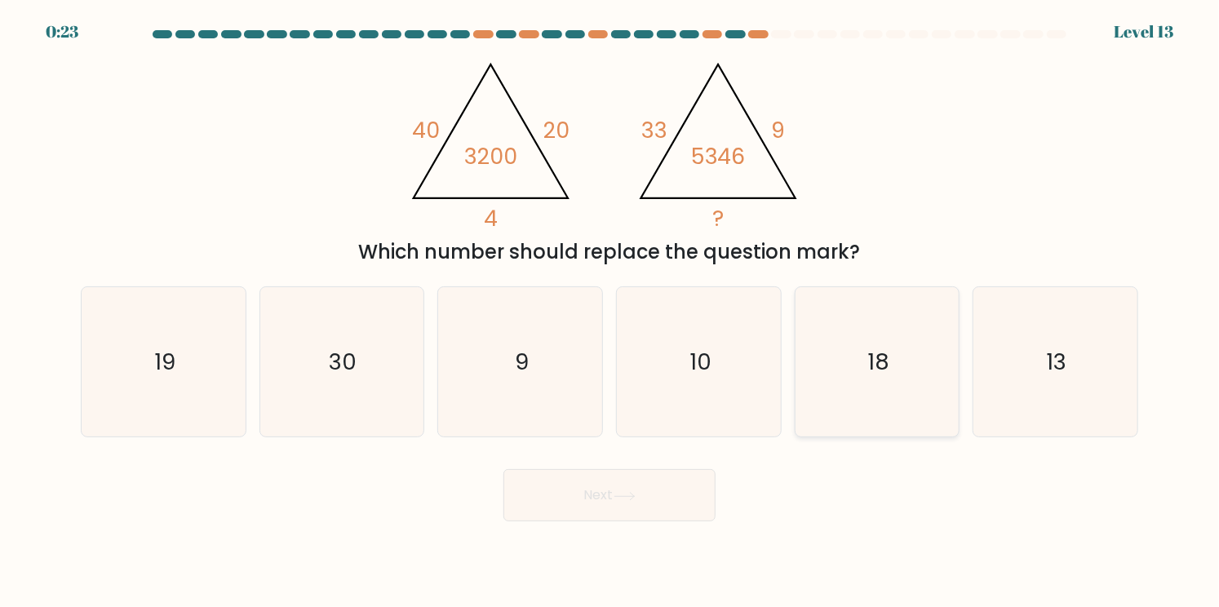
click at [908, 347] on icon "18" at bounding box center [876, 361] width 149 height 149
click at [610, 312] on input "e. 18" at bounding box center [610, 308] width 1 height 8
radio input "true"
click at [614, 495] on button "Next" at bounding box center [610, 495] width 212 height 52
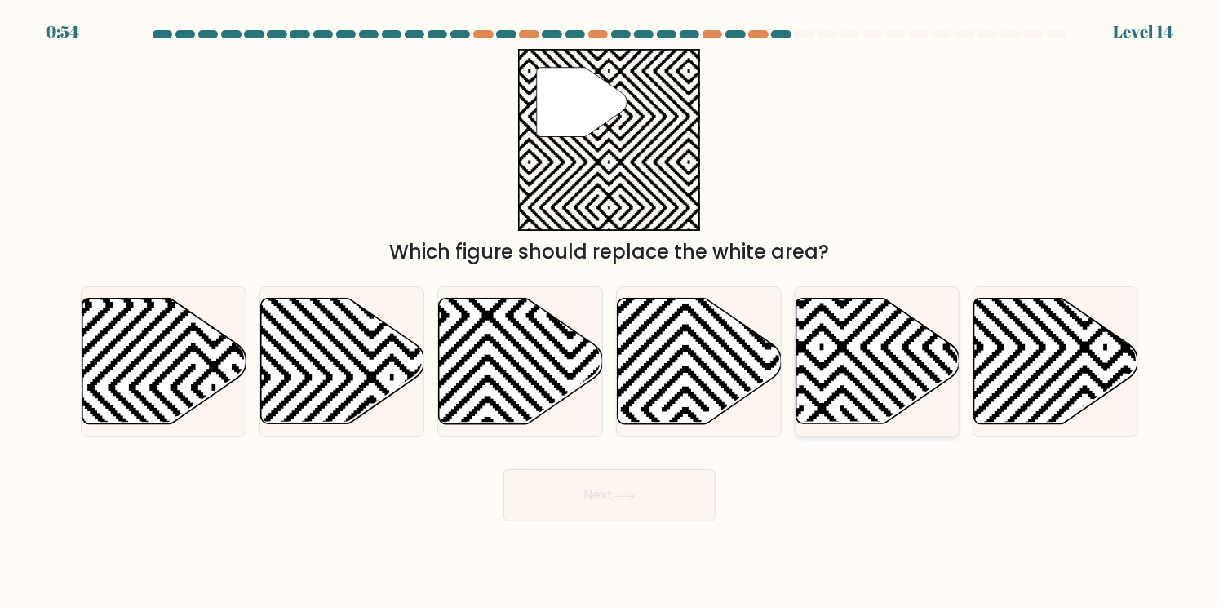
click at [899, 371] on icon at bounding box center [878, 362] width 164 height 126
click at [610, 312] on input "e." at bounding box center [610, 308] width 1 height 8
radio input "true"
click at [664, 492] on button "Next" at bounding box center [610, 495] width 212 height 52
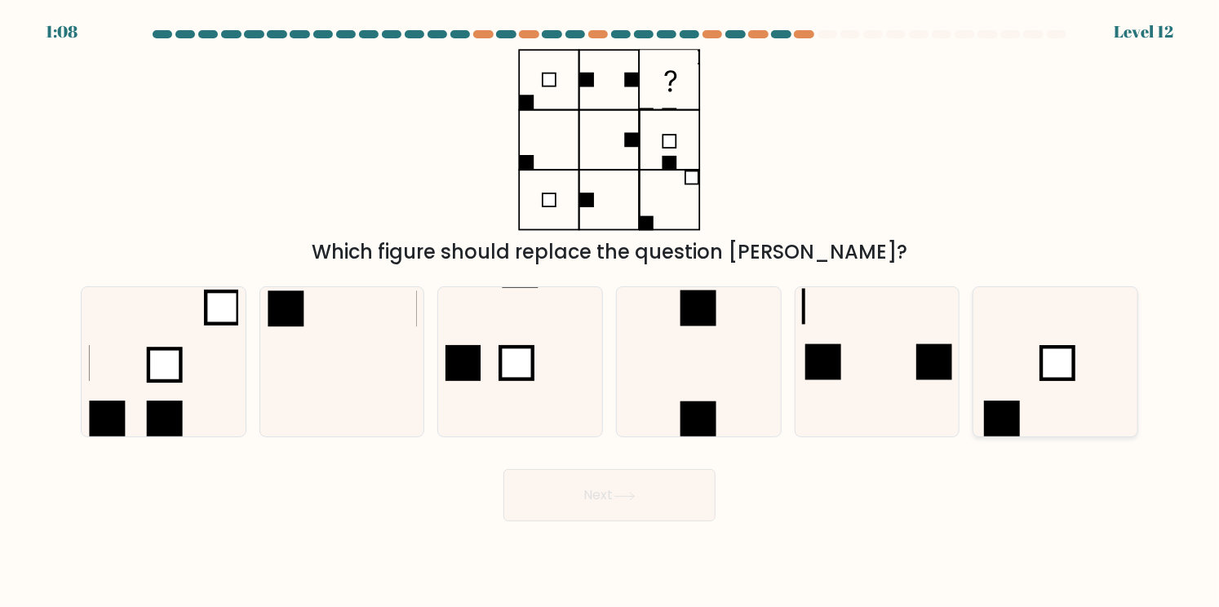
click at [1059, 359] on rect at bounding box center [1057, 364] width 33 height 33
click at [610, 312] on input "f." at bounding box center [610, 308] width 1 height 8
radio input "true"
click at [528, 358] on rect at bounding box center [516, 364] width 33 height 33
click at [610, 312] on input "c." at bounding box center [610, 308] width 1 height 8
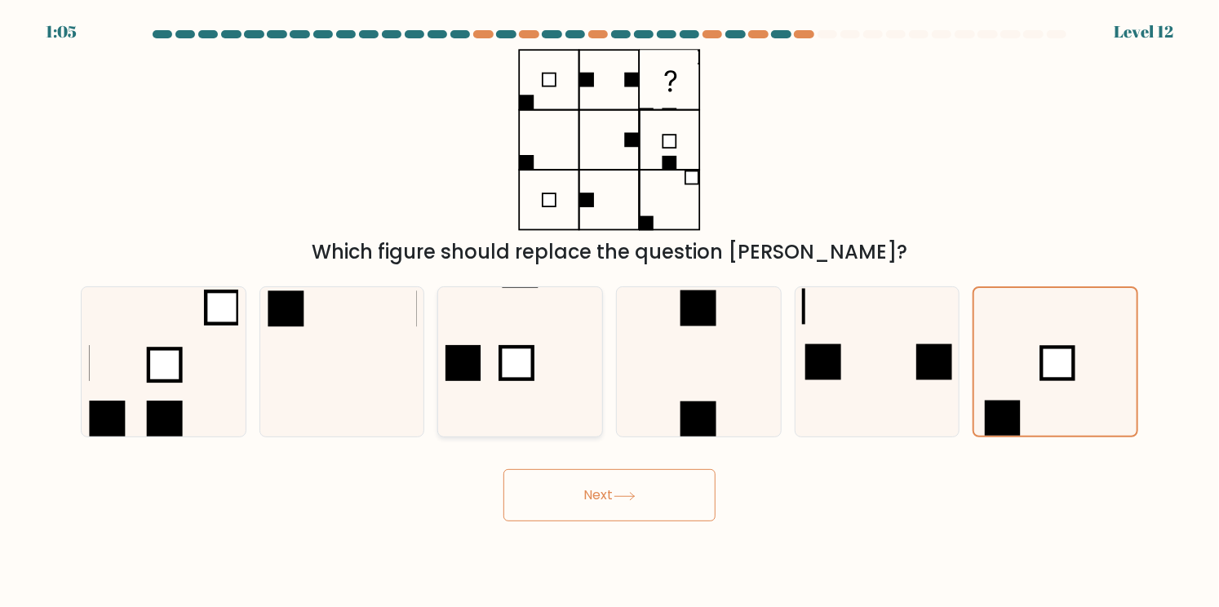
radio input "true"
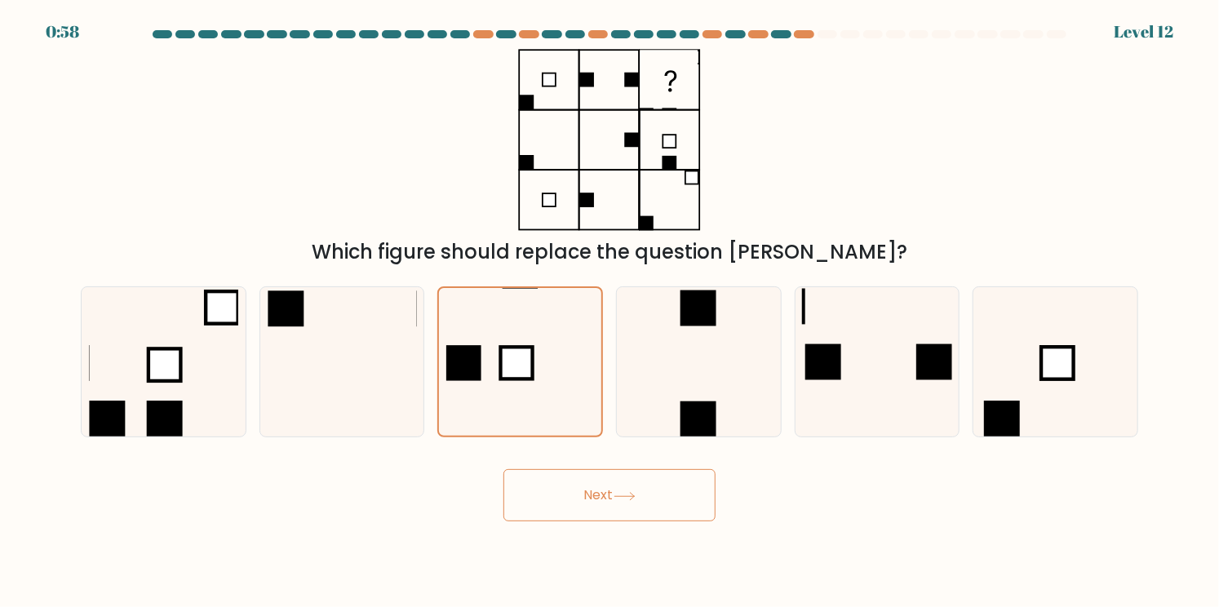
click at [583, 490] on button "Next" at bounding box center [610, 495] width 212 height 52
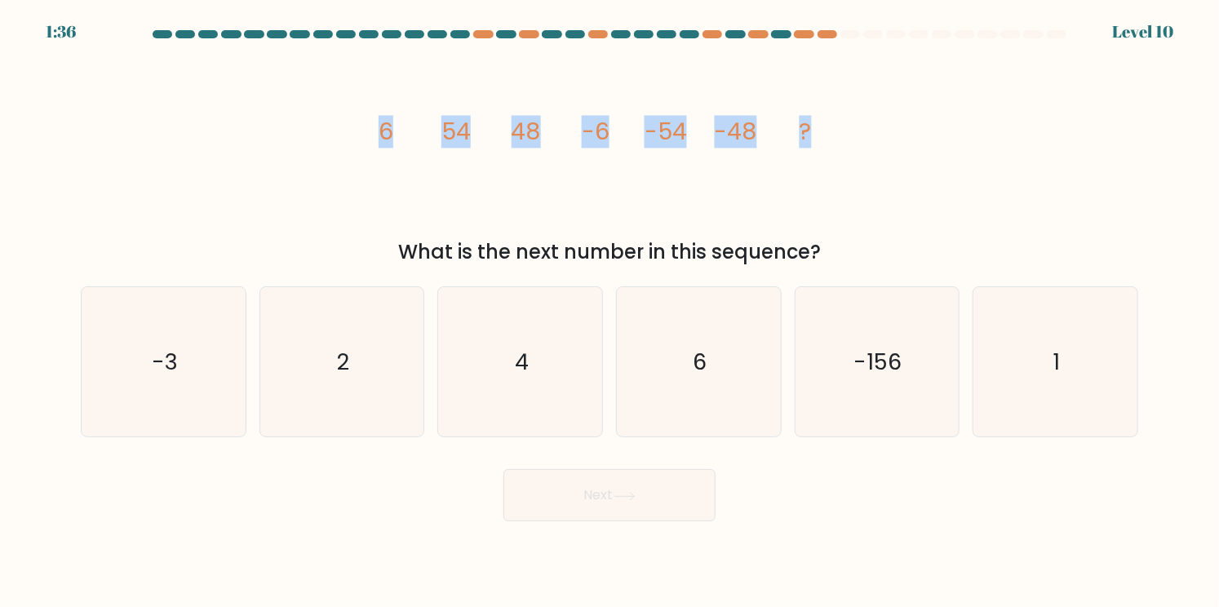
drag, startPoint x: 351, startPoint y: 127, endPoint x: 866, endPoint y: 150, distance: 515.5
click at [866, 150] on div "image/svg+xml 6 54 48 -6 -54 -48 ? What is the next number in this sequence?" at bounding box center [609, 158] width 1077 height 218
copy g "6 54 48 -6 -54 -48 ?"
click at [619, 183] on icon "image/svg+xml 6 54 48 -6 -54 -48 ?" at bounding box center [610, 140] width 490 height 182
click at [749, 344] on icon "6" at bounding box center [698, 361] width 149 height 149
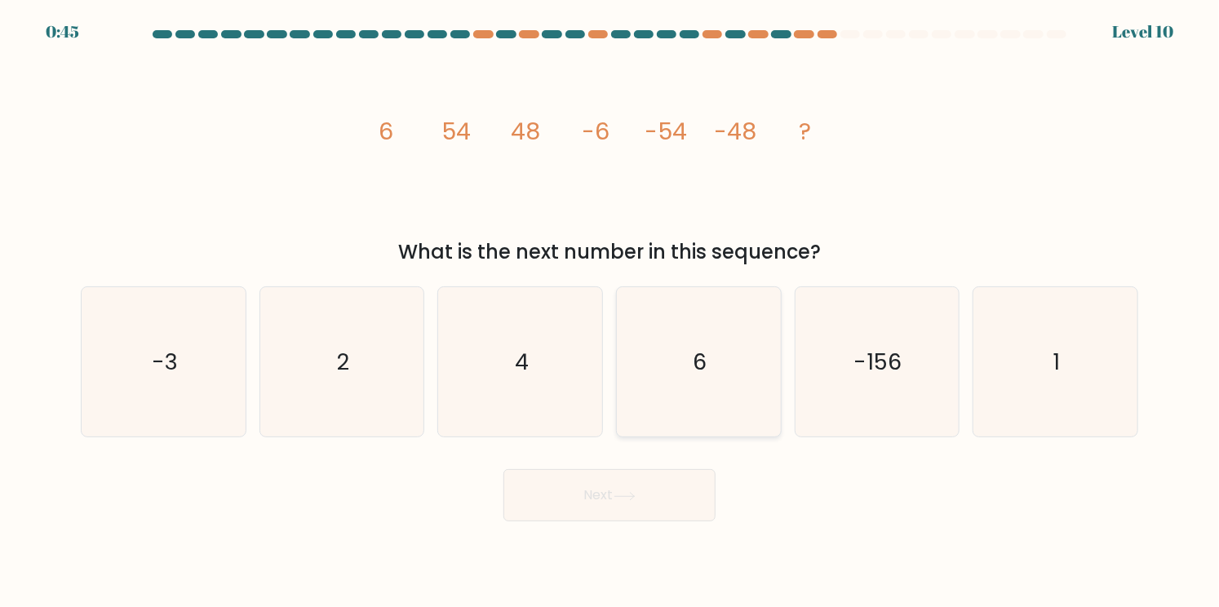
click at [610, 312] on input "d. 6" at bounding box center [610, 308] width 1 height 8
radio input "true"
click at [635, 519] on button "Next" at bounding box center [610, 495] width 212 height 52
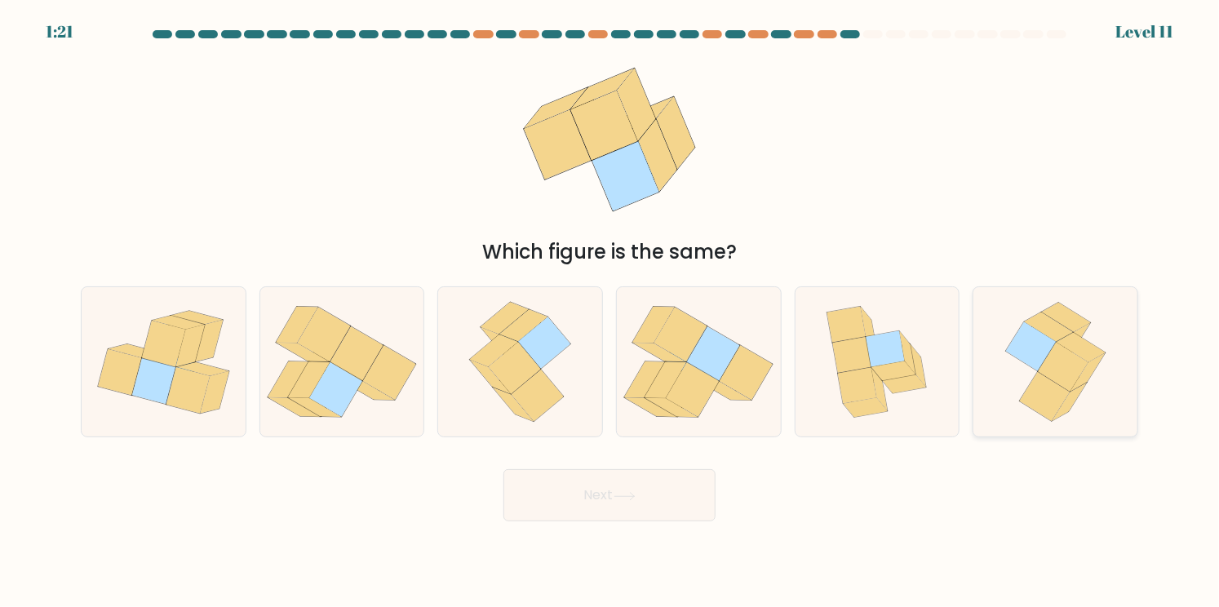
click at [991, 371] on div at bounding box center [1056, 361] width 166 height 151
click at [610, 312] on input "f." at bounding box center [610, 308] width 1 height 8
radio input "true"
click at [534, 346] on icon at bounding box center [544, 343] width 52 height 52
click at [610, 312] on input "c." at bounding box center [610, 308] width 1 height 8
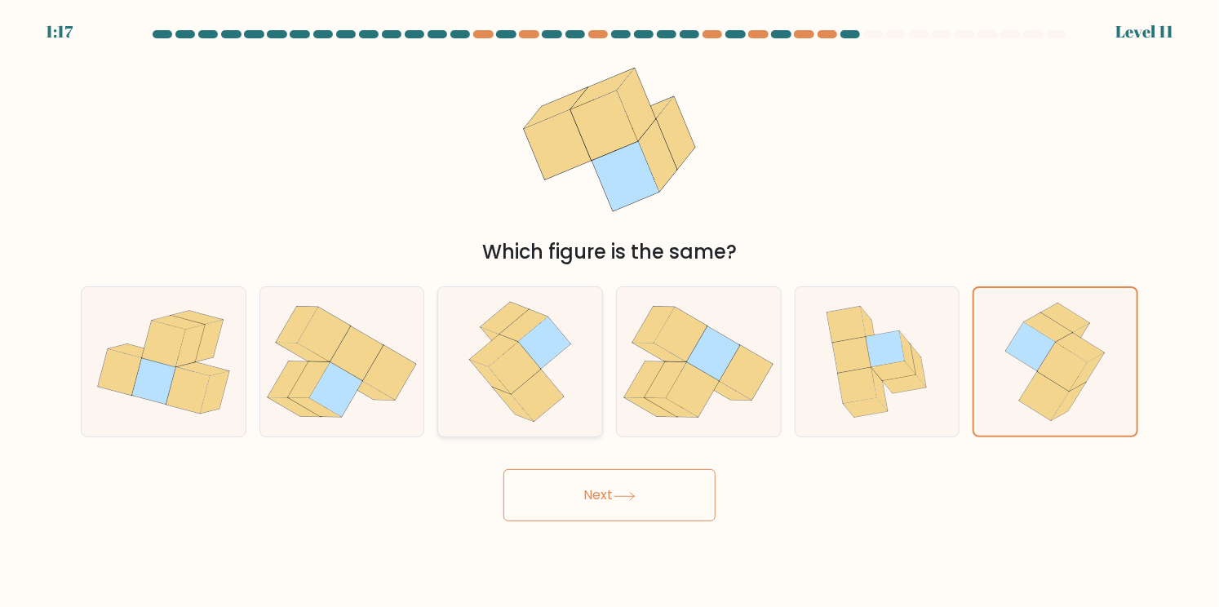
radio input "true"
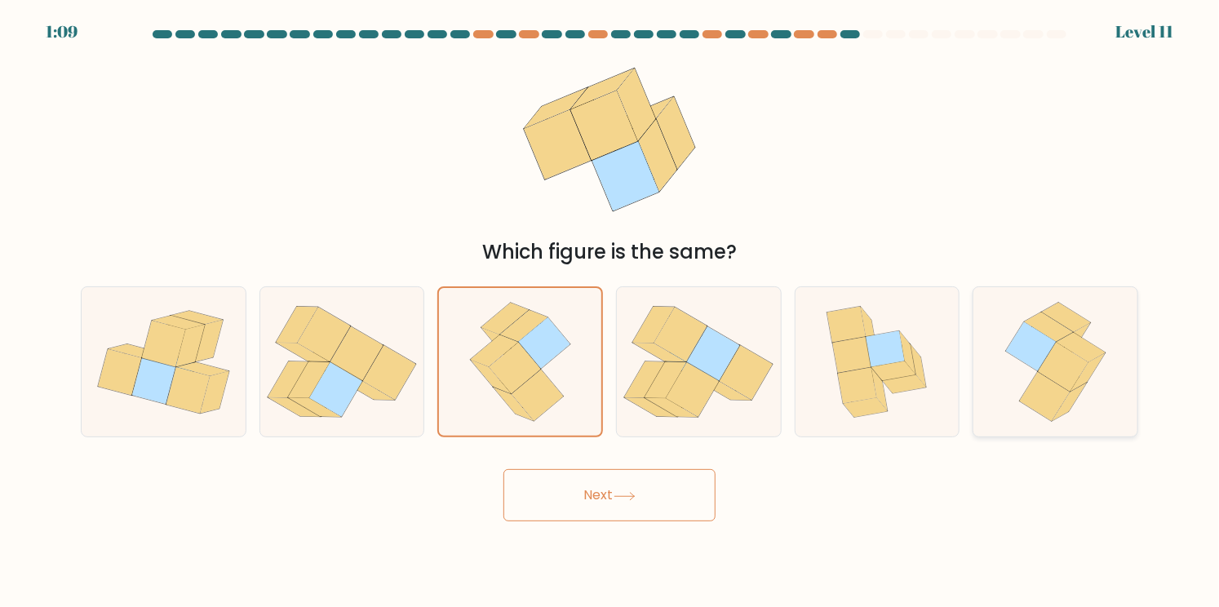
click at [1040, 365] on icon at bounding box center [1031, 346] width 51 height 49
click at [610, 312] on input "f." at bounding box center [610, 308] width 1 height 8
radio input "true"
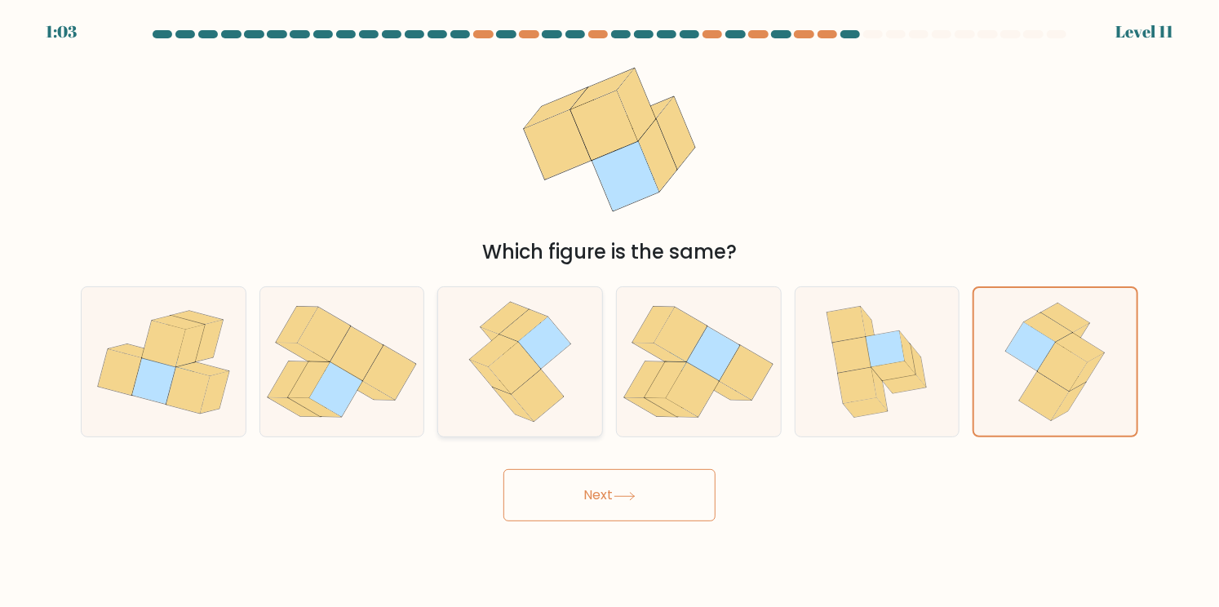
click at [511, 366] on icon at bounding box center [515, 369] width 52 height 52
click at [610, 312] on input "c." at bounding box center [610, 308] width 1 height 8
radio input "true"
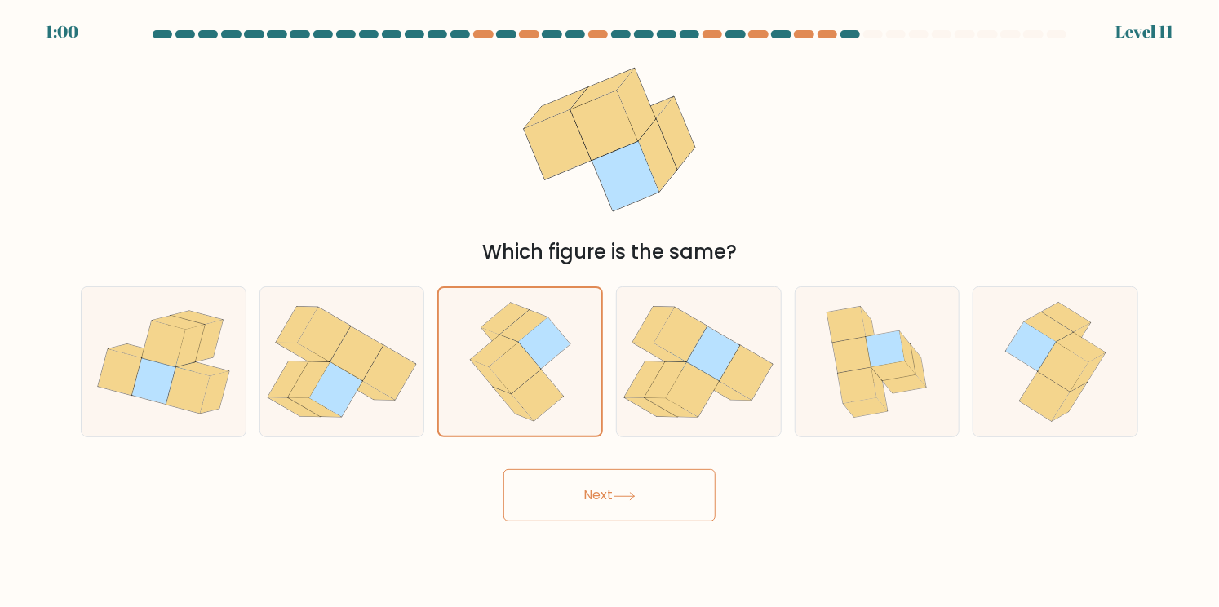
click at [584, 504] on button "Next" at bounding box center [610, 495] width 212 height 52
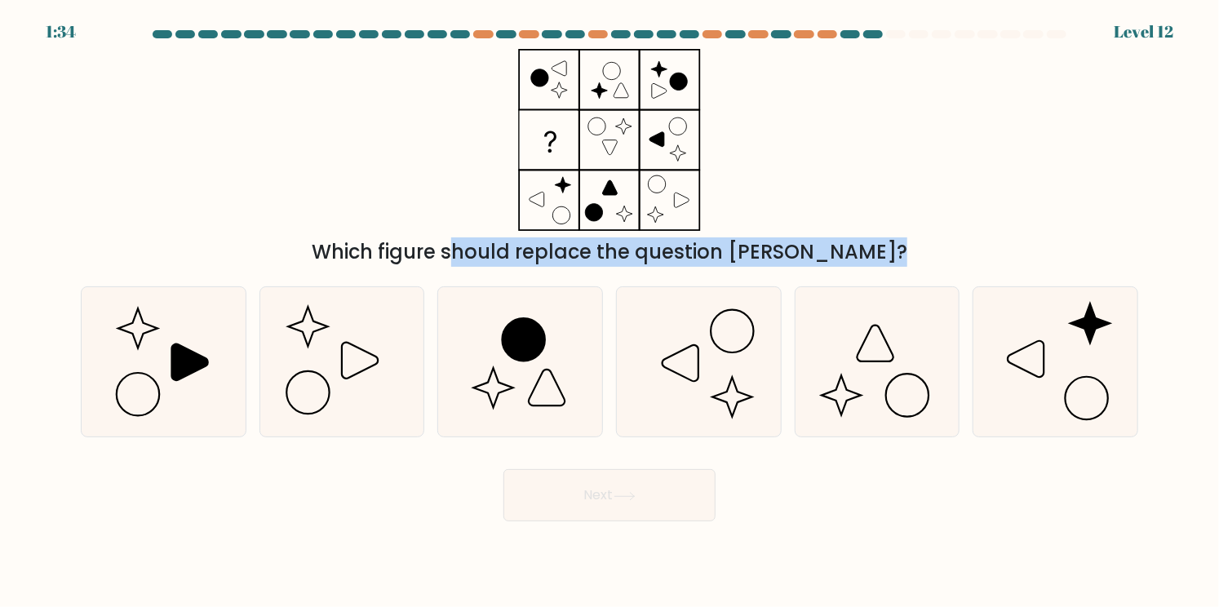
drag, startPoint x: 360, startPoint y: 257, endPoint x: 813, endPoint y: 285, distance: 453.8
click at [813, 285] on form at bounding box center [609, 275] width 1219 height 491
click at [818, 256] on div "Which figure should replace the question mark?" at bounding box center [610, 252] width 1038 height 29
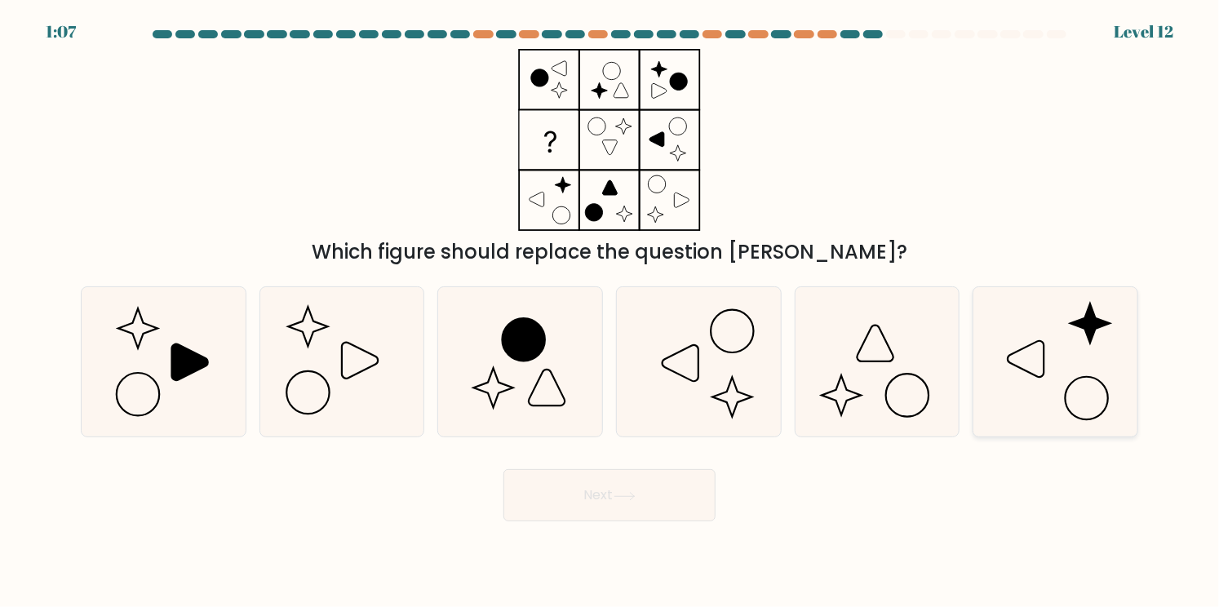
click at [1013, 341] on icon at bounding box center [1055, 361] width 149 height 149
click at [610, 312] on input "f." at bounding box center [610, 308] width 1 height 8
radio input "true"
click at [540, 347] on icon at bounding box center [524, 339] width 42 height 42
click at [610, 312] on input "c." at bounding box center [610, 308] width 1 height 8
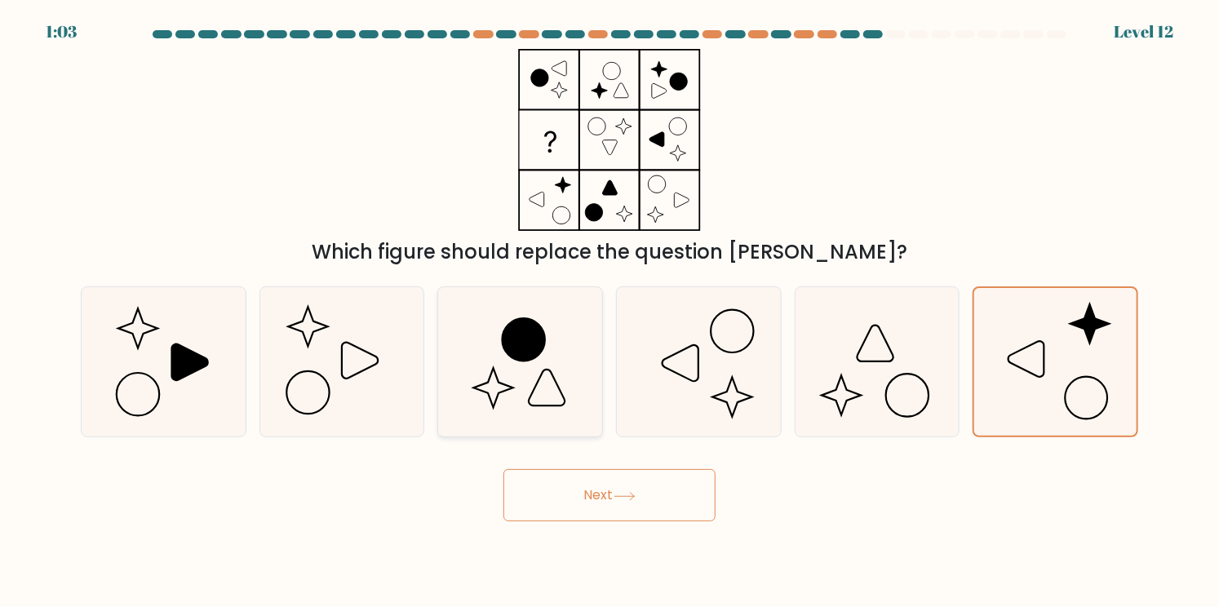
radio input "true"
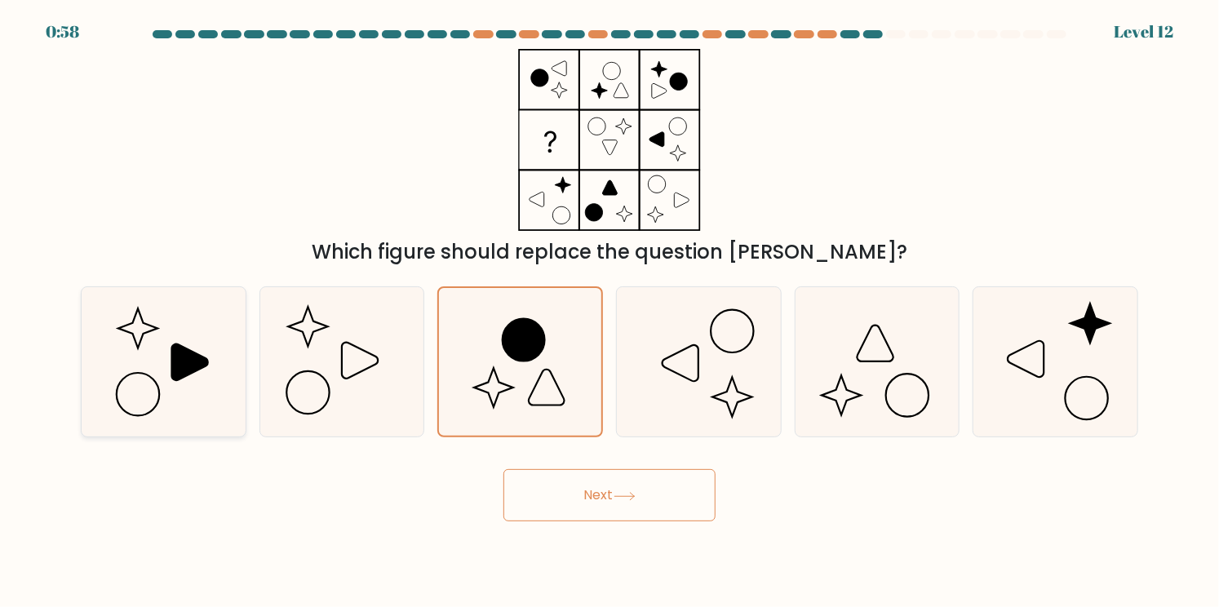
click at [202, 366] on icon at bounding box center [189, 362] width 36 height 36
click at [610, 312] on input "a." at bounding box center [610, 308] width 1 height 8
radio input "true"
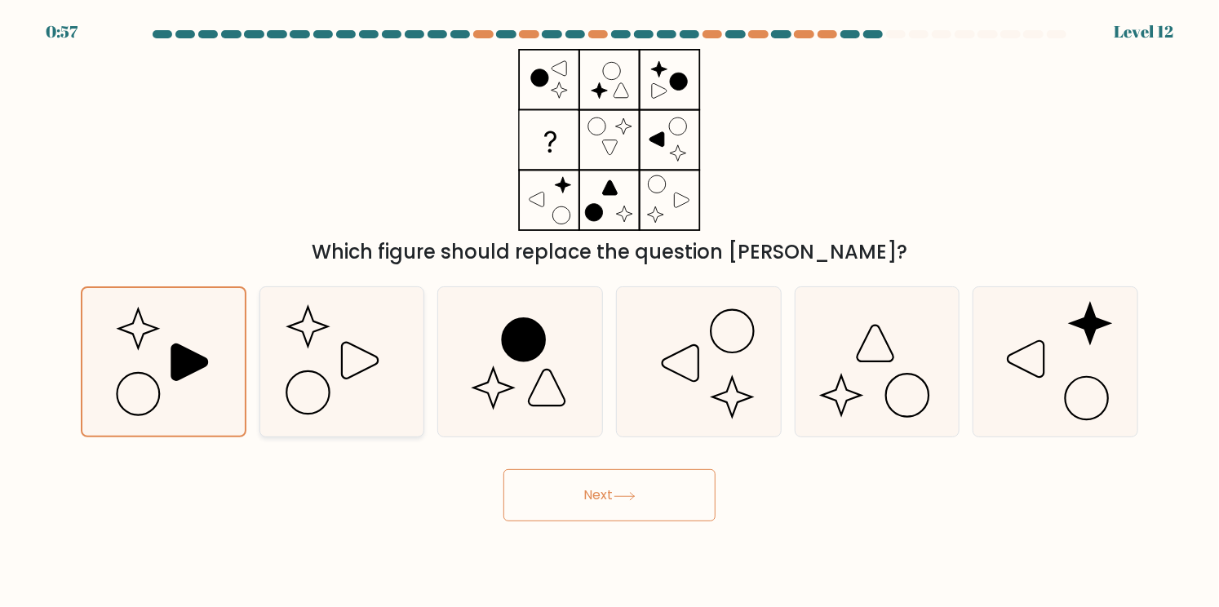
click at [309, 367] on icon at bounding box center [341, 361] width 149 height 149
click at [610, 312] on input "b." at bounding box center [610, 308] width 1 height 8
radio input "true"
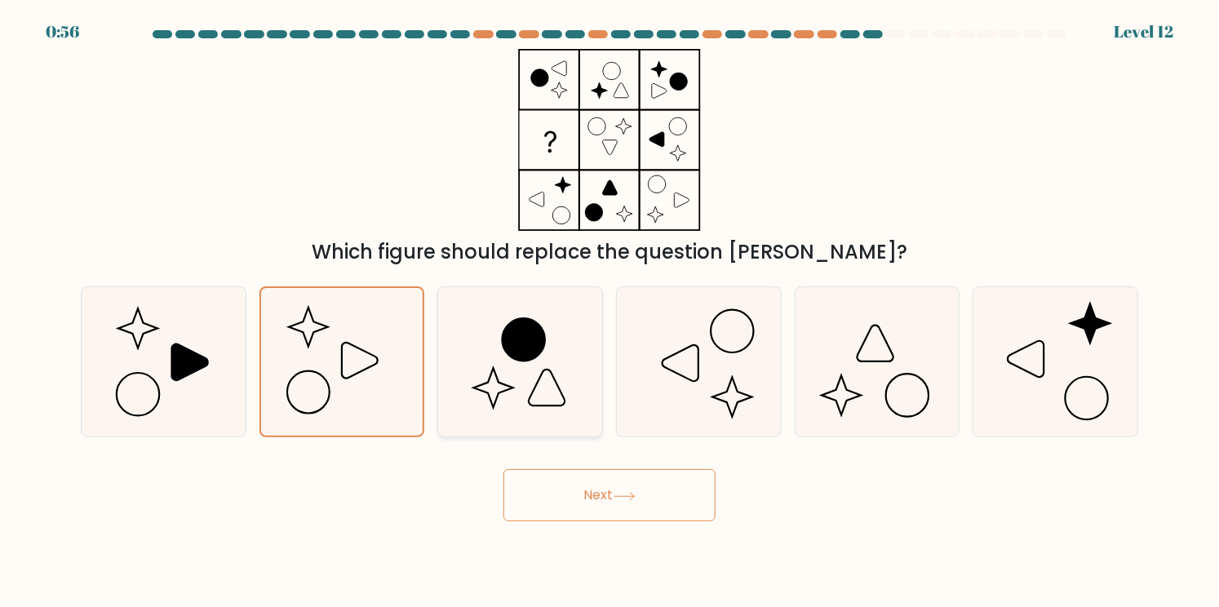
click at [590, 364] on icon at bounding box center [520, 361] width 149 height 149
click at [610, 312] on input "c." at bounding box center [610, 308] width 1 height 8
radio input "true"
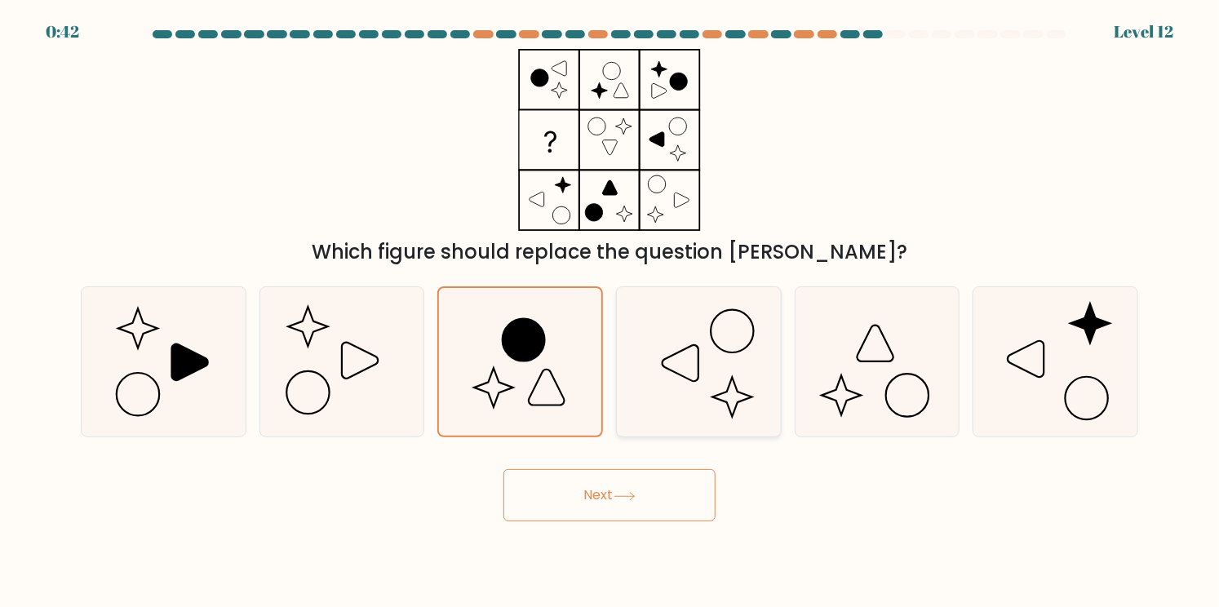
click at [656, 346] on icon at bounding box center [698, 361] width 149 height 149
click at [610, 312] on input "d." at bounding box center [610, 308] width 1 height 8
radio input "true"
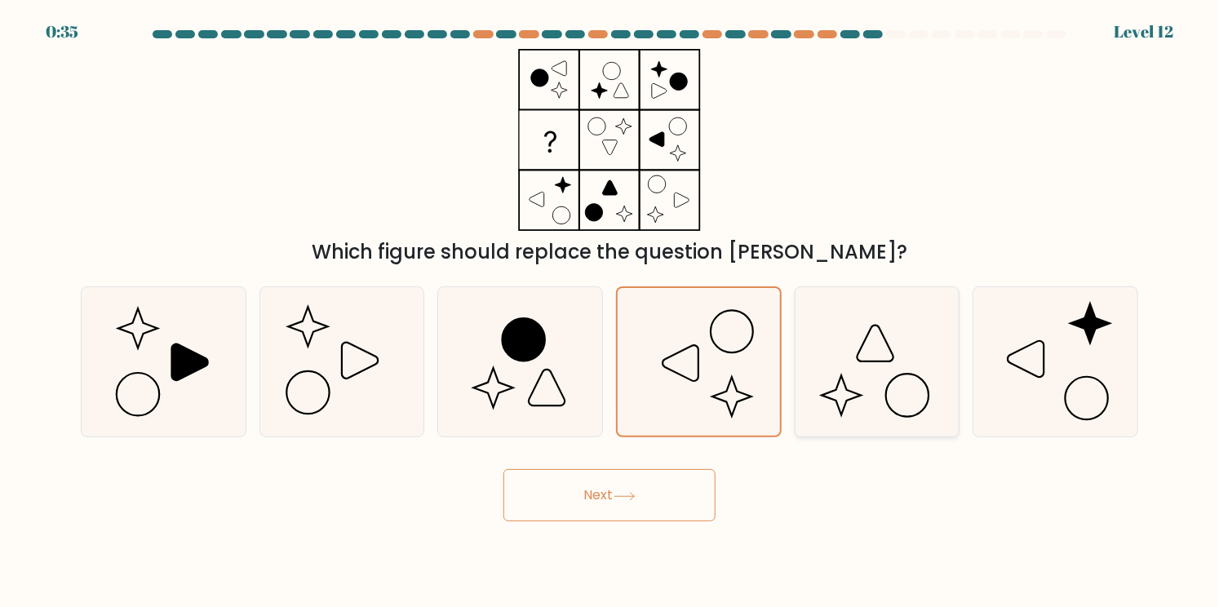
click at [824, 327] on icon at bounding box center [876, 361] width 149 height 149
click at [610, 312] on input "e." at bounding box center [610, 308] width 1 height 8
radio input "true"
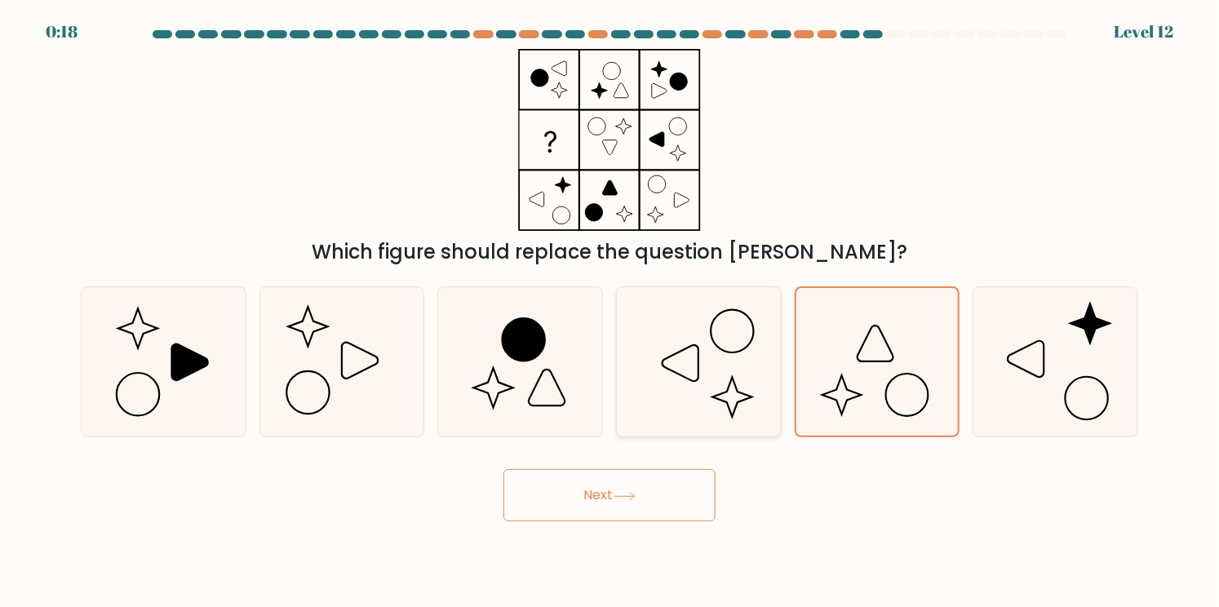
click at [720, 362] on icon at bounding box center [698, 361] width 149 height 149
click at [610, 312] on input "d." at bounding box center [610, 308] width 1 height 8
radio input "true"
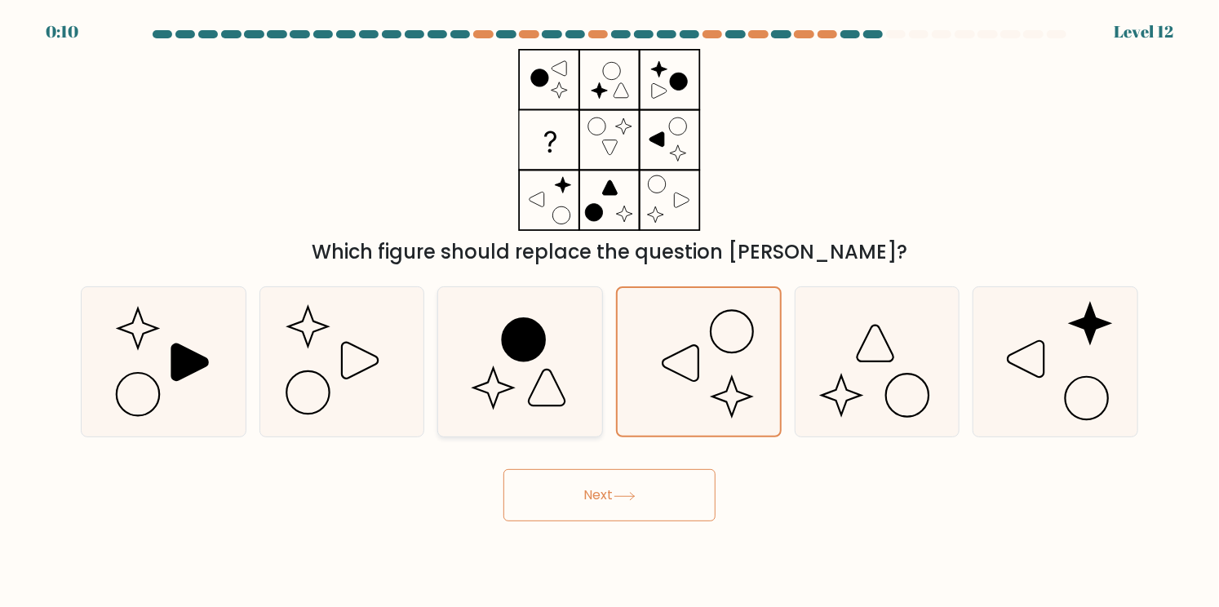
click at [498, 371] on icon at bounding box center [520, 361] width 149 height 149
click at [610, 312] on input "c." at bounding box center [610, 308] width 1 height 8
radio input "true"
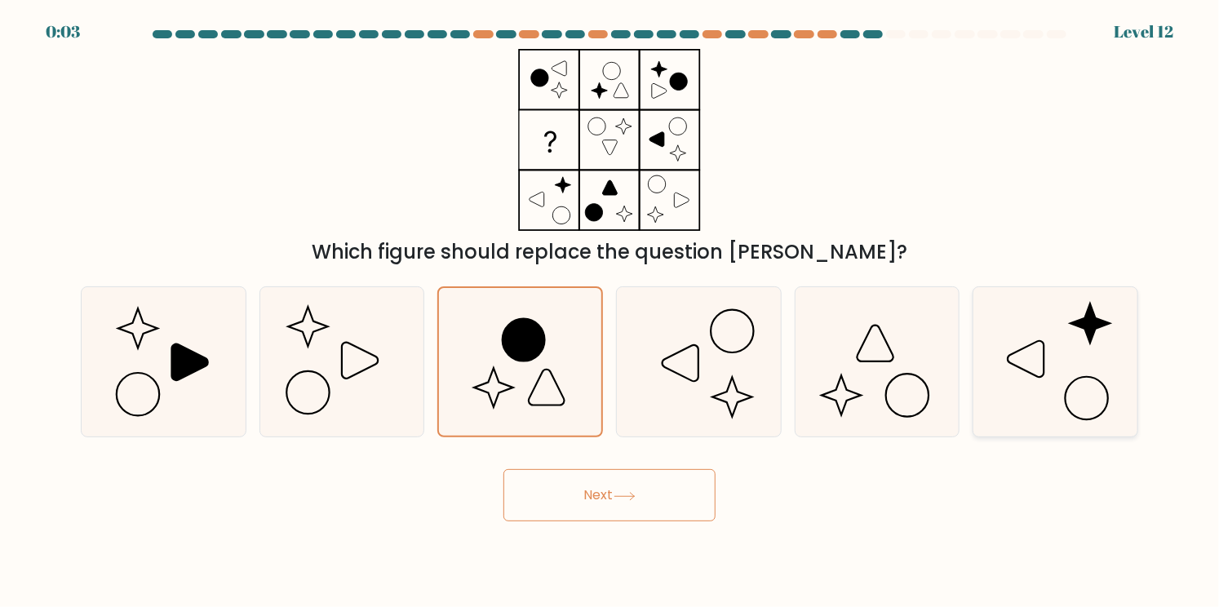
click at [1070, 352] on icon at bounding box center [1055, 361] width 149 height 149
click at [610, 312] on input "f." at bounding box center [610, 308] width 1 height 8
radio input "true"
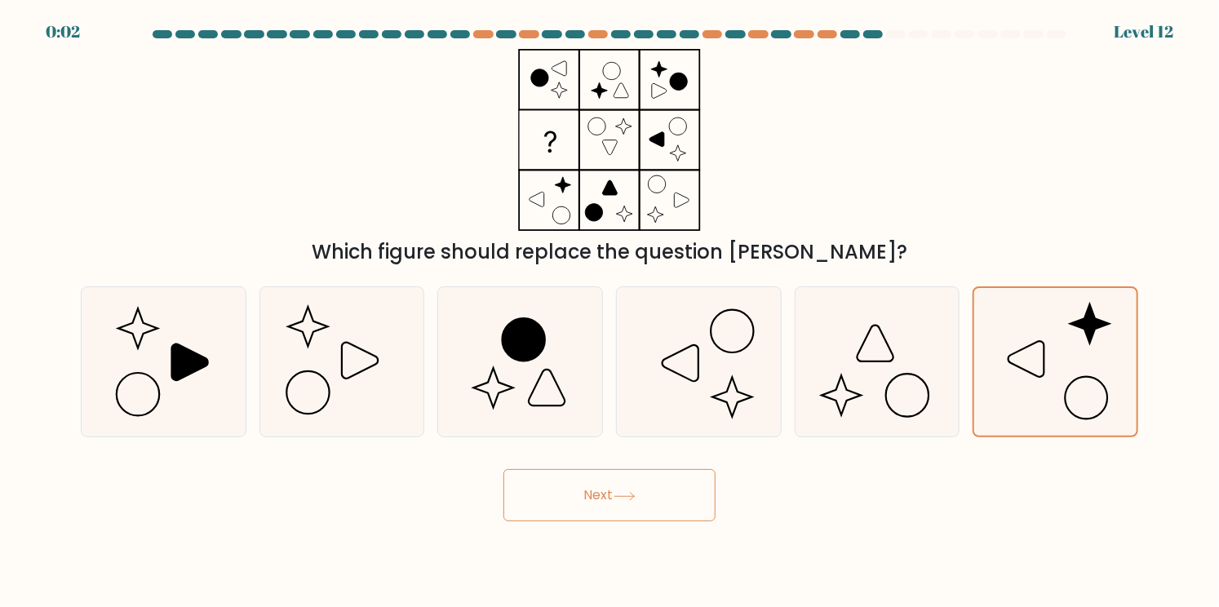
click at [612, 500] on button "Next" at bounding box center [610, 495] width 212 height 52
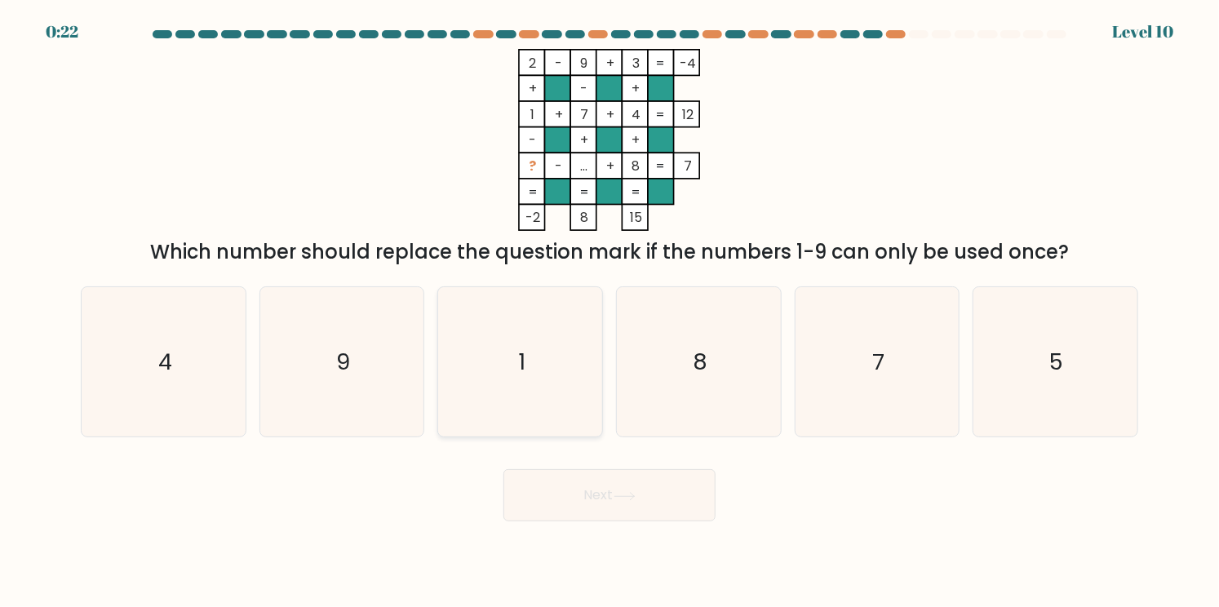
click at [515, 329] on icon "1" at bounding box center [520, 361] width 149 height 149
click at [610, 312] on input "c. 1" at bounding box center [610, 308] width 1 height 8
radio input "true"
click at [524, 373] on text "1" at bounding box center [521, 362] width 7 height 30
click at [610, 312] on input "c. 1" at bounding box center [610, 308] width 1 height 8
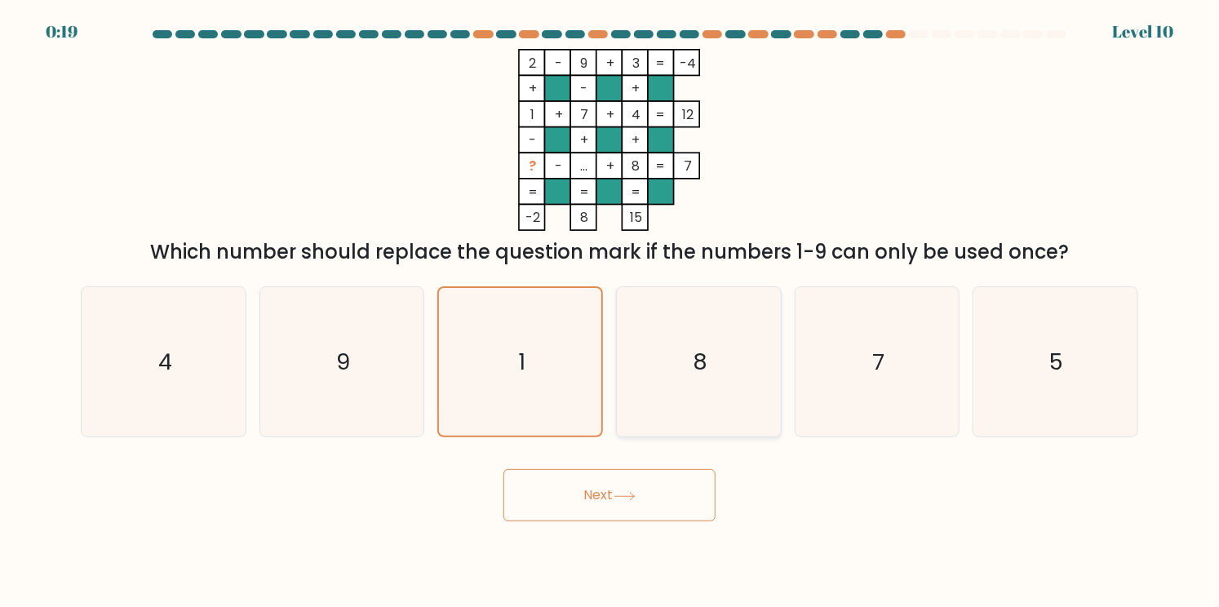
click at [637, 366] on icon "8" at bounding box center [698, 361] width 149 height 149
click at [610, 312] on input "d. 8" at bounding box center [610, 308] width 1 height 8
radio input "true"
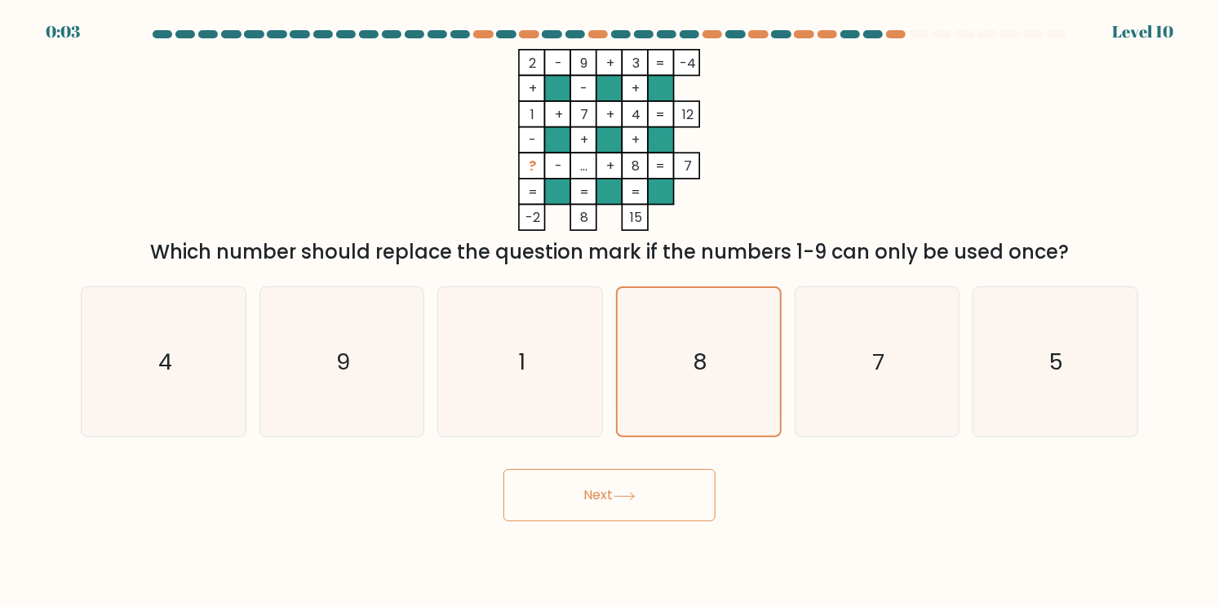
click at [606, 485] on button "Next" at bounding box center [610, 495] width 212 height 52
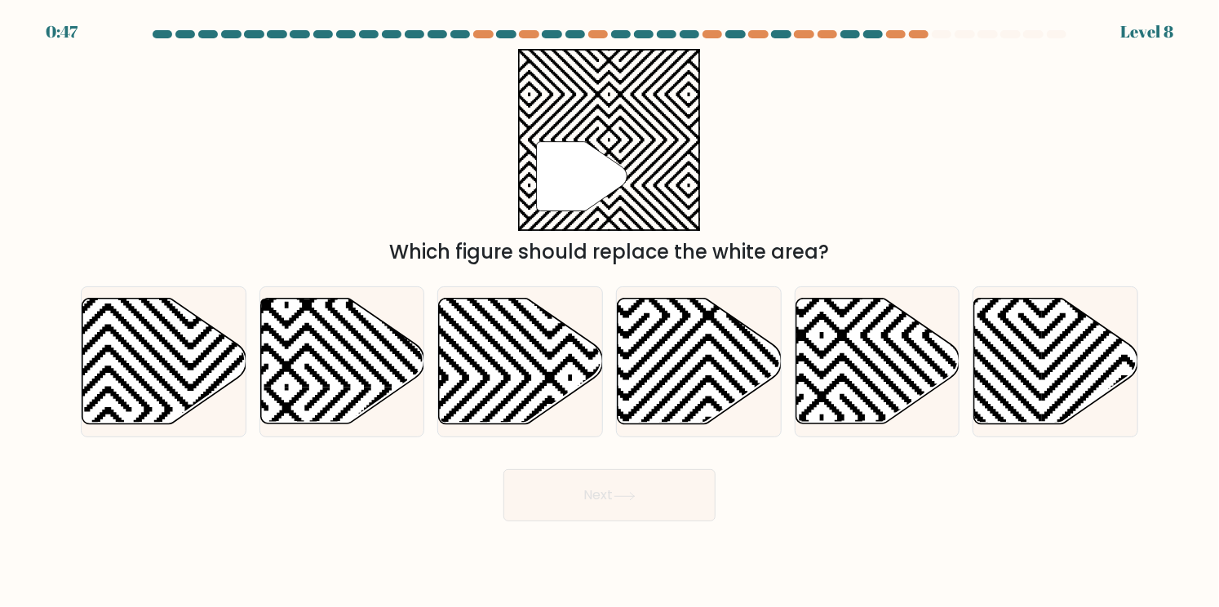
click at [619, 499] on icon at bounding box center [625, 496] width 22 height 9
click at [520, 375] on icon at bounding box center [521, 362] width 164 height 126
click at [610, 312] on input "c." at bounding box center [610, 308] width 1 height 8
radio input "true"
click at [356, 363] on icon at bounding box center [342, 362] width 164 height 126
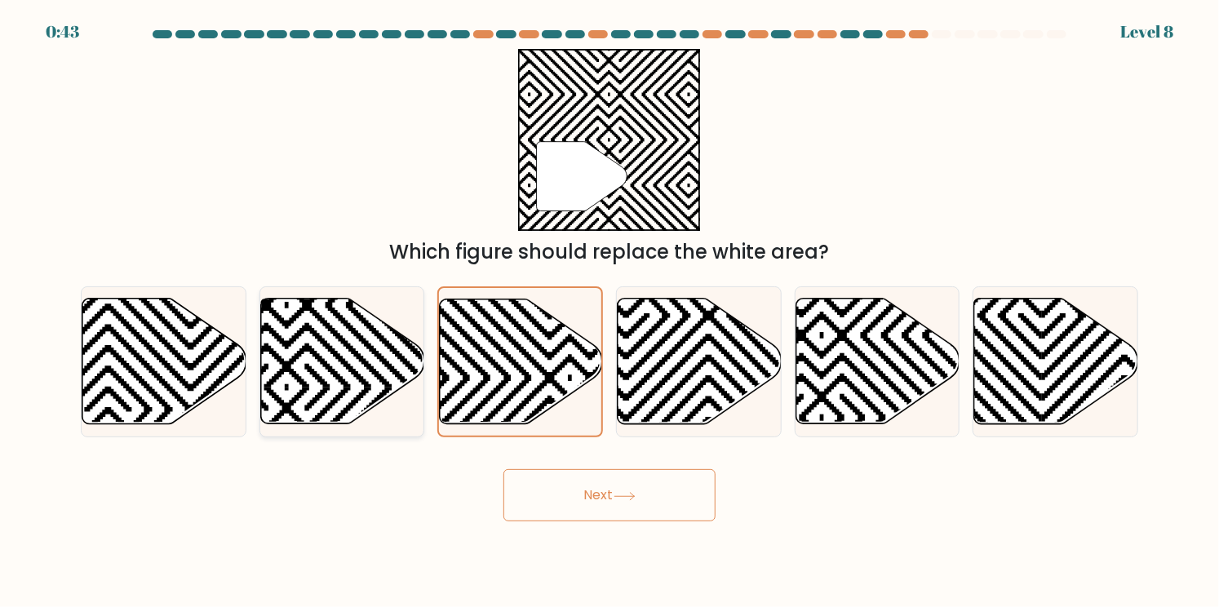
click at [610, 312] on input "b." at bounding box center [610, 308] width 1 height 8
radio input "true"
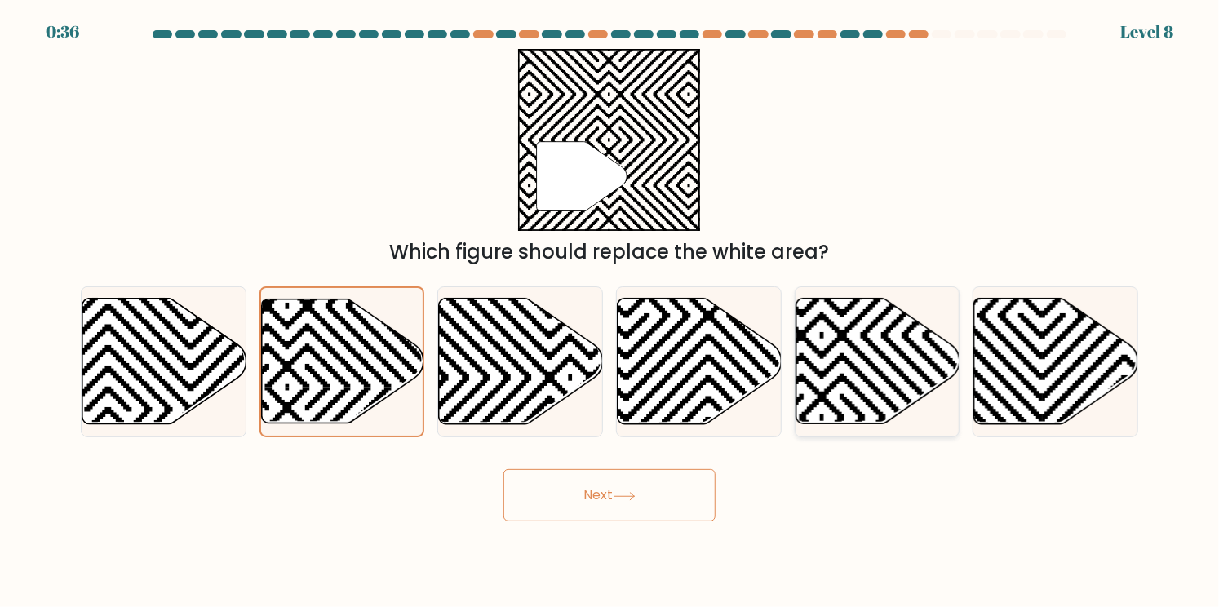
click at [832, 366] on icon at bounding box center [822, 418] width 331 height 331
click at [610, 312] on input "e." at bounding box center [610, 308] width 1 height 8
radio input "true"
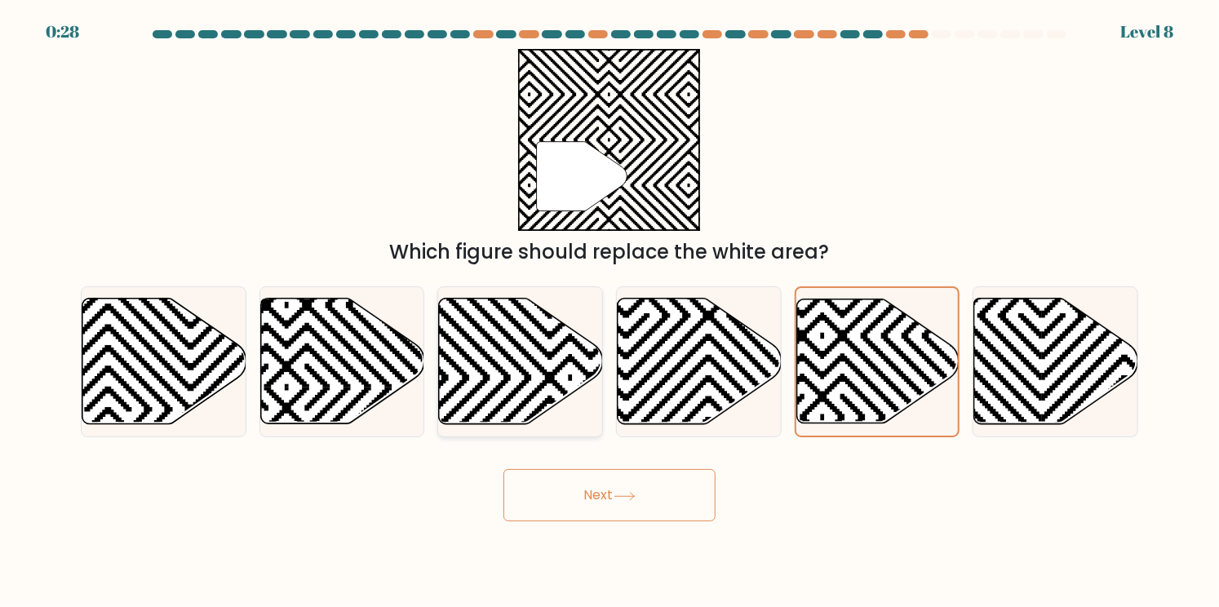
click at [474, 377] on icon at bounding box center [520, 362] width 164 height 128
click at [610, 312] on input "c." at bounding box center [610, 308] width 1 height 8
radio input "true"
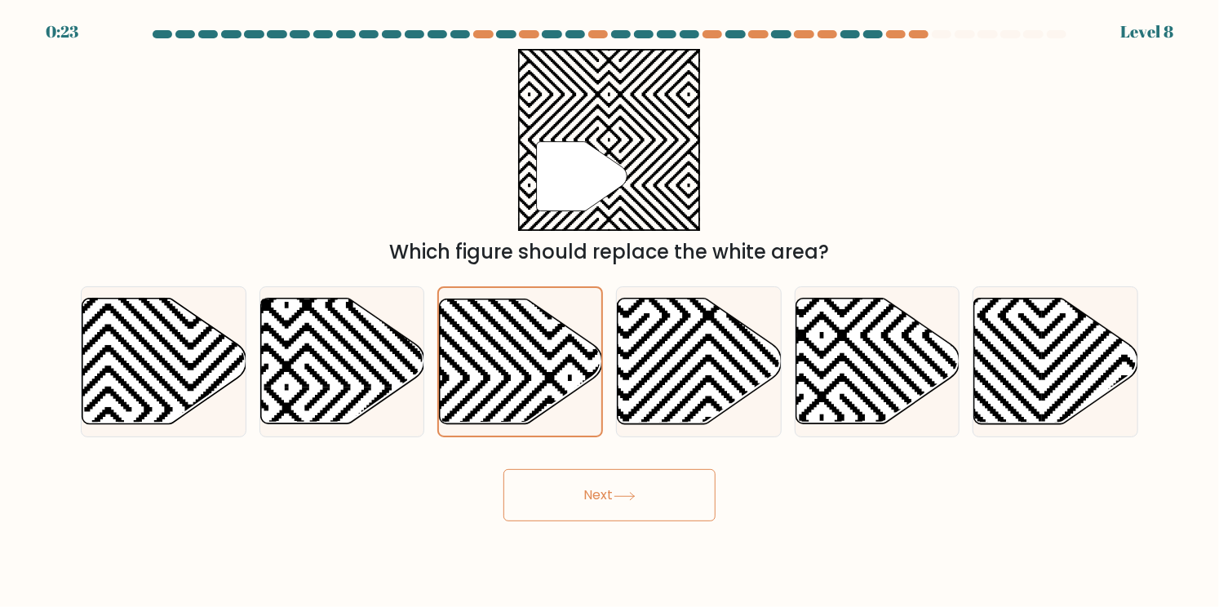
click at [576, 486] on button "Next" at bounding box center [610, 495] width 212 height 52
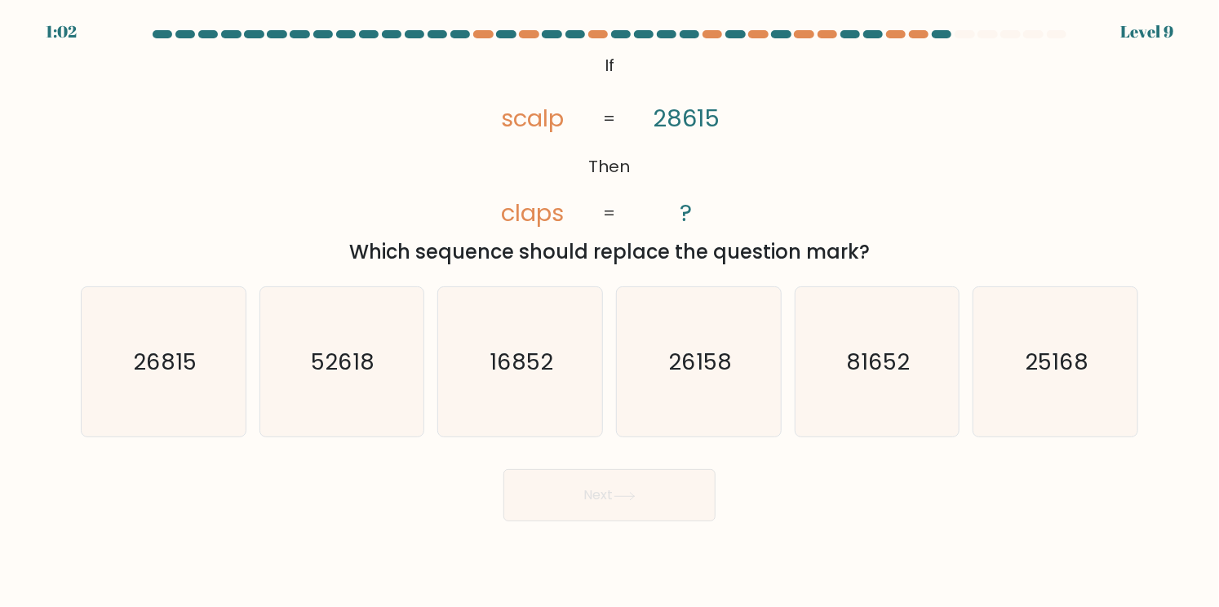
drag, startPoint x: 656, startPoint y: 124, endPoint x: 586, endPoint y: 122, distance: 70.2
click at [656, 122] on tspan "28615" at bounding box center [686, 118] width 67 height 33
click at [903, 360] on text "81652" at bounding box center [879, 362] width 64 height 32
click at [610, 312] on input "e. 81652" at bounding box center [610, 308] width 1 height 8
radio input "true"
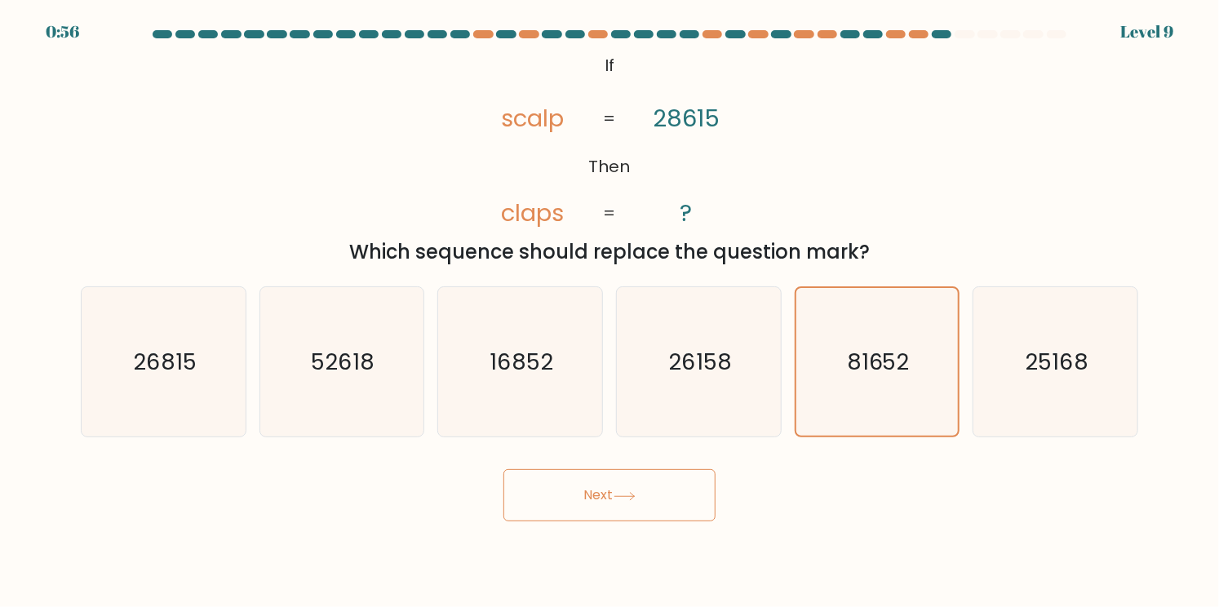
click at [674, 489] on button "Next" at bounding box center [610, 495] width 212 height 52
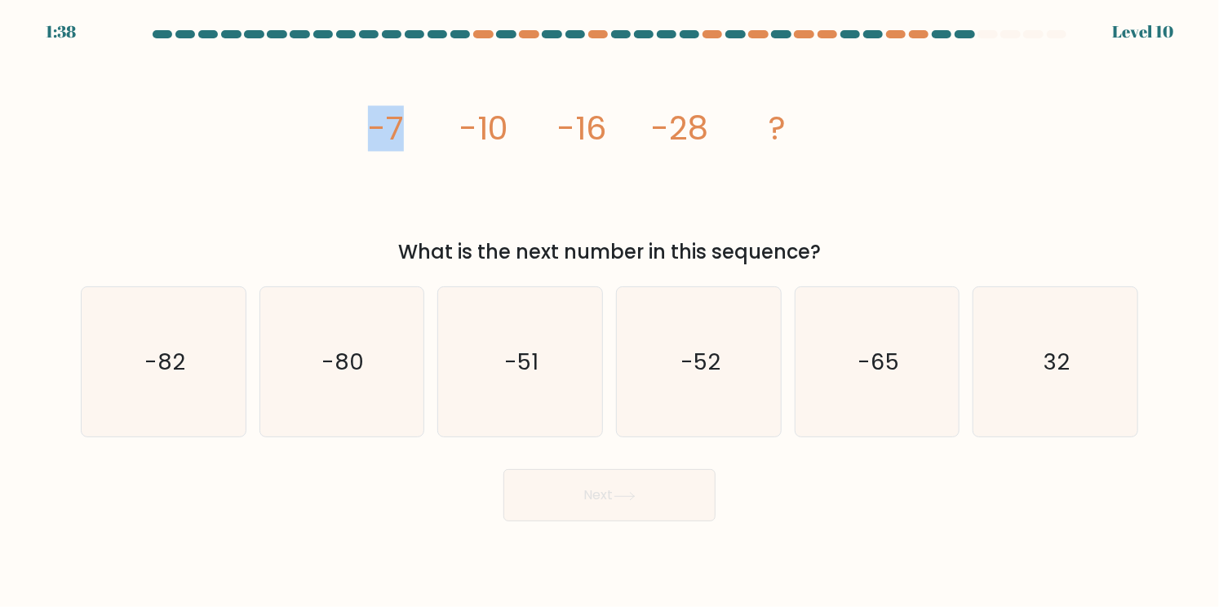
drag, startPoint x: 364, startPoint y: 123, endPoint x: 484, endPoint y: 135, distance: 120.5
click at [462, 132] on icon "image/svg+xml -7 -10 -16 -28 ?" at bounding box center [610, 140] width 490 height 182
click at [484, 135] on tspan "-10" at bounding box center [483, 129] width 49 height 46
click at [650, 317] on icon "-52" at bounding box center [698, 361] width 149 height 149
click at [610, 312] on input "d. -52" at bounding box center [610, 308] width 1 height 8
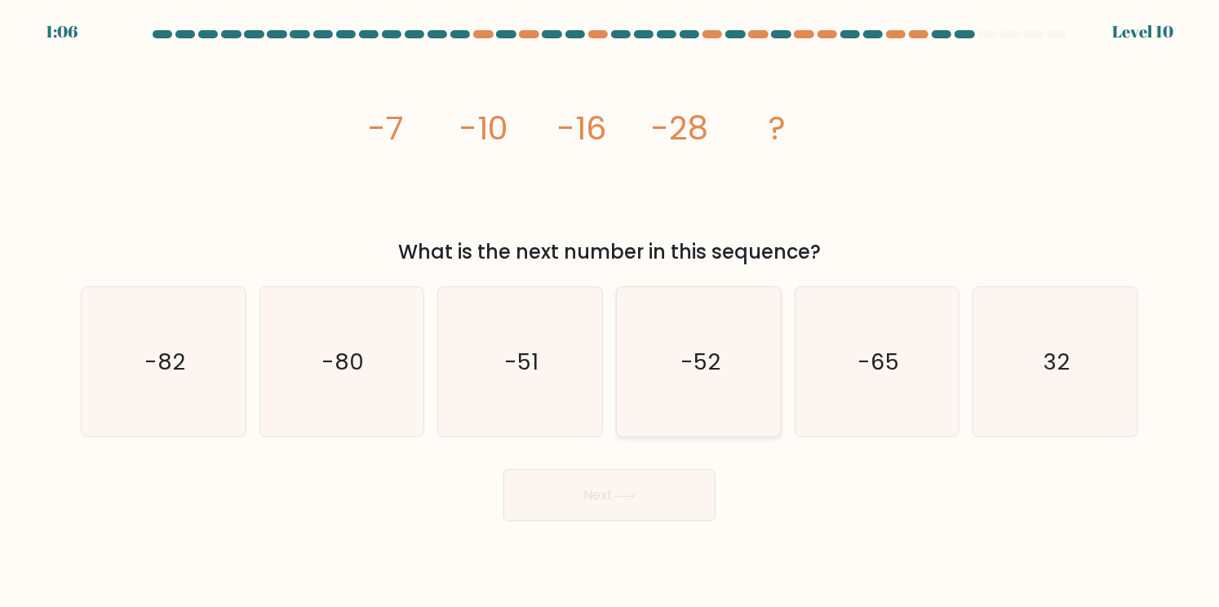
radio input "true"
click at [615, 493] on button "Next" at bounding box center [610, 495] width 212 height 52
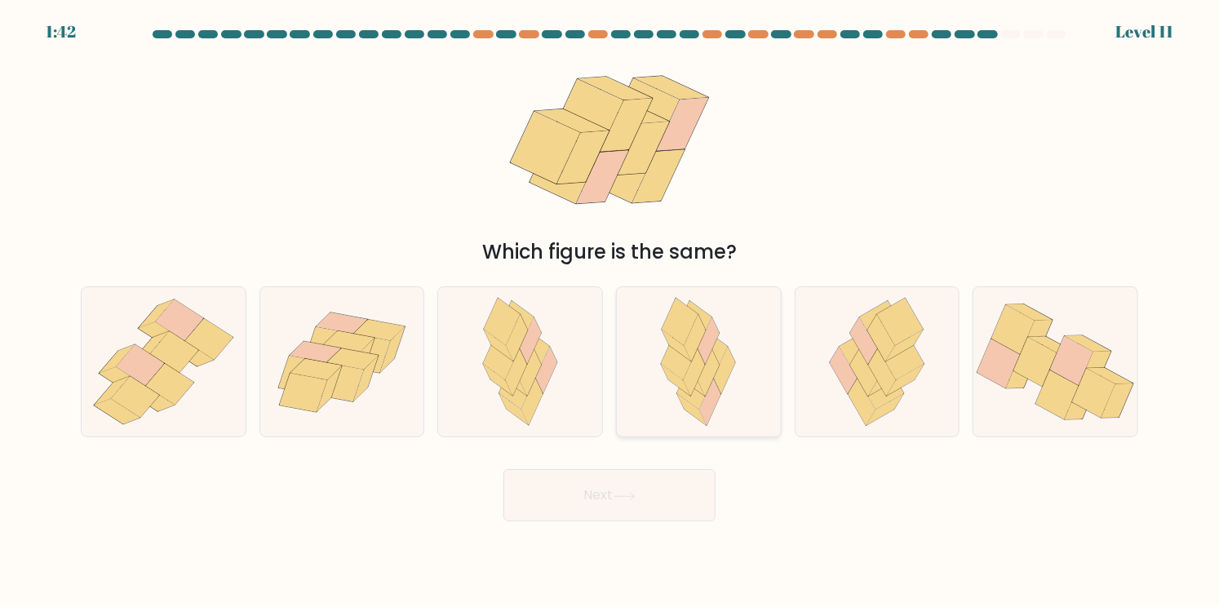
click at [723, 348] on icon at bounding box center [710, 354] width 36 height 47
click at [610, 312] on input "d." at bounding box center [610, 308] width 1 height 8
radio input "true"
click at [1025, 385] on icon at bounding box center [1023, 371] width 32 height 34
click at [610, 312] on input "f." at bounding box center [610, 308] width 1 height 8
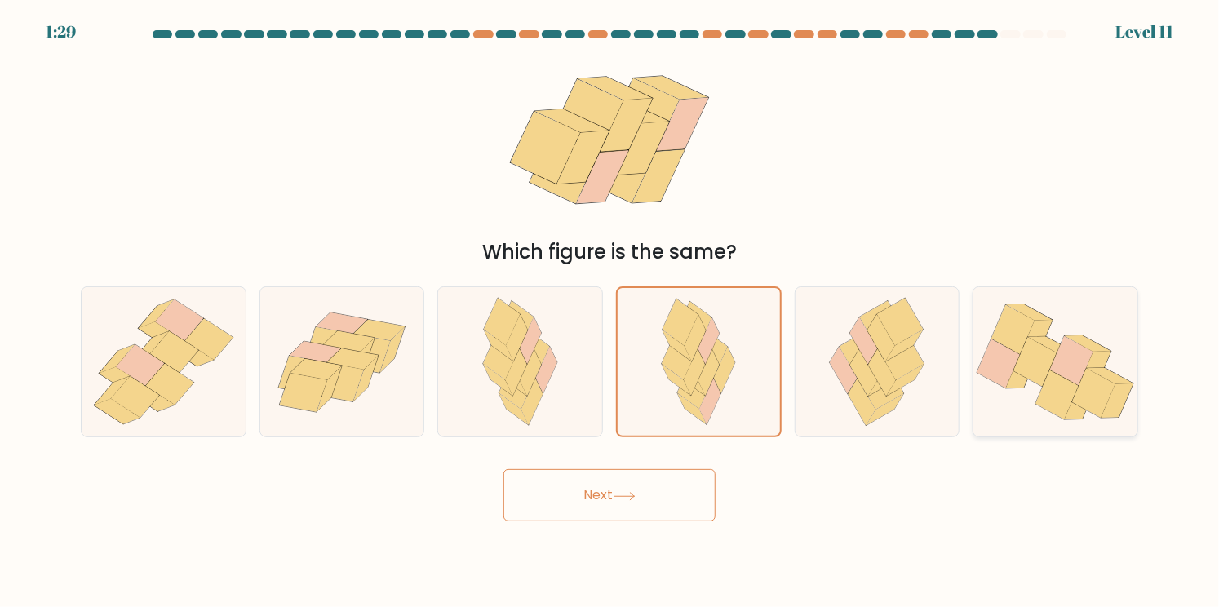
radio input "true"
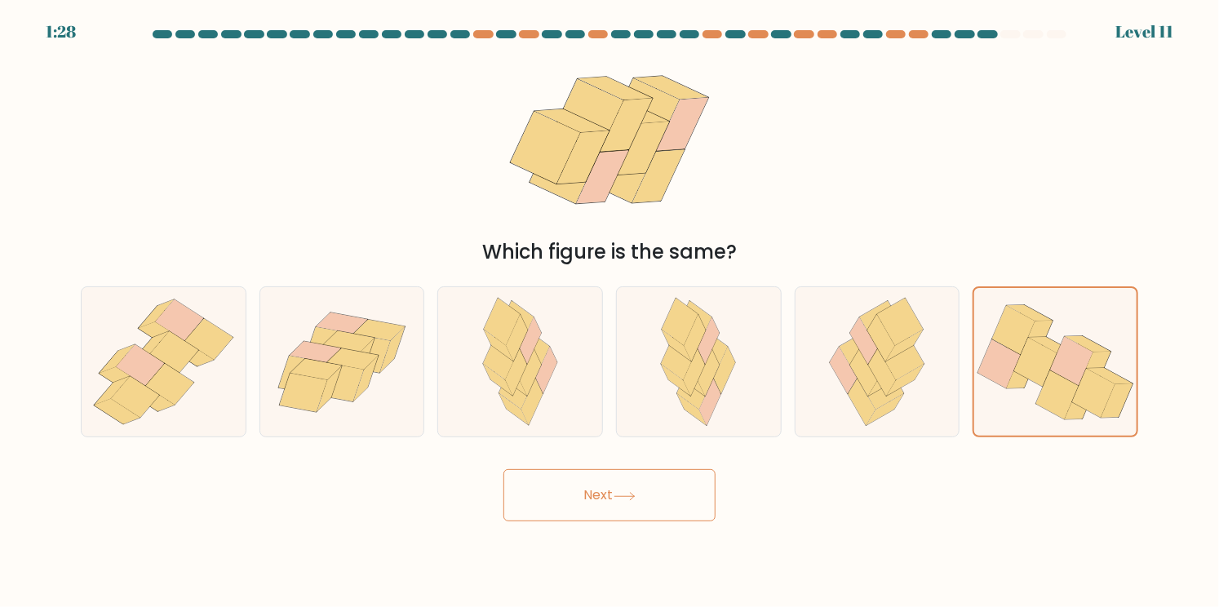
click at [647, 499] on button "Next" at bounding box center [610, 495] width 212 height 52
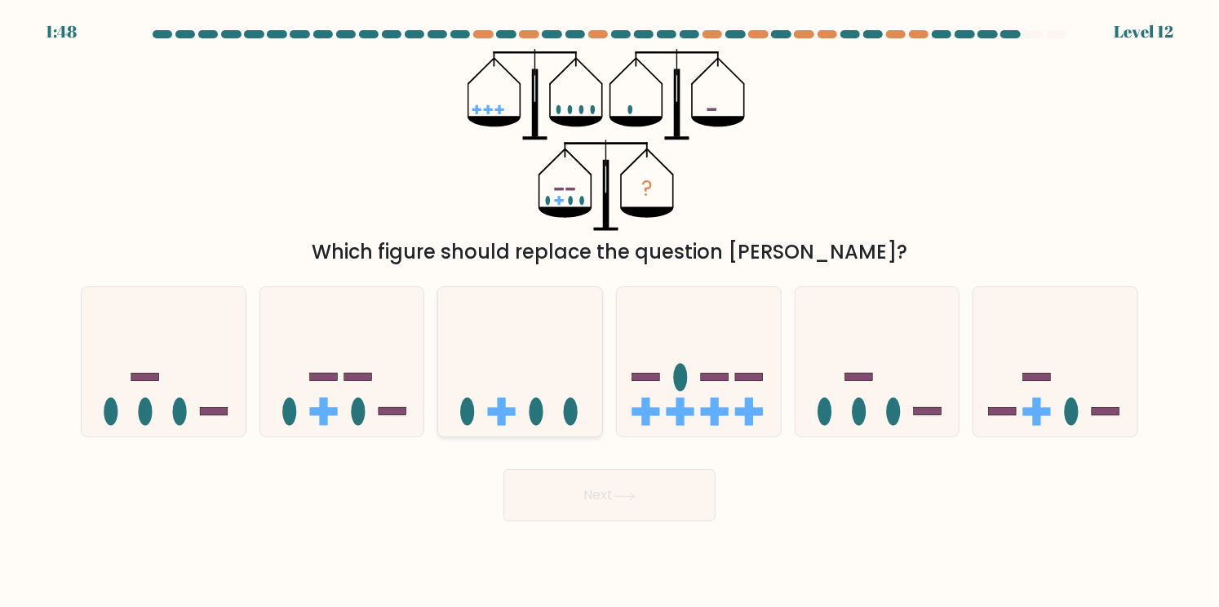
click at [524, 372] on icon at bounding box center [520, 362] width 164 height 135
click at [610, 312] on input "c." at bounding box center [610, 308] width 1 height 8
radio input "true"
click at [687, 356] on icon at bounding box center [699, 362] width 164 height 135
click at [610, 312] on input "d." at bounding box center [610, 308] width 1 height 8
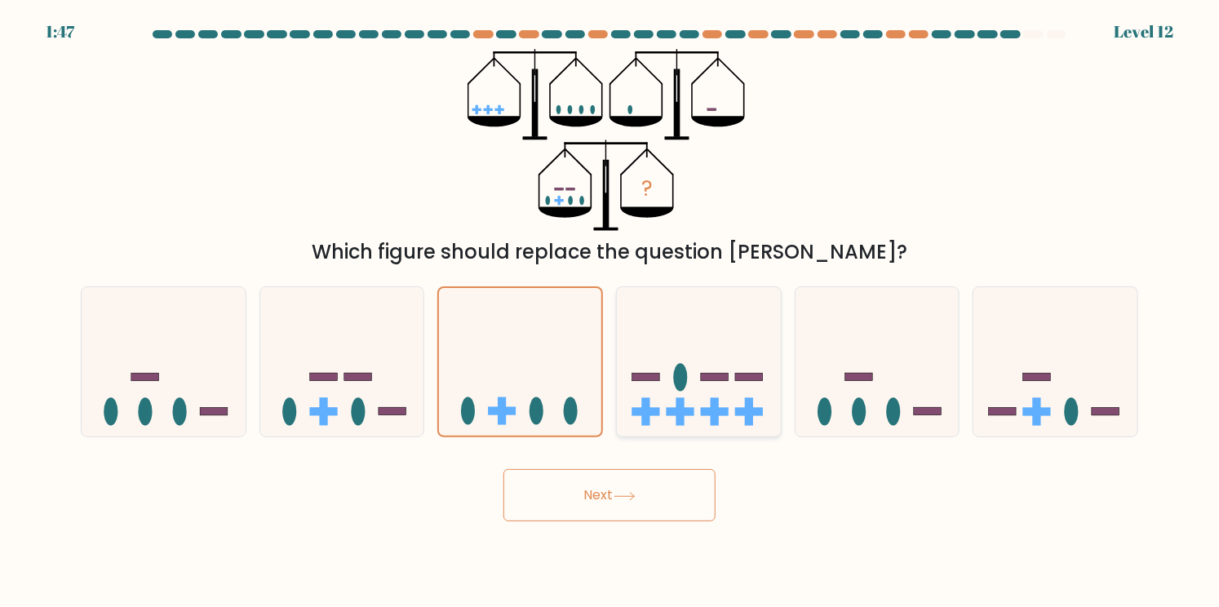
radio input "true"
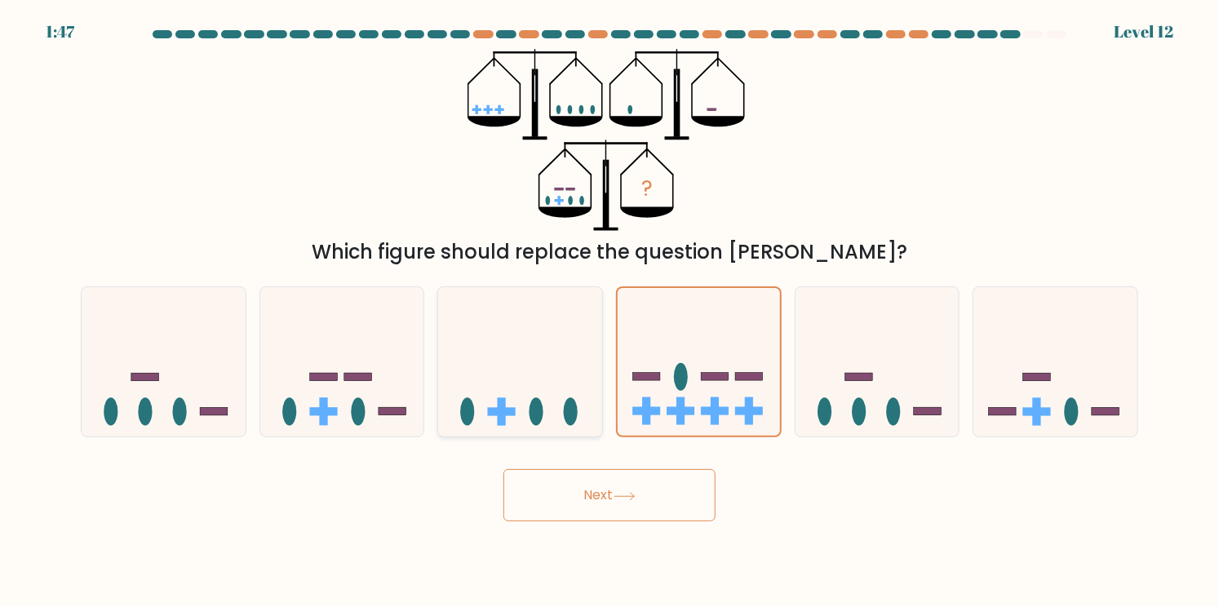
click at [541, 326] on icon at bounding box center [520, 362] width 164 height 135
click at [610, 312] on input "c." at bounding box center [610, 308] width 1 height 8
radio input "true"
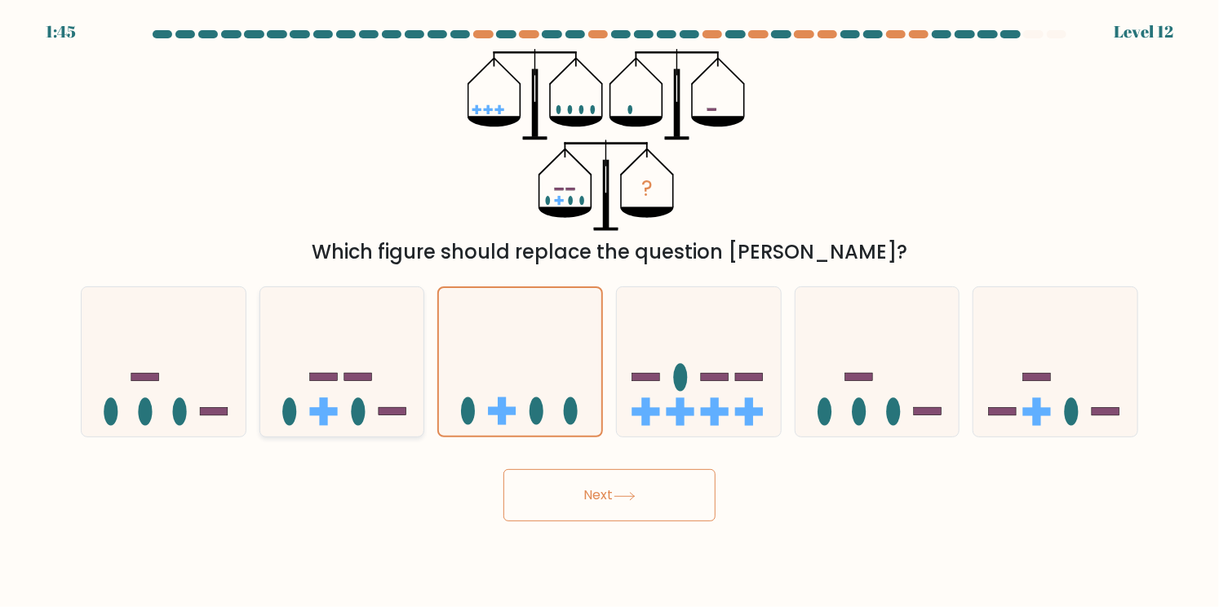
click at [381, 380] on icon at bounding box center [342, 362] width 164 height 135
click at [610, 312] on input "b." at bounding box center [610, 308] width 1 height 8
radio input "true"
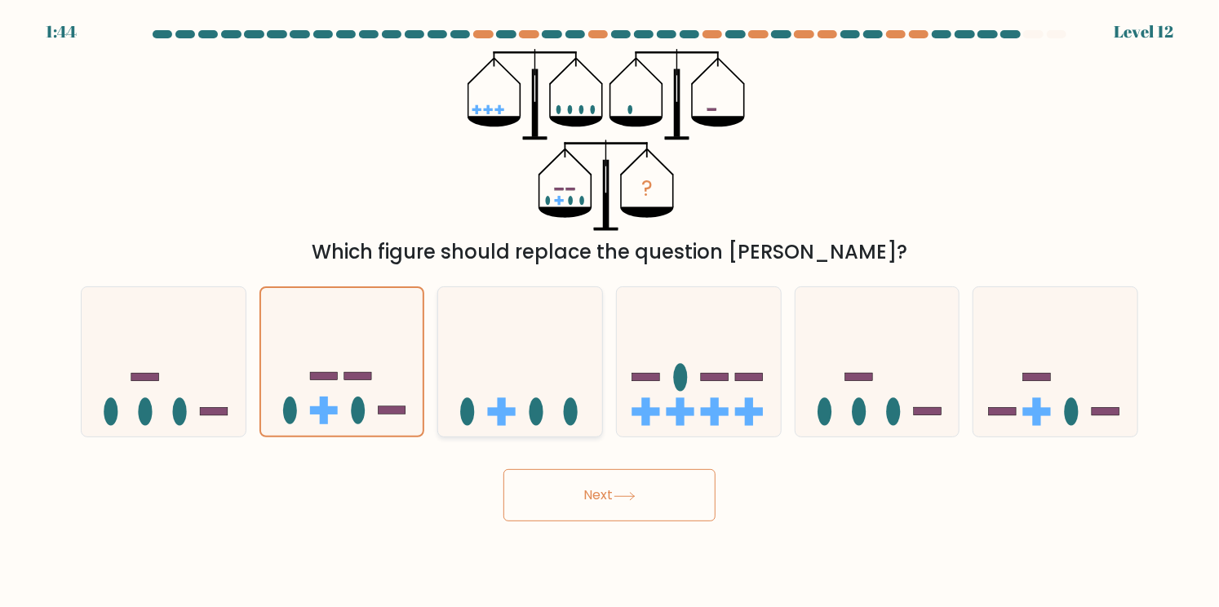
click at [491, 369] on icon at bounding box center [520, 362] width 164 height 135
click at [610, 312] on input "c." at bounding box center [610, 308] width 1 height 8
radio input "true"
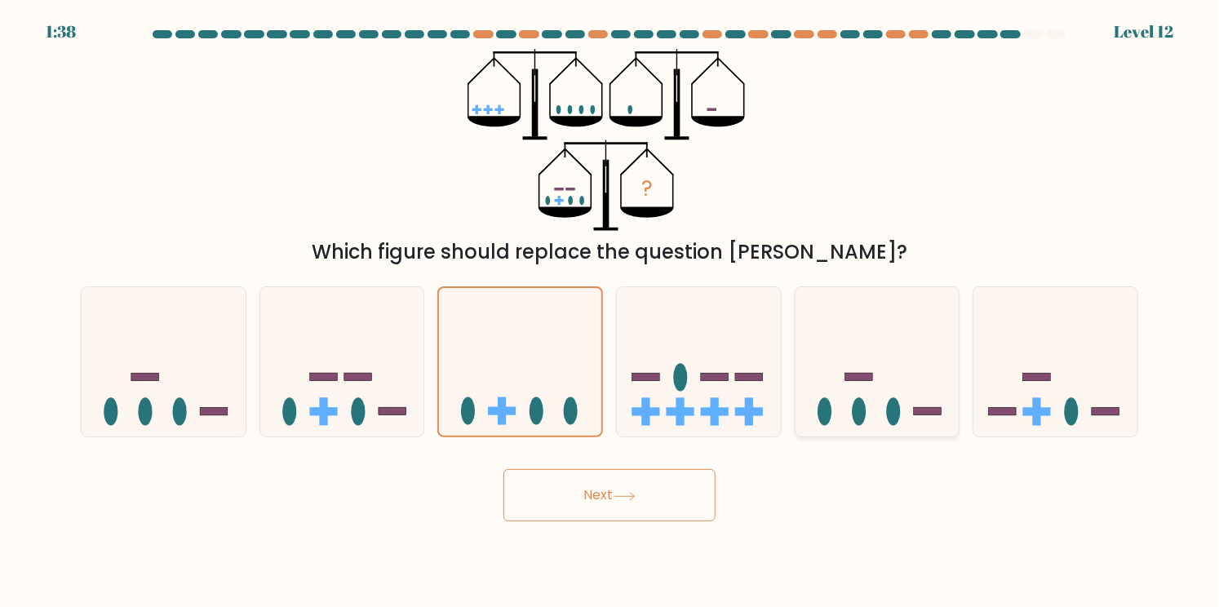
click at [863, 379] on rect at bounding box center [860, 377] width 28 height 8
click at [610, 312] on input "e." at bounding box center [610, 308] width 1 height 8
radio input "true"
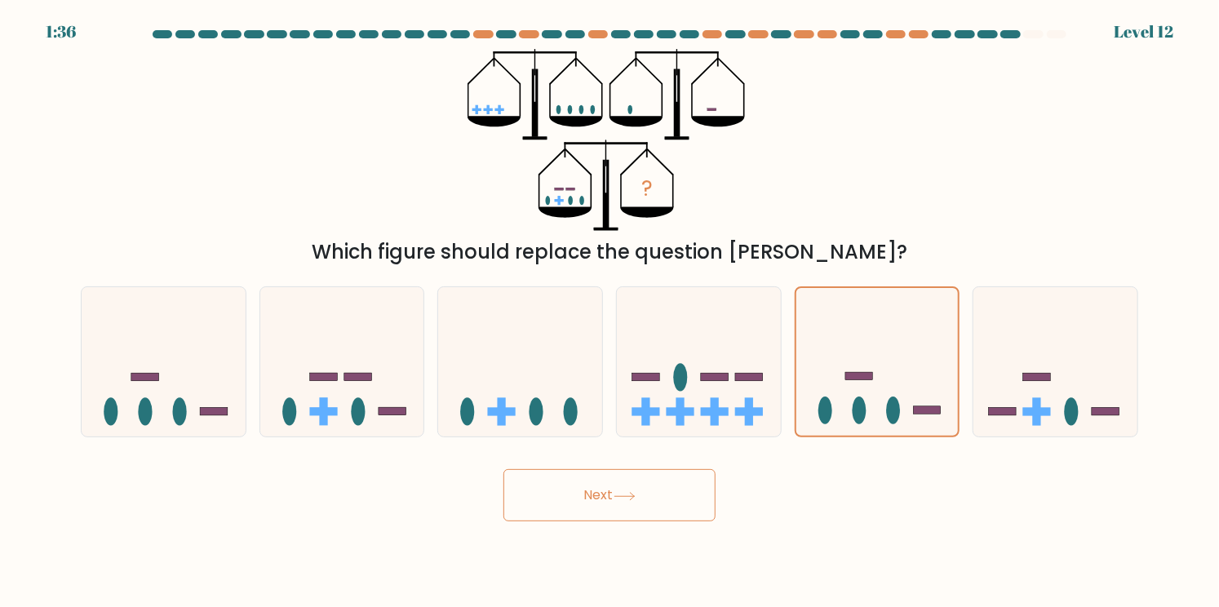
click at [674, 481] on button "Next" at bounding box center [610, 495] width 212 height 52
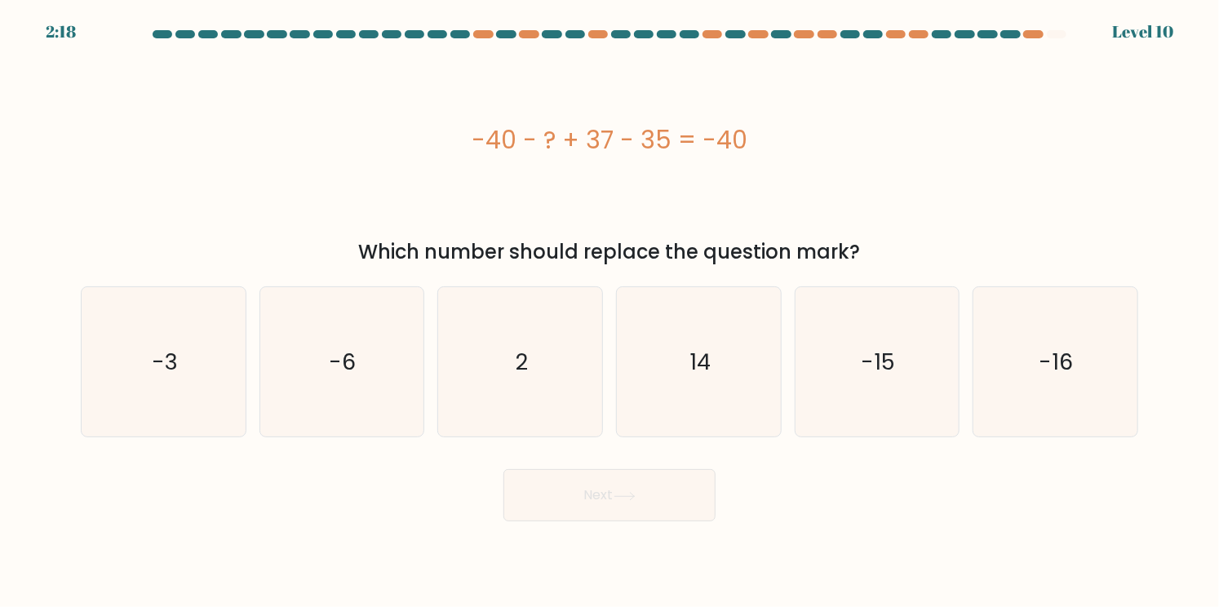
drag, startPoint x: 468, startPoint y: 137, endPoint x: 756, endPoint y: 146, distance: 287.4
click at [756, 146] on div "-40 - ? + 37 - 35 = -40" at bounding box center [610, 140] width 1058 height 37
click at [543, 373] on icon "2" at bounding box center [520, 361] width 149 height 149
click at [610, 312] on input "c. 2" at bounding box center [610, 308] width 1 height 8
radio input "true"
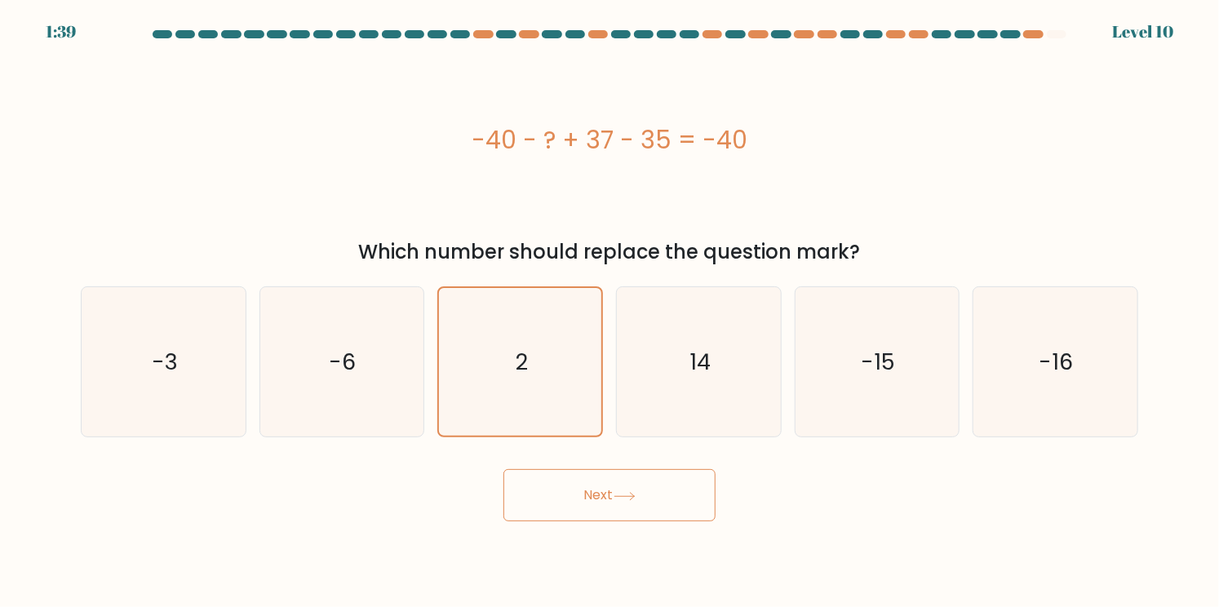
click at [562, 499] on button "Next" at bounding box center [610, 495] width 212 height 52
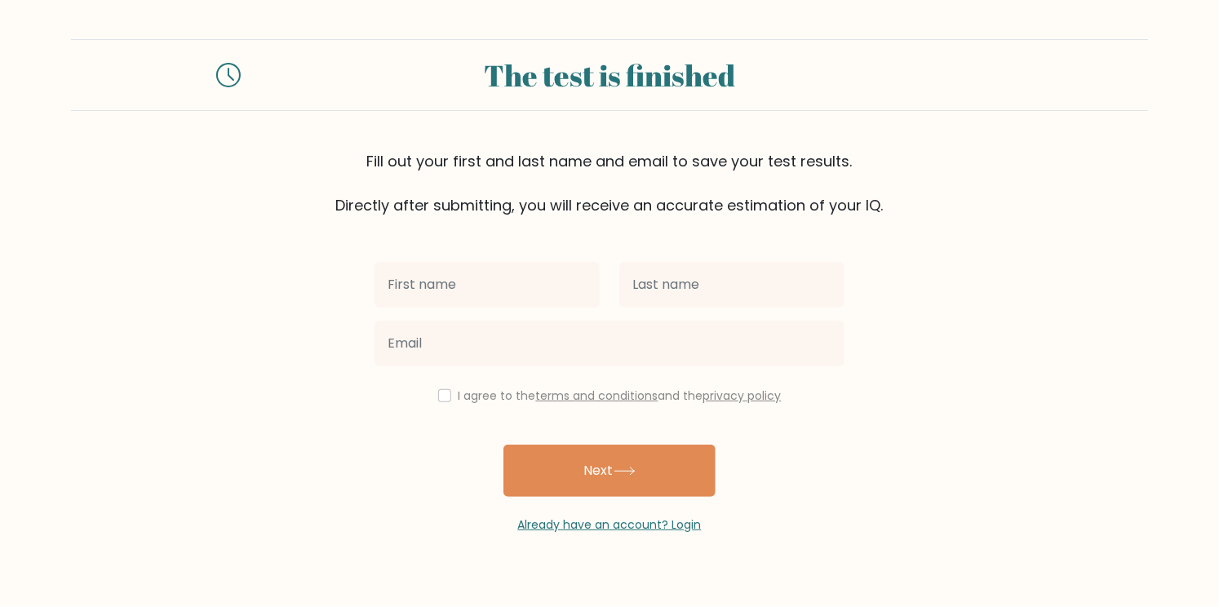
click at [495, 282] on input "text" at bounding box center [487, 285] width 225 height 46
type input "[PERSON_NAME]"
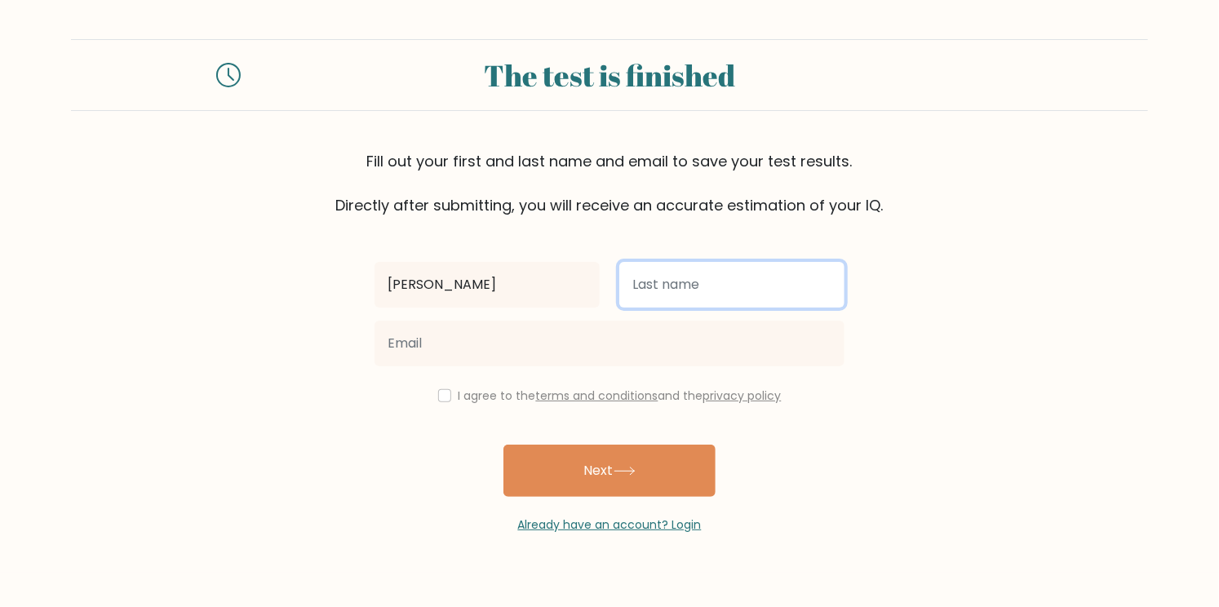
click at [684, 296] on input "text" at bounding box center [731, 285] width 225 height 46
type input "[PERSON_NAME]"
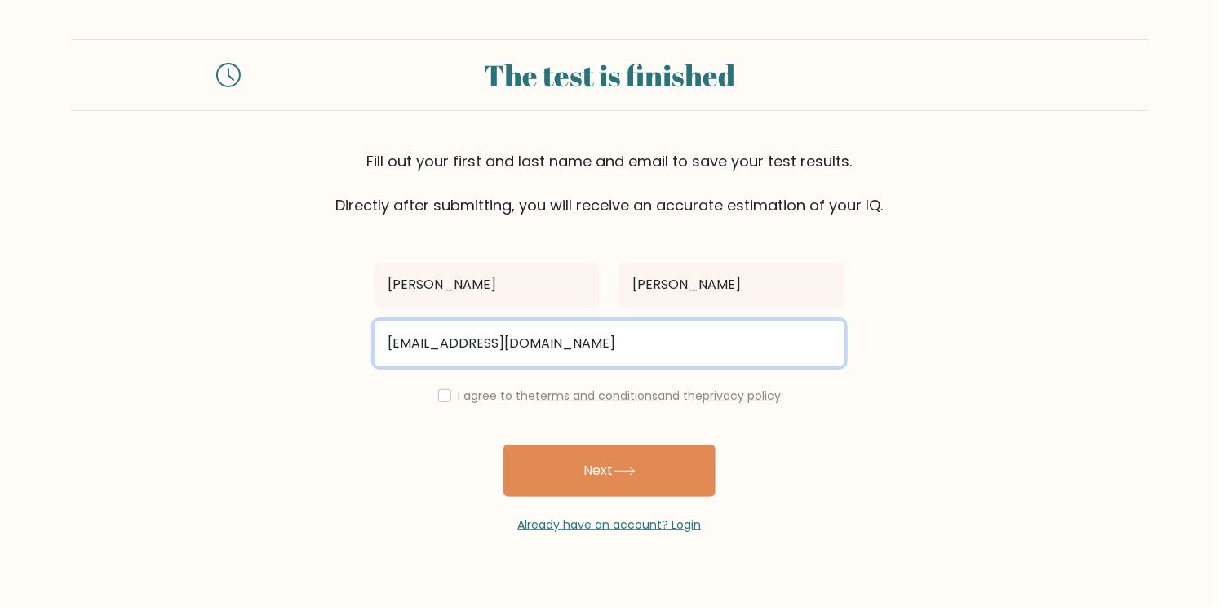
type input "Edwardgonzales597@gmail.com"
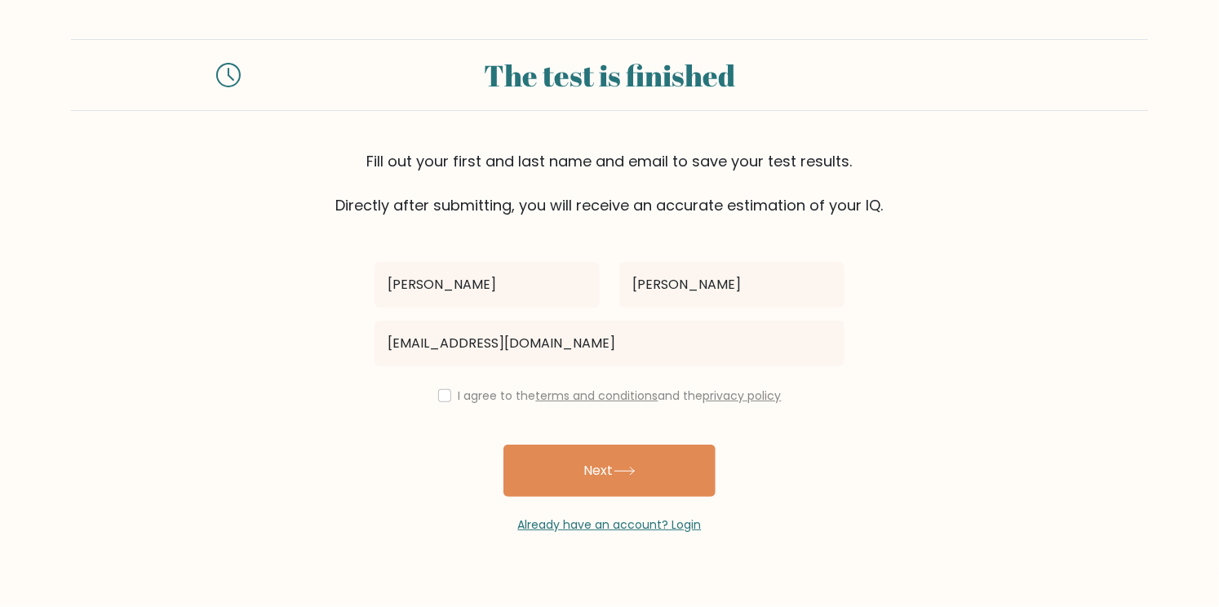
click at [279, 386] on form "The test is finished Fill out your first and last name and email to save your t…" at bounding box center [609, 286] width 1219 height 495
click at [431, 395] on div "I agree to the terms and conditions and the privacy policy" at bounding box center [610, 396] width 490 height 20
click at [438, 396] on input "checkbox" at bounding box center [444, 395] width 13 height 13
checkbox input "true"
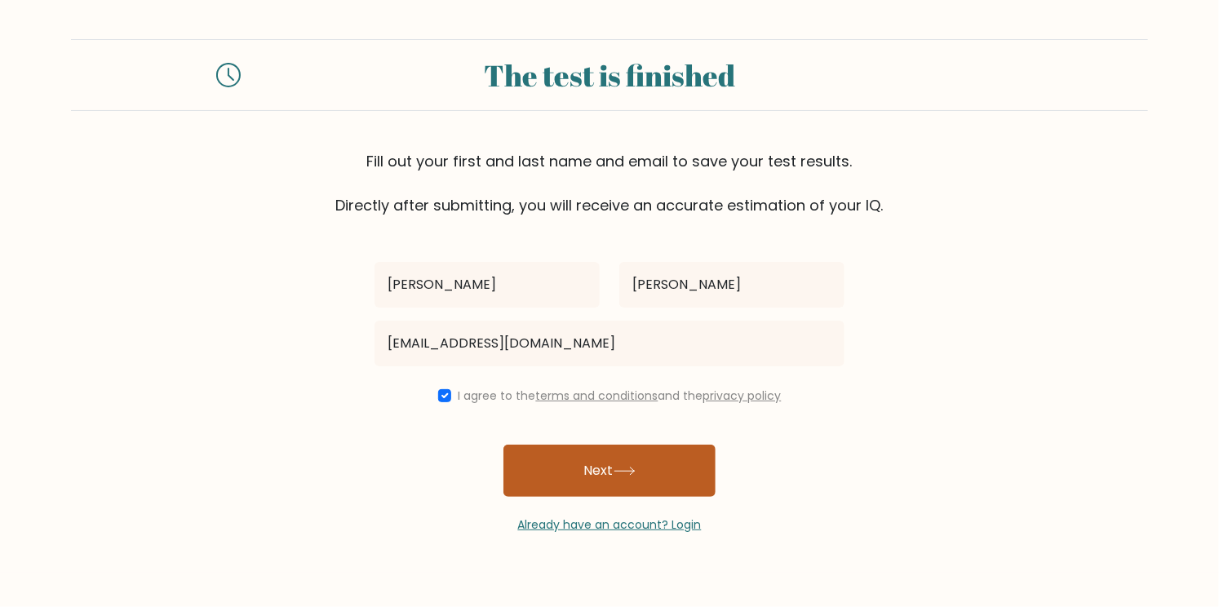
click at [544, 452] on button "Next" at bounding box center [610, 471] width 212 height 52
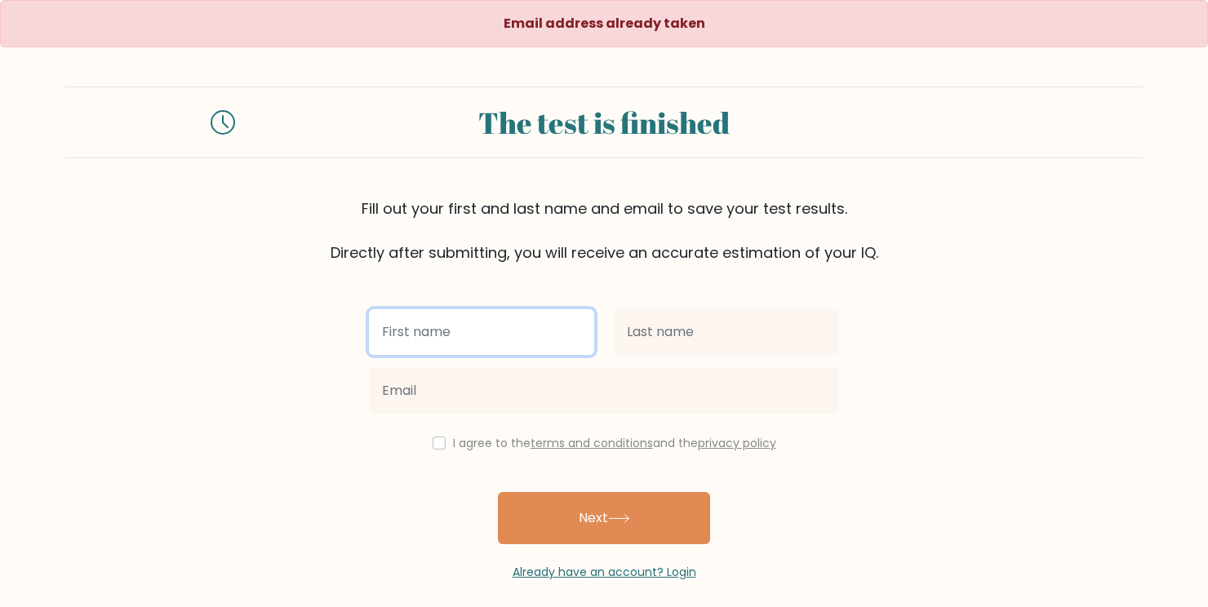
click at [468, 351] on input "text" at bounding box center [481, 332] width 225 height 46
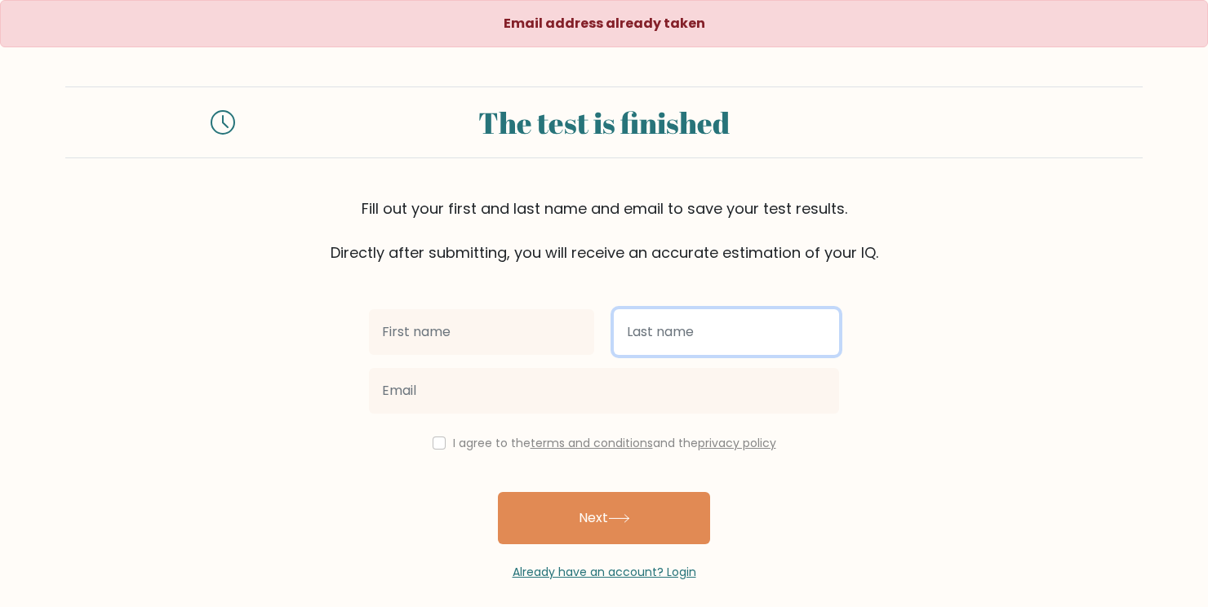
click at [637, 333] on input "text" at bounding box center [726, 332] width 225 height 46
type input "[PERSON_NAME]"
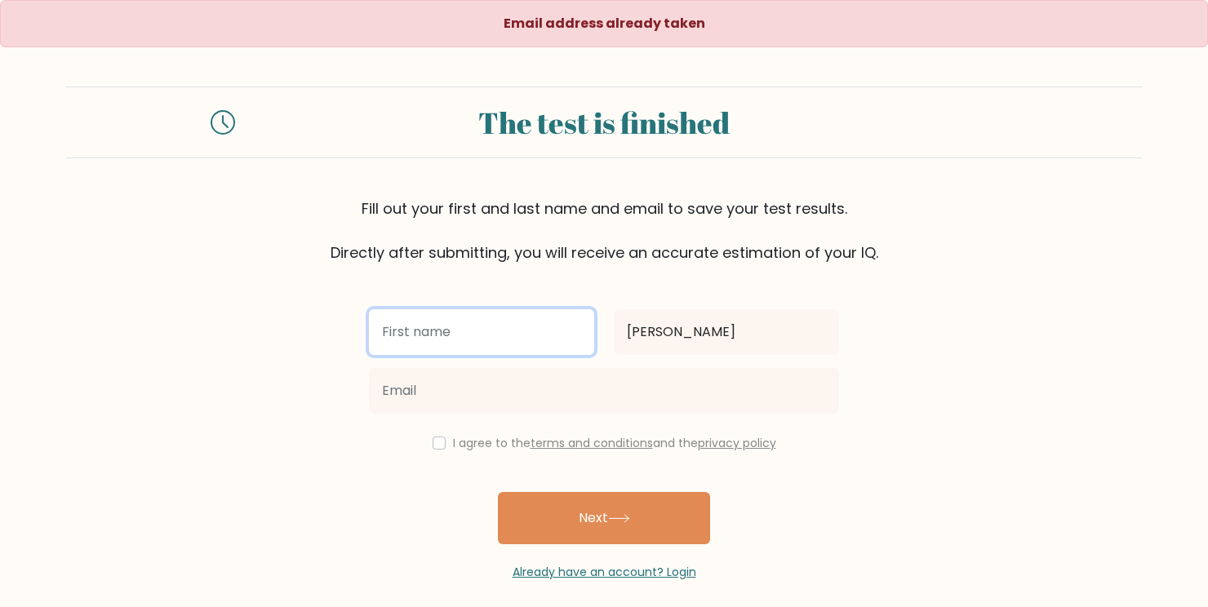
click at [486, 334] on input "text" at bounding box center [481, 332] width 225 height 46
type input "[PERSON_NAME]"
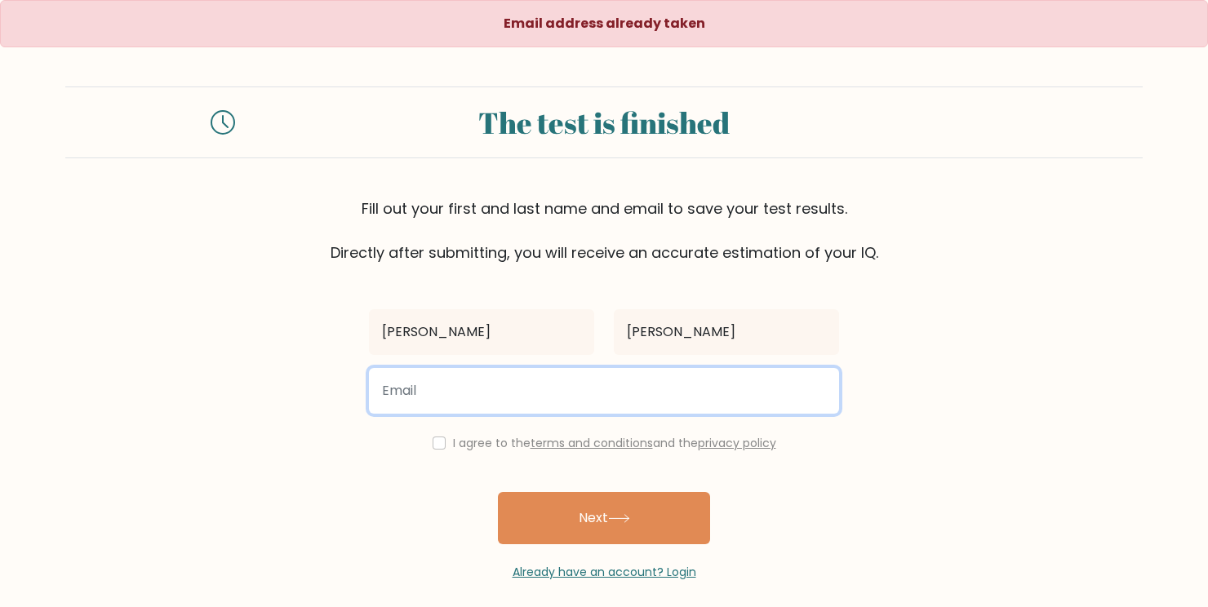
click at [497, 389] on input "email" at bounding box center [604, 391] width 470 height 46
type input "edwardgonzales597@gmail.com"
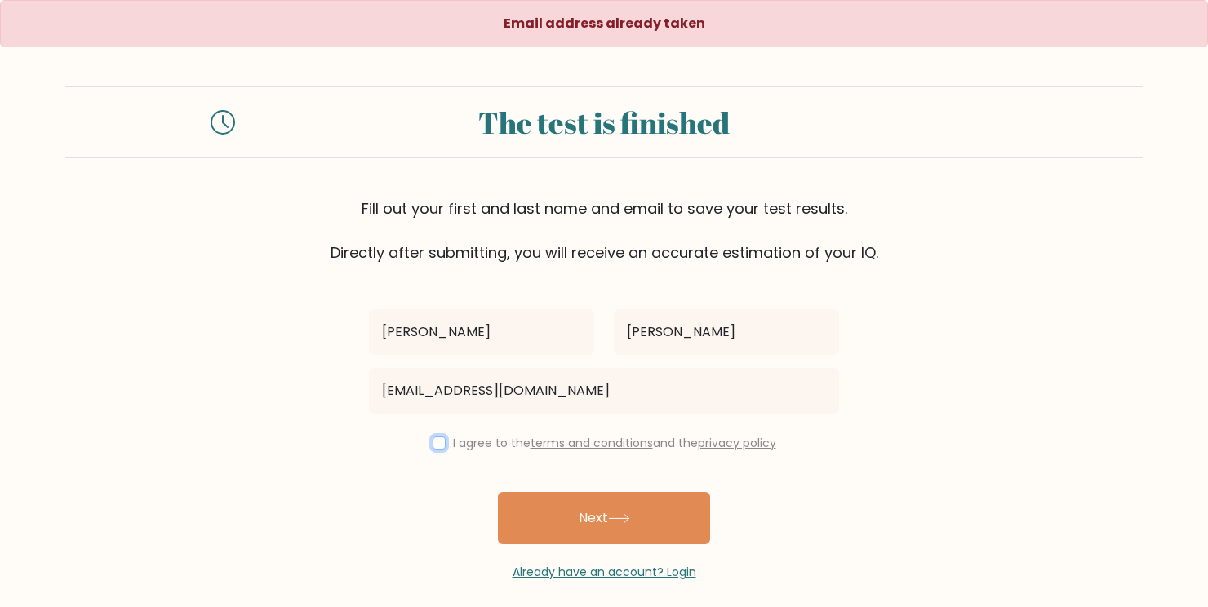
click at [433, 441] on input "checkbox" at bounding box center [439, 443] width 13 height 13
checkbox input "true"
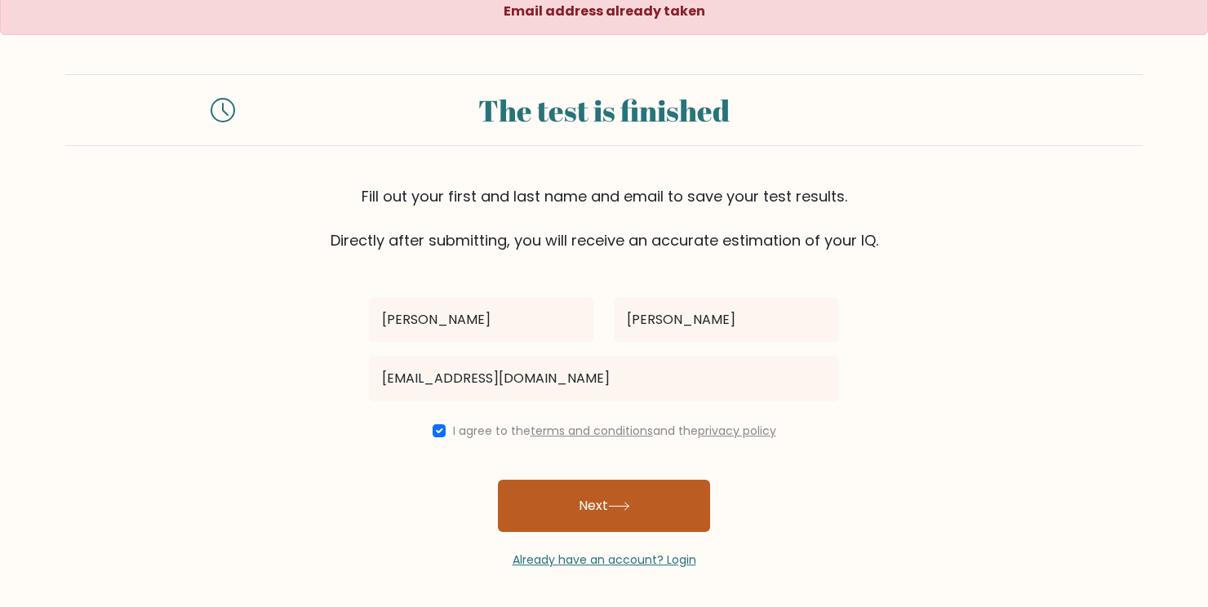
click at [604, 506] on button "Next" at bounding box center [604, 506] width 212 height 52
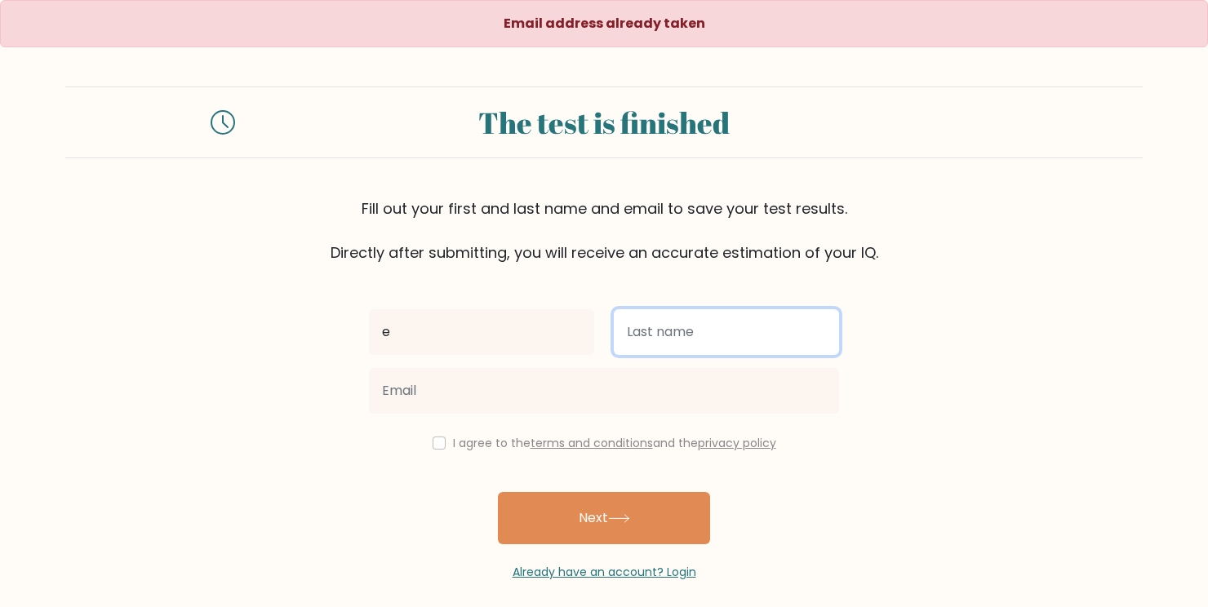
click at [655, 342] on input "text" at bounding box center [726, 332] width 225 height 46
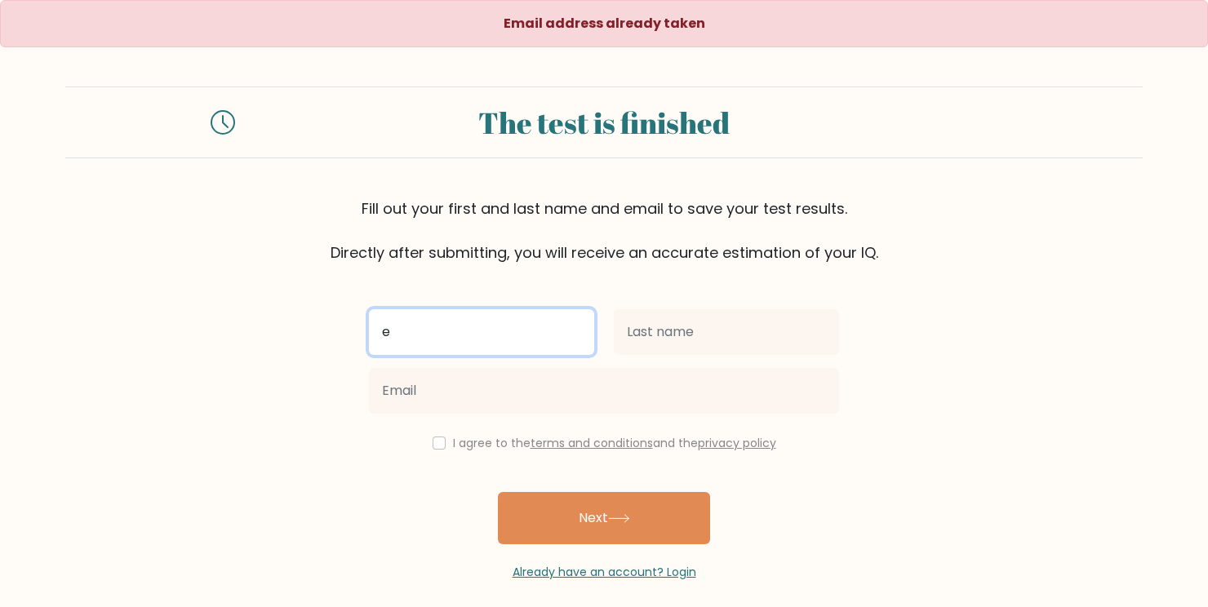
click at [487, 340] on input "e" at bounding box center [481, 332] width 225 height 46
type input "[PERSON_NAME]"
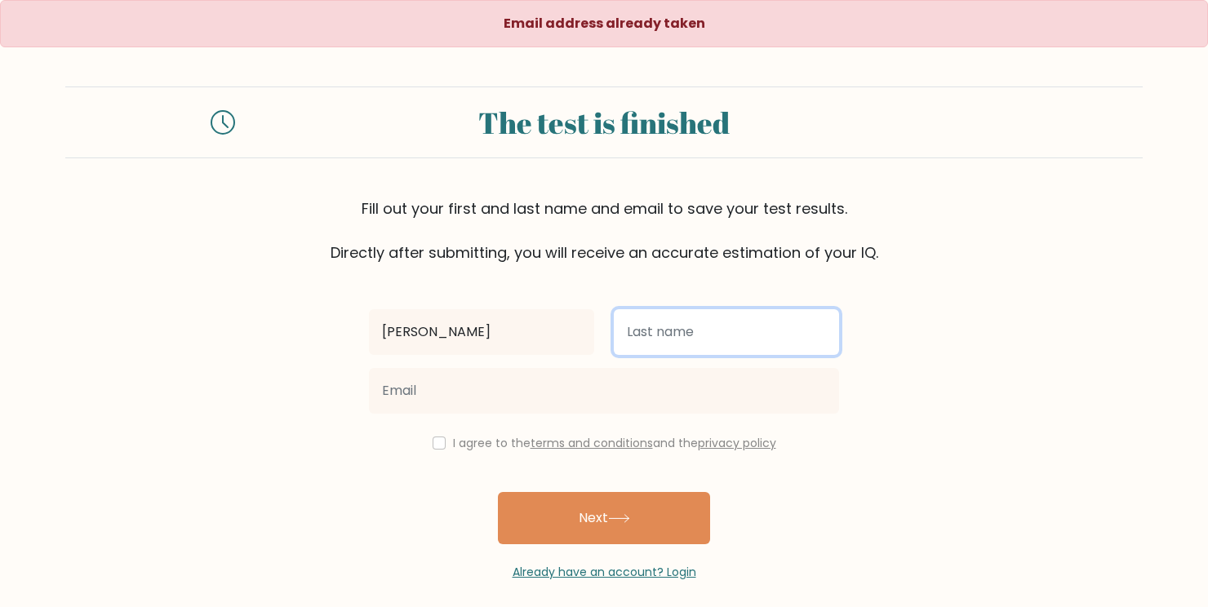
click at [669, 332] on input "text" at bounding box center [726, 332] width 225 height 46
type input "[PERSON_NAME]"
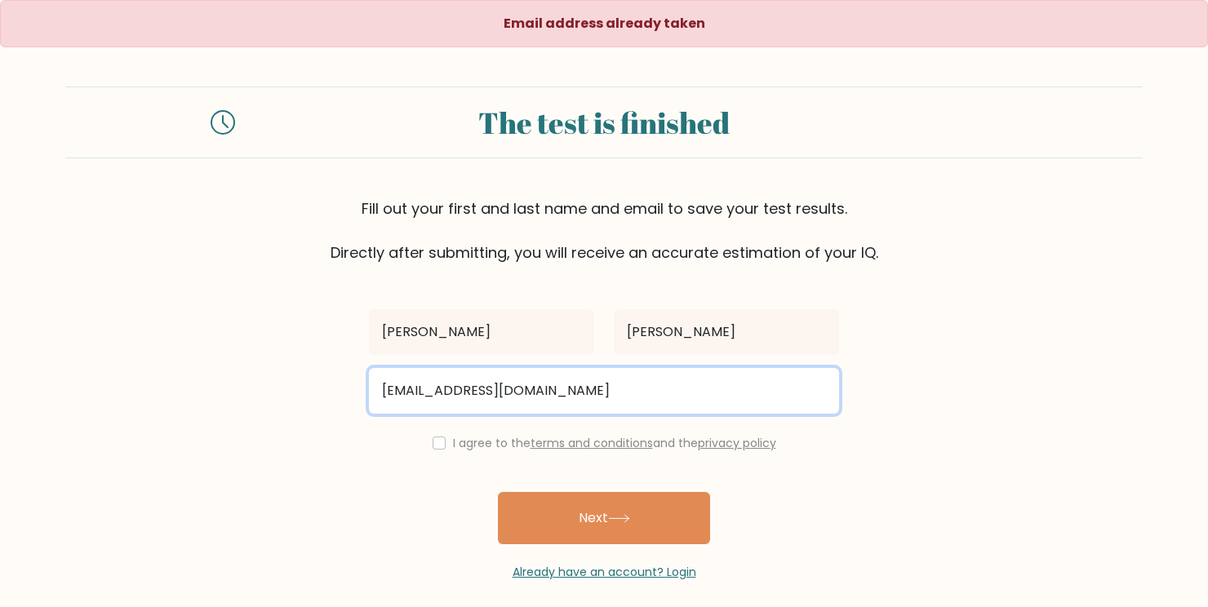
type input "[EMAIL_ADDRESS][DOMAIN_NAME]"
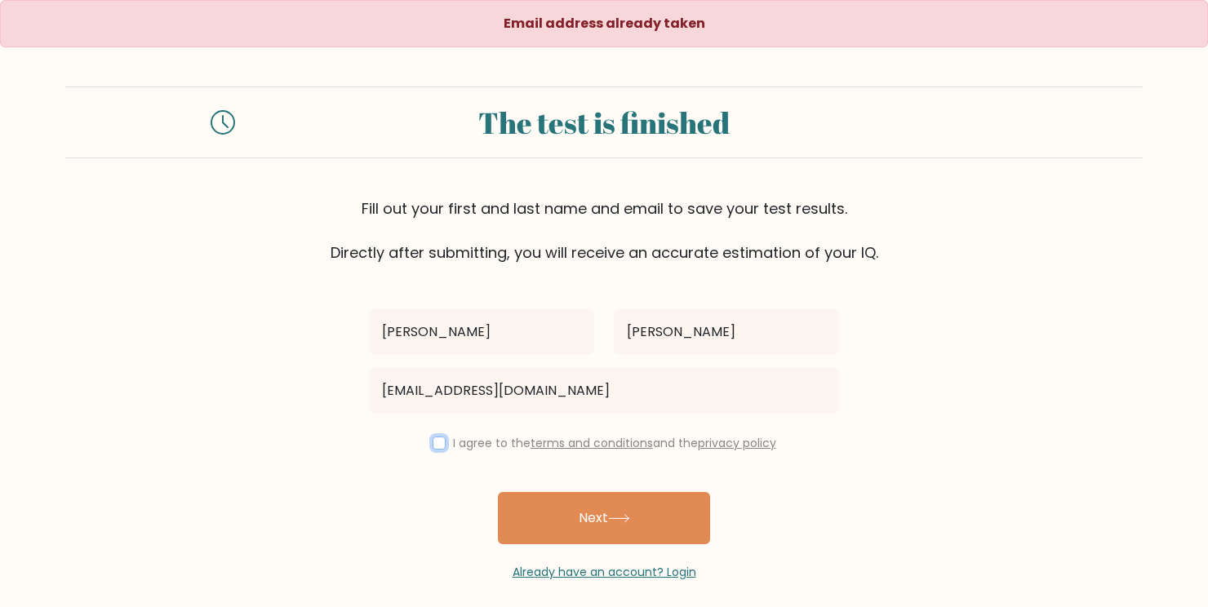
click at [433, 440] on input "checkbox" at bounding box center [439, 443] width 13 height 13
checkbox input "true"
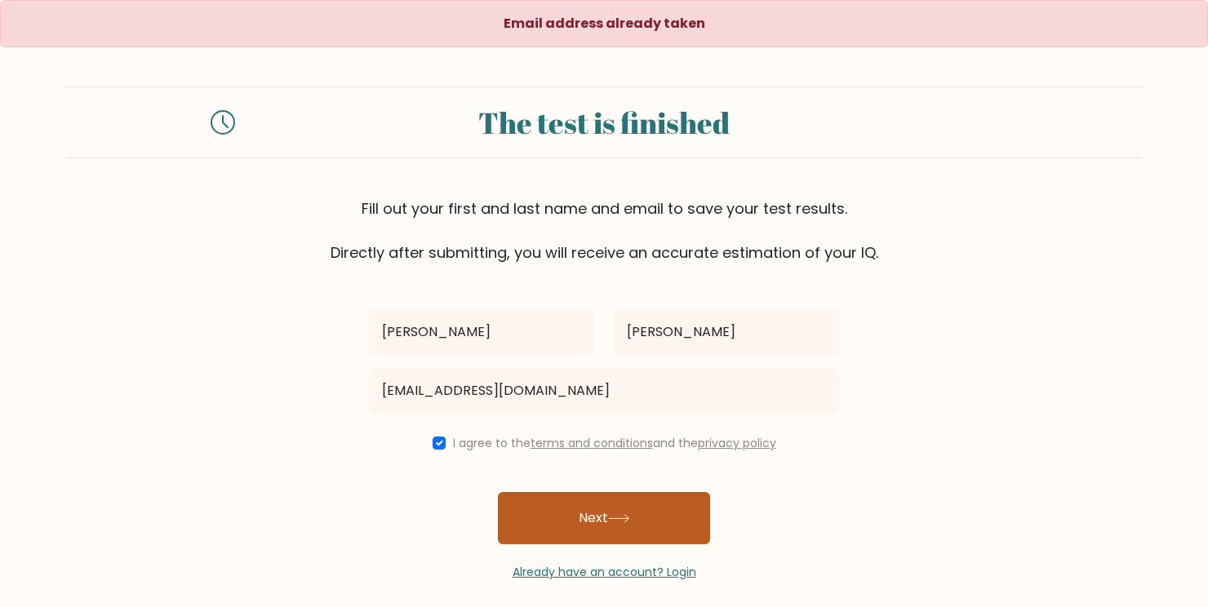
click at [570, 500] on button "Next" at bounding box center [604, 518] width 212 height 52
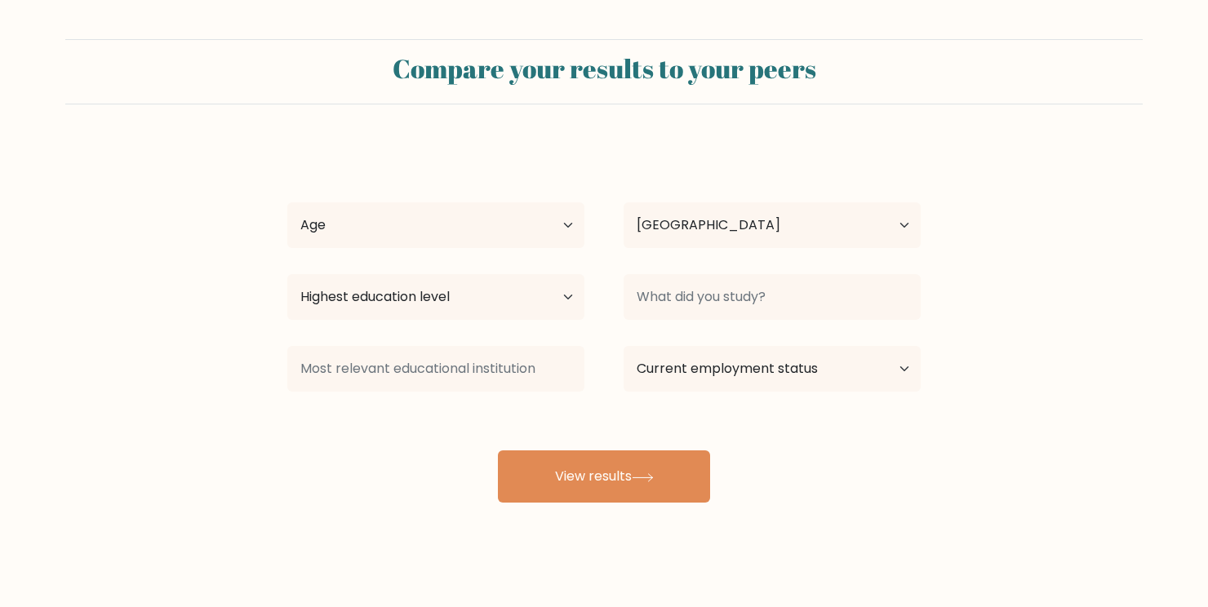
select select "PH"
click at [555, 211] on select "Age Under [DEMOGRAPHIC_DATA] [DEMOGRAPHIC_DATA] [DEMOGRAPHIC_DATA] [DEMOGRAPHIC…" at bounding box center [435, 225] width 297 height 46
select select "25_34"
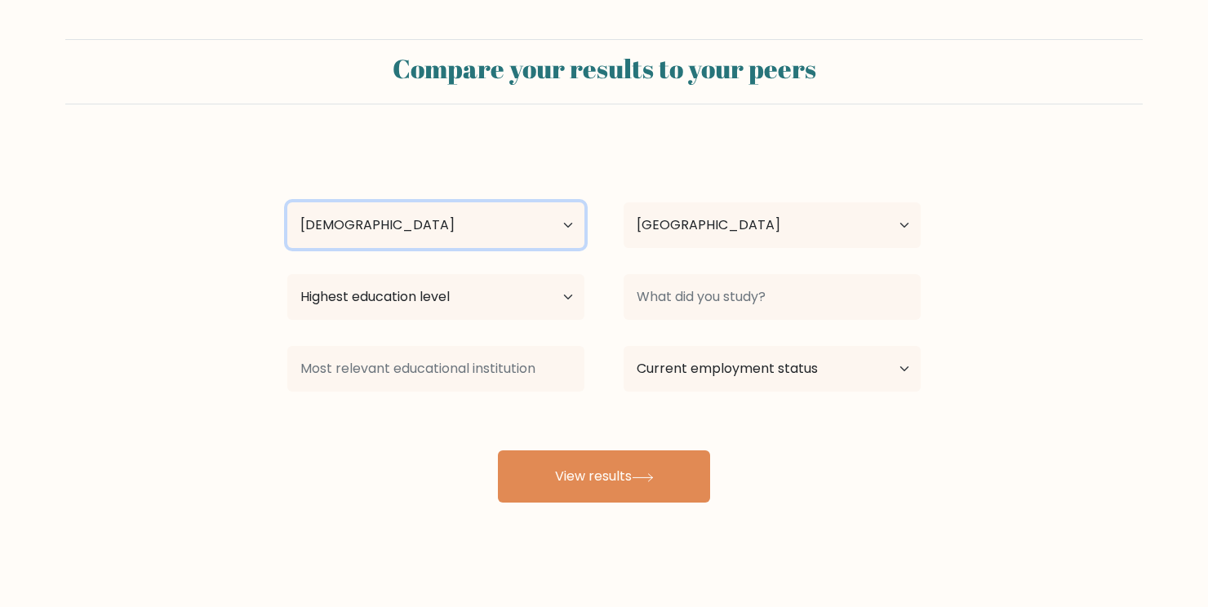
click at [287, 202] on select "Age Under [DEMOGRAPHIC_DATA] [DEMOGRAPHIC_DATA] [DEMOGRAPHIC_DATA] [DEMOGRAPHIC…" at bounding box center [435, 225] width 297 height 46
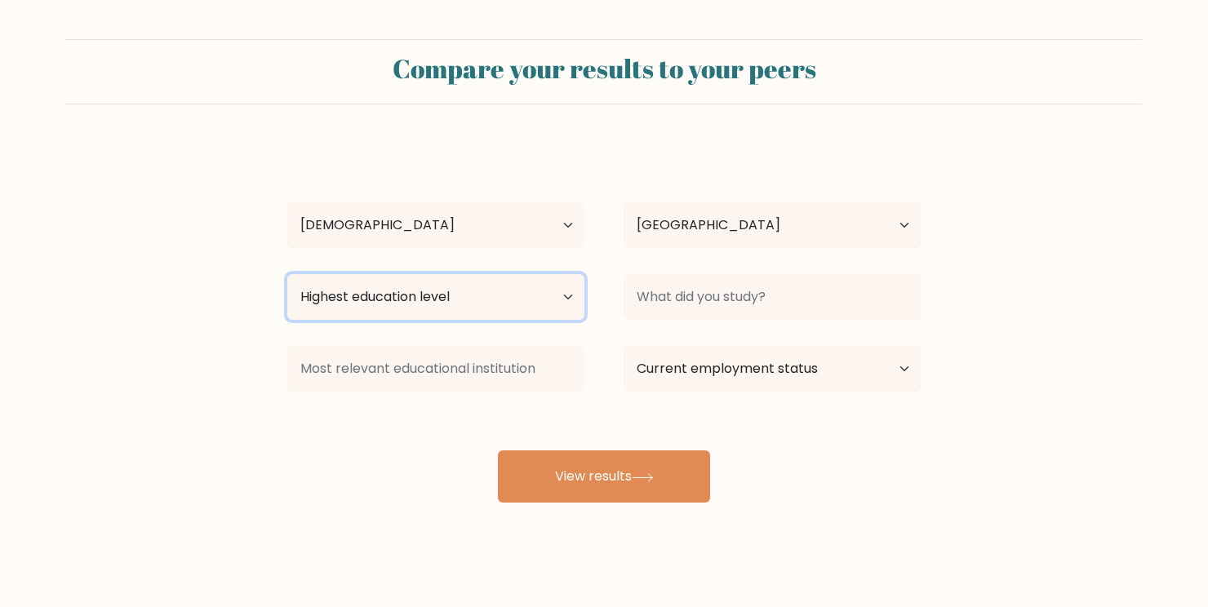
click at [482, 288] on select "Highest education level No schooling Primary Lower Secondary Upper Secondary Oc…" at bounding box center [435, 297] width 297 height 46
select select "bachelors_degree"
click at [287, 274] on select "Highest education level No schooling Primary Lower Secondary Upper Secondary Oc…" at bounding box center [435, 297] width 297 height 46
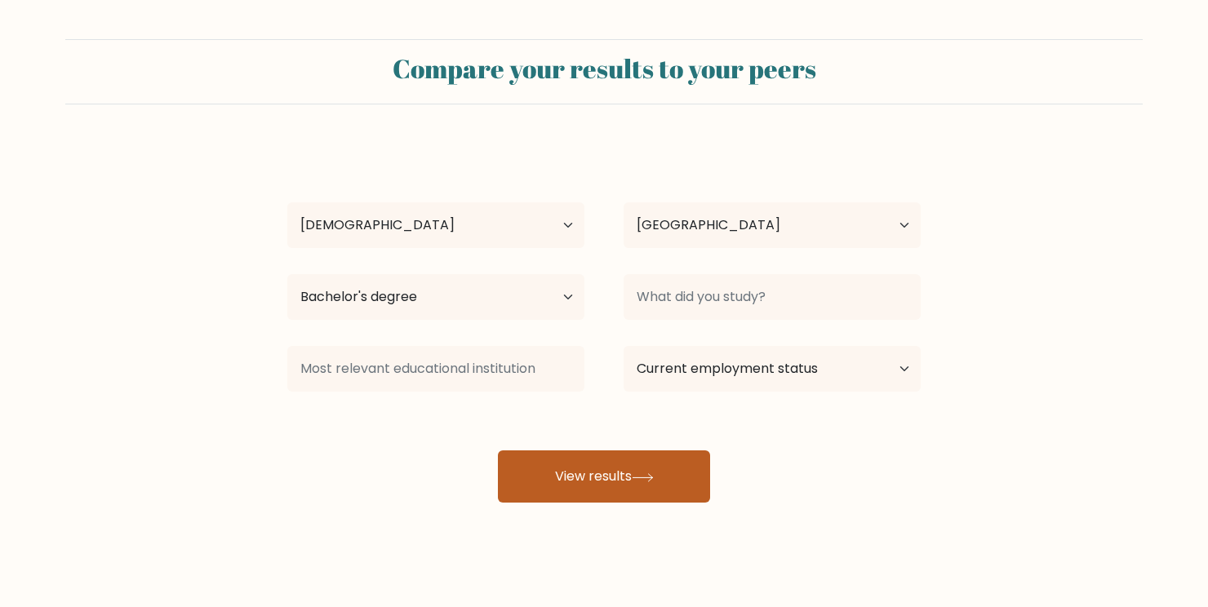
click at [621, 469] on button "View results" at bounding box center [604, 477] width 212 height 52
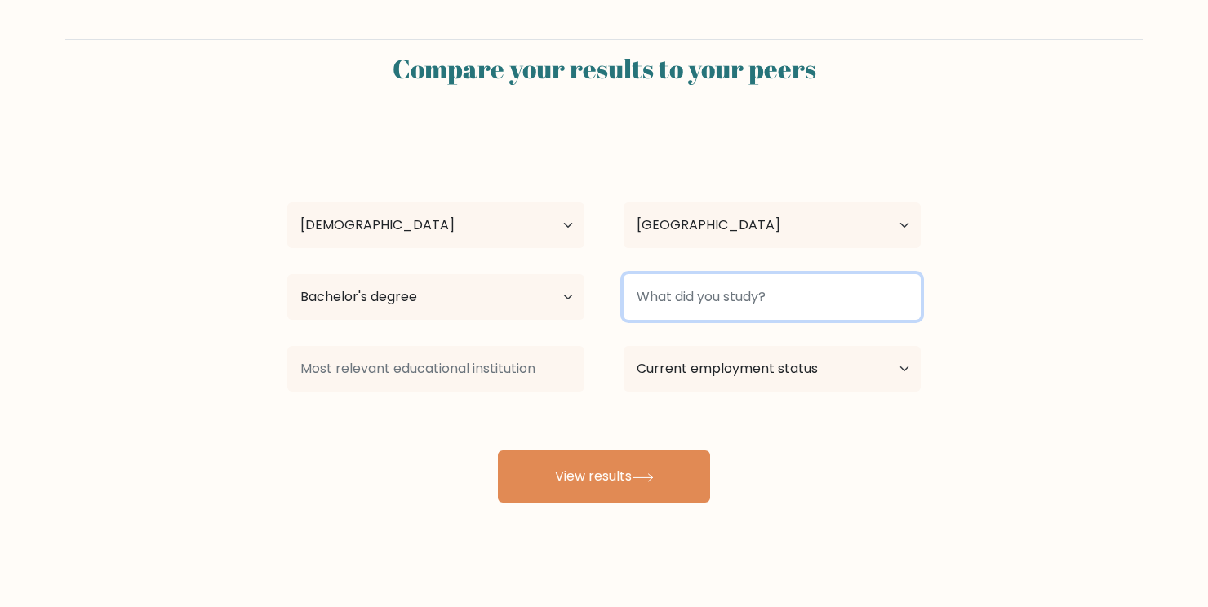
click at [779, 306] on input at bounding box center [772, 297] width 297 height 46
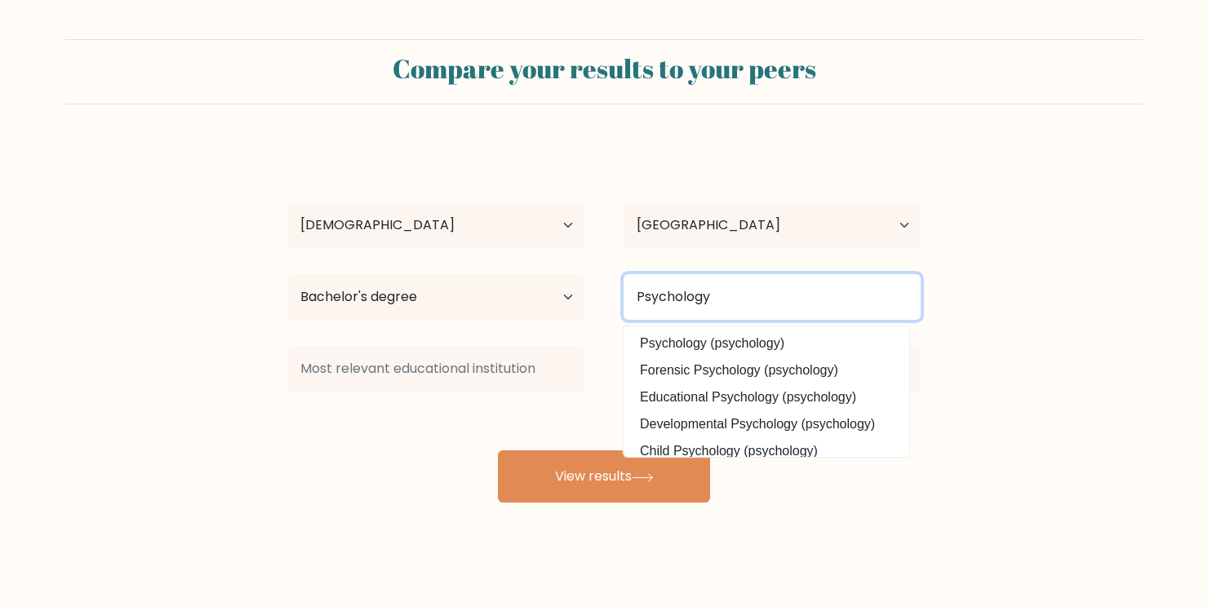
type input "Psychology"
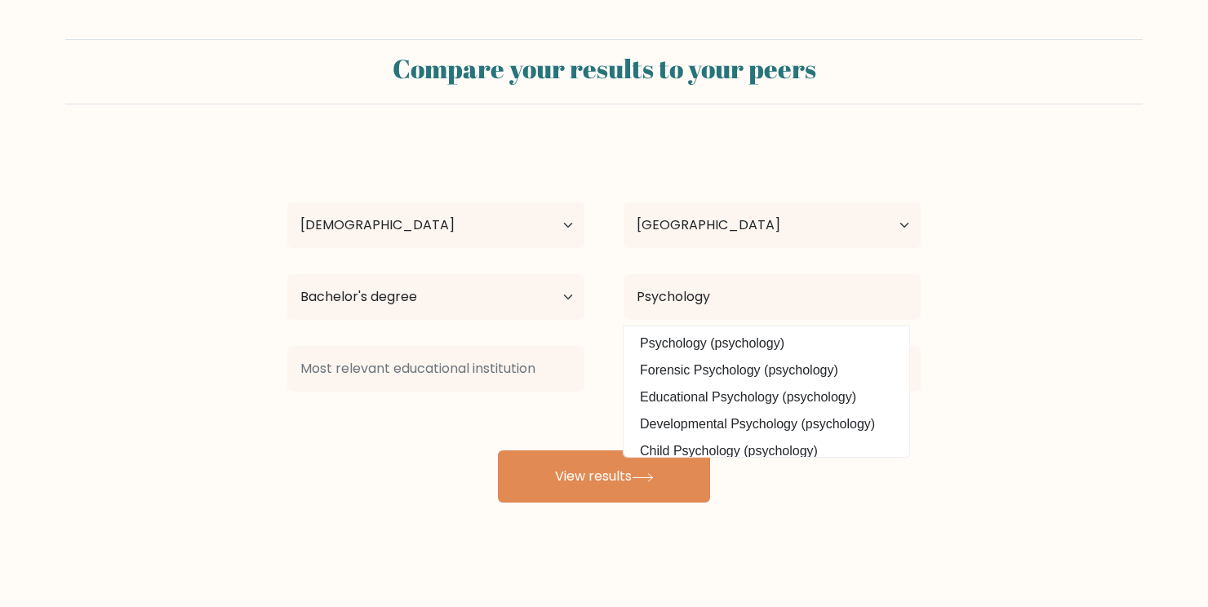
click at [744, 336] on option "Psychology (psychology)" at bounding box center [766, 344] width 277 height 26
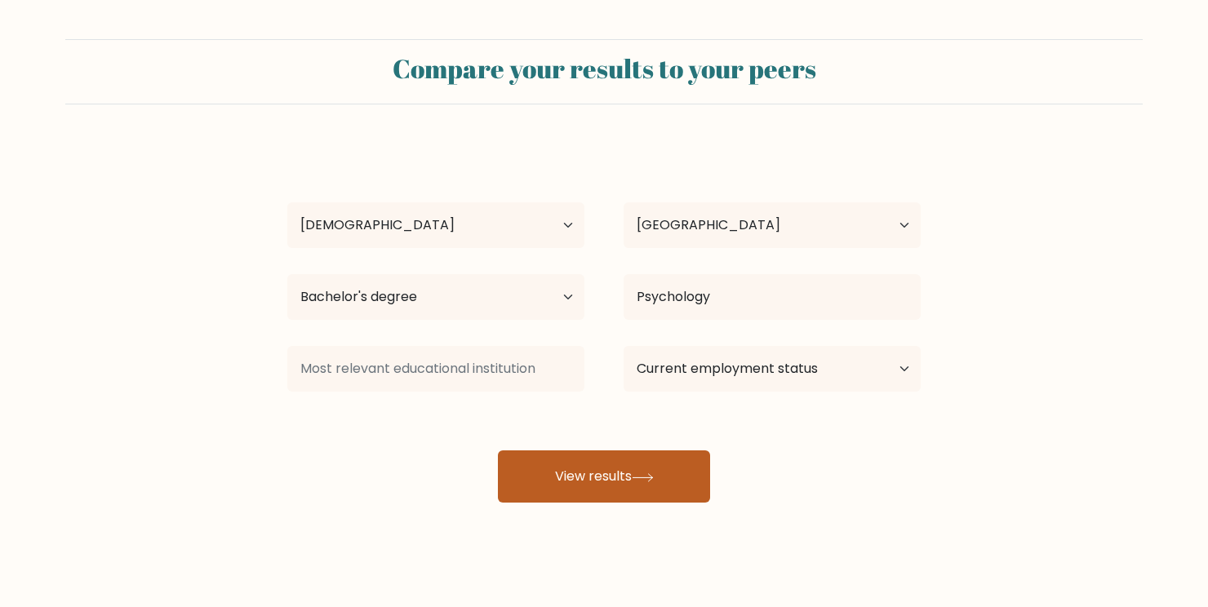
click at [652, 481] on icon at bounding box center [643, 476] width 20 height 7
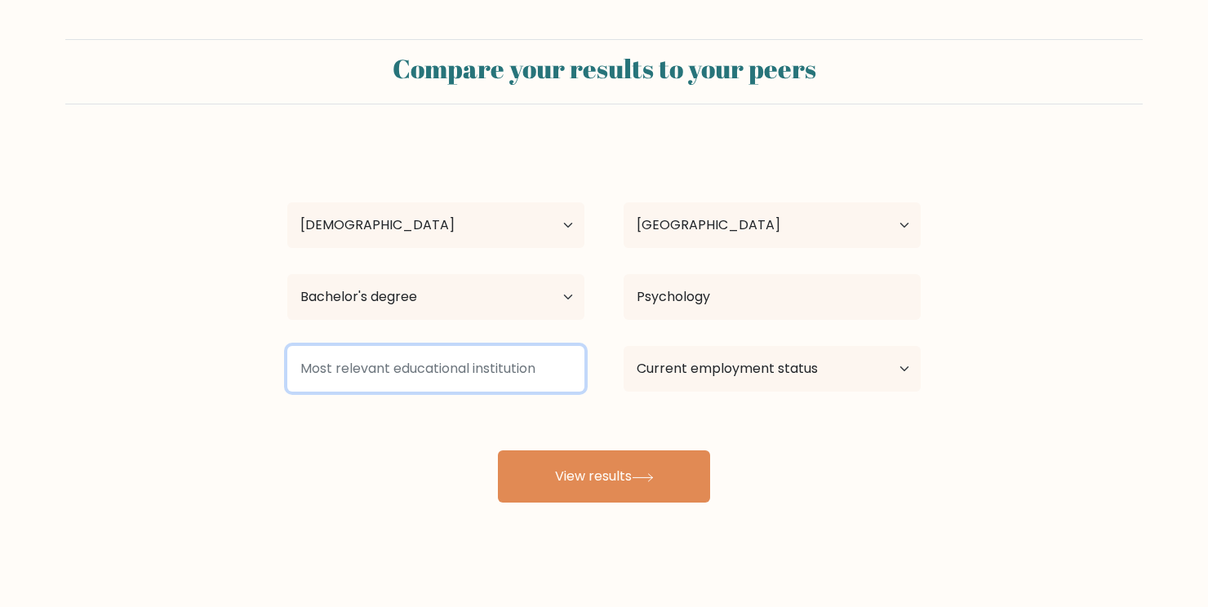
click at [445, 375] on input at bounding box center [435, 369] width 297 height 46
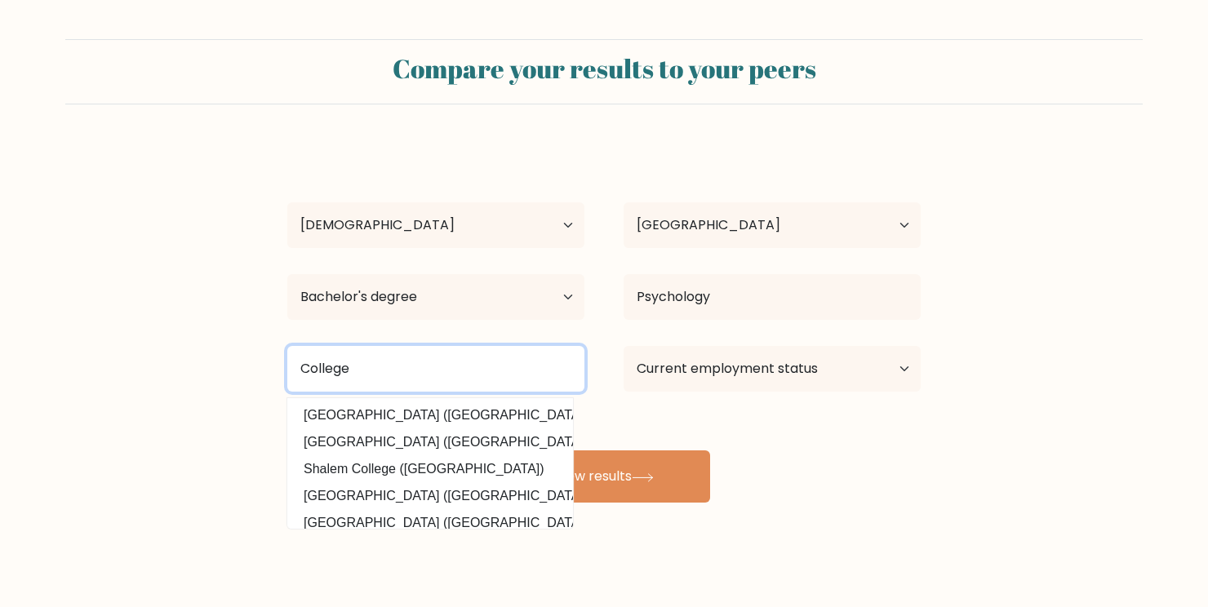
type input "College"
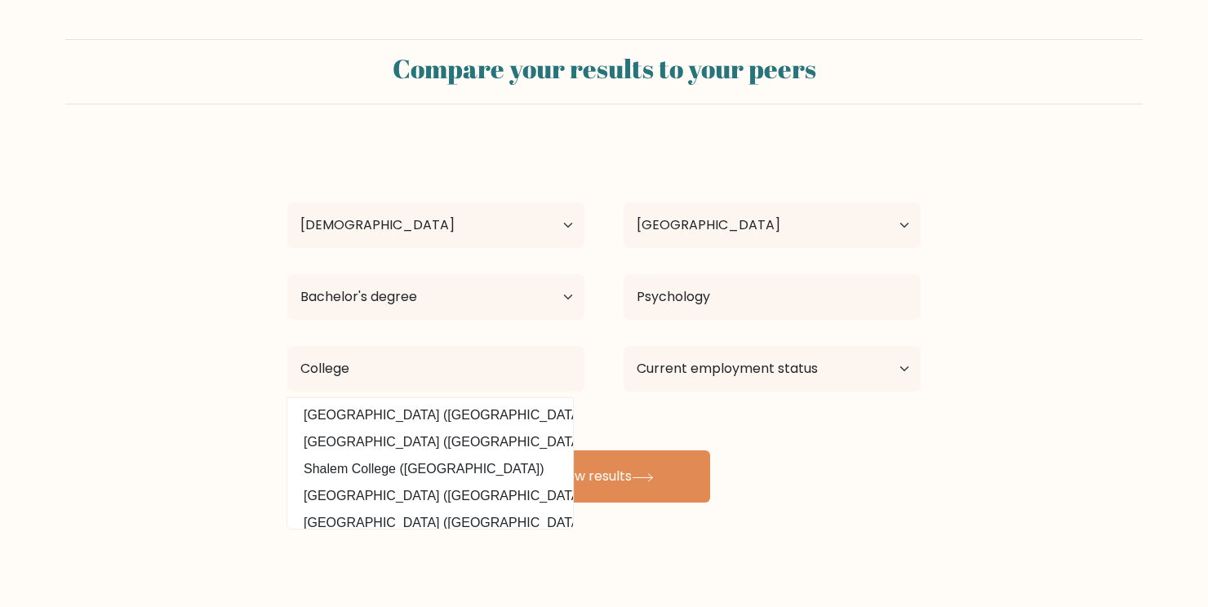
click at [779, 457] on div "[PERSON_NAME] Age Under [DEMOGRAPHIC_DATA] [DEMOGRAPHIC_DATA] [DEMOGRAPHIC_DATA…" at bounding box center [603, 323] width 653 height 359
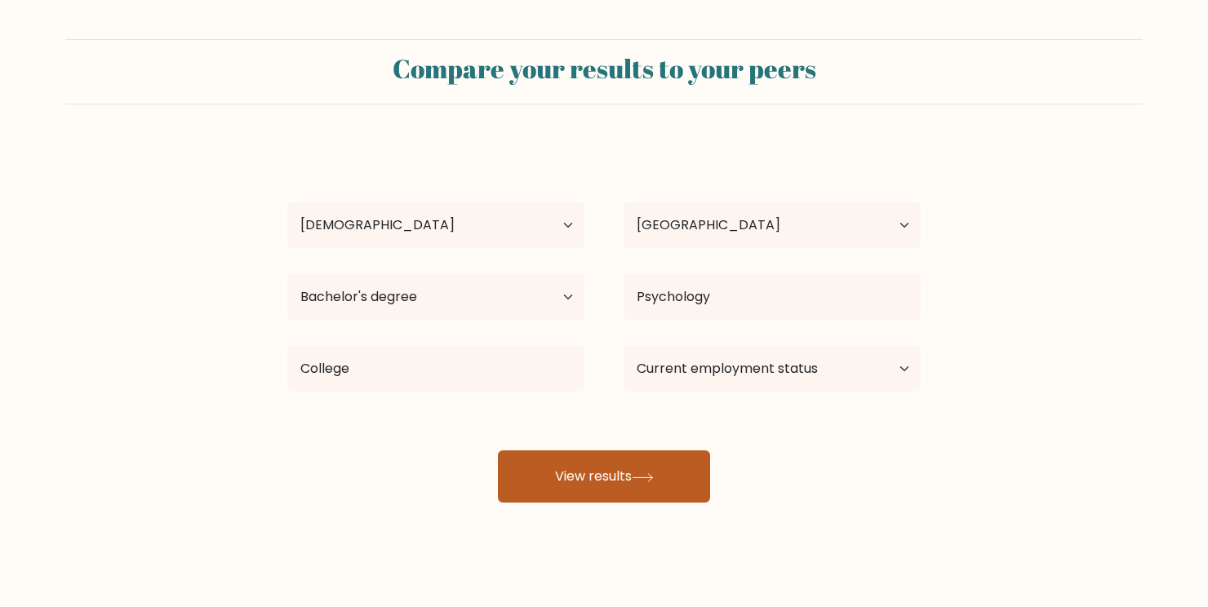
click at [662, 454] on button "View results" at bounding box center [604, 477] width 212 height 52
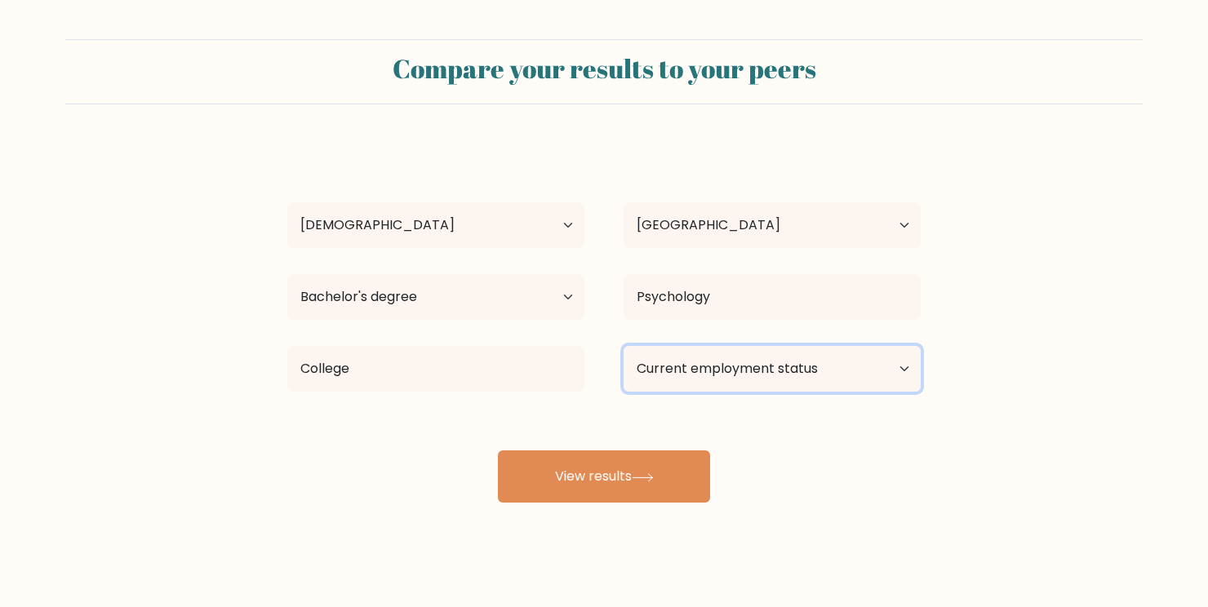
click at [740, 382] on select "Current employment status Employed Student Retired Other / prefer not to answer" at bounding box center [772, 369] width 297 height 46
click at [624, 346] on select "Current employment status Employed Student Retired Other / prefer not to answer" at bounding box center [772, 369] width 297 height 46
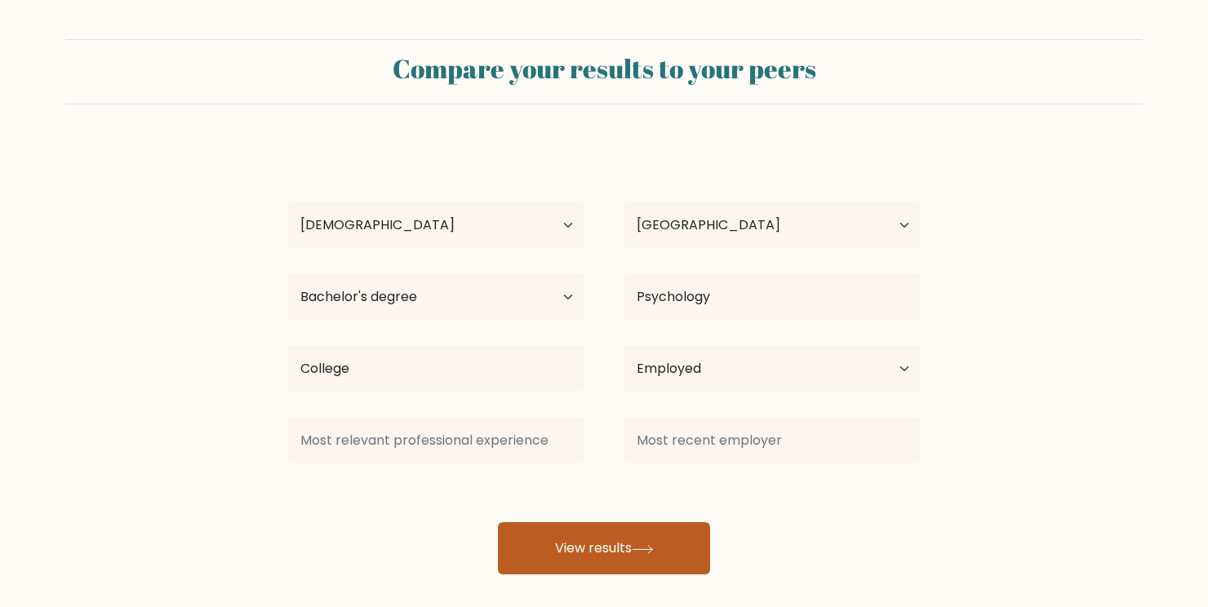
click at [622, 468] on div at bounding box center [772, 440] width 336 height 59
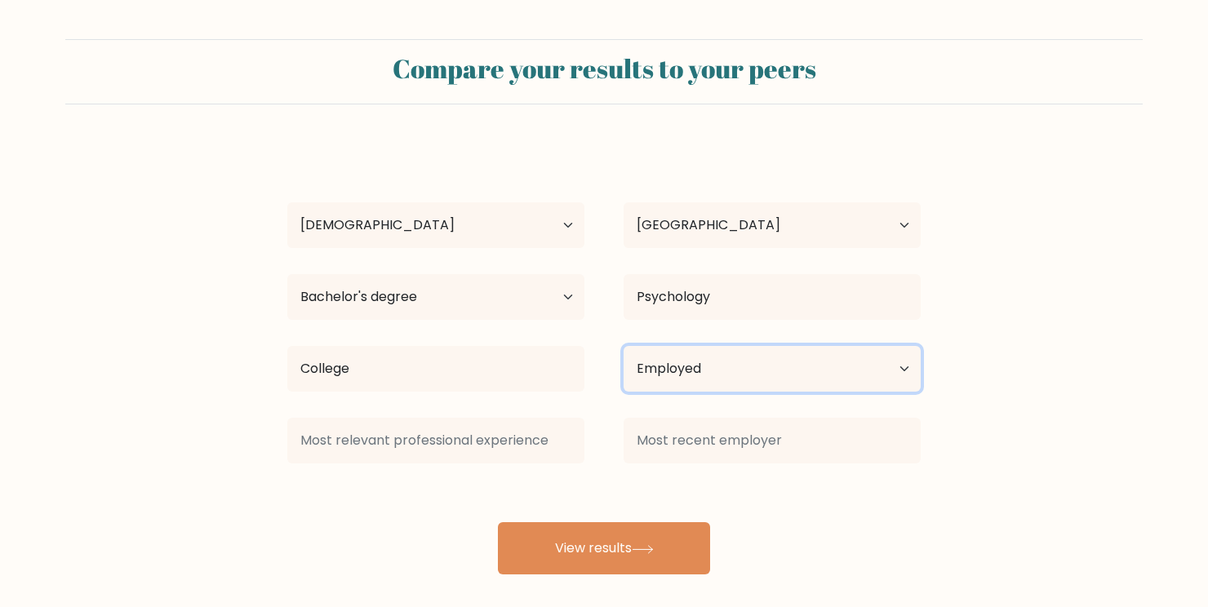
click at [697, 386] on select "Current employment status Employed Student Retired Other / prefer not to answer" at bounding box center [772, 369] width 297 height 46
select select "other"
click at [624, 346] on select "Current employment status Employed Student Retired Other / prefer not to answer" at bounding box center [772, 369] width 297 height 46
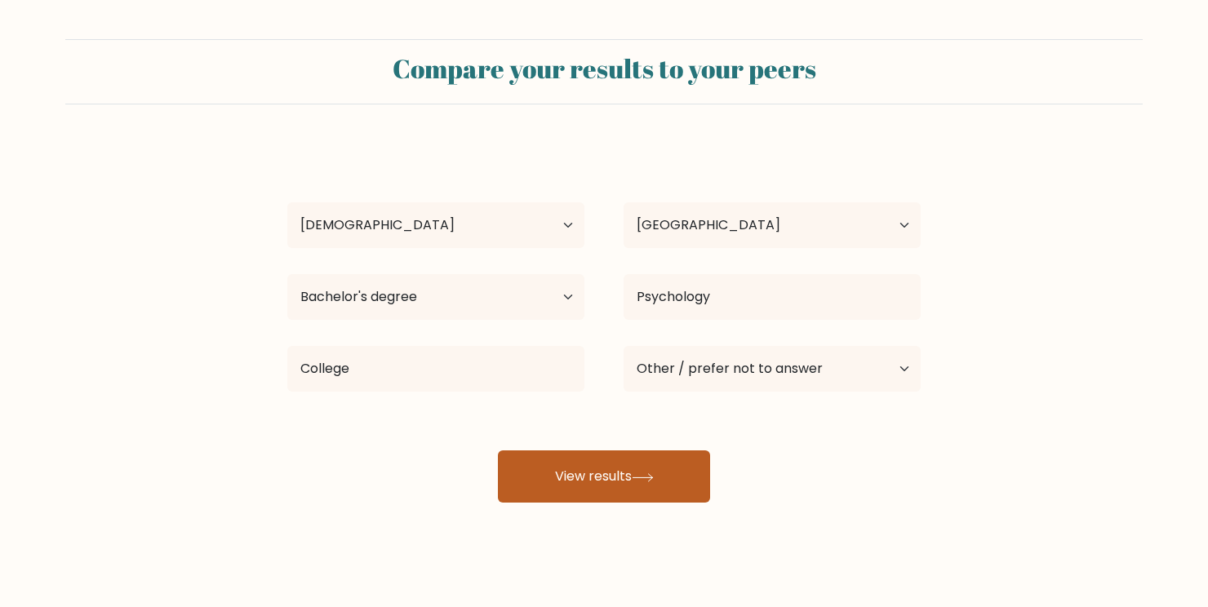
click at [632, 473] on button "View results" at bounding box center [604, 477] width 212 height 52
